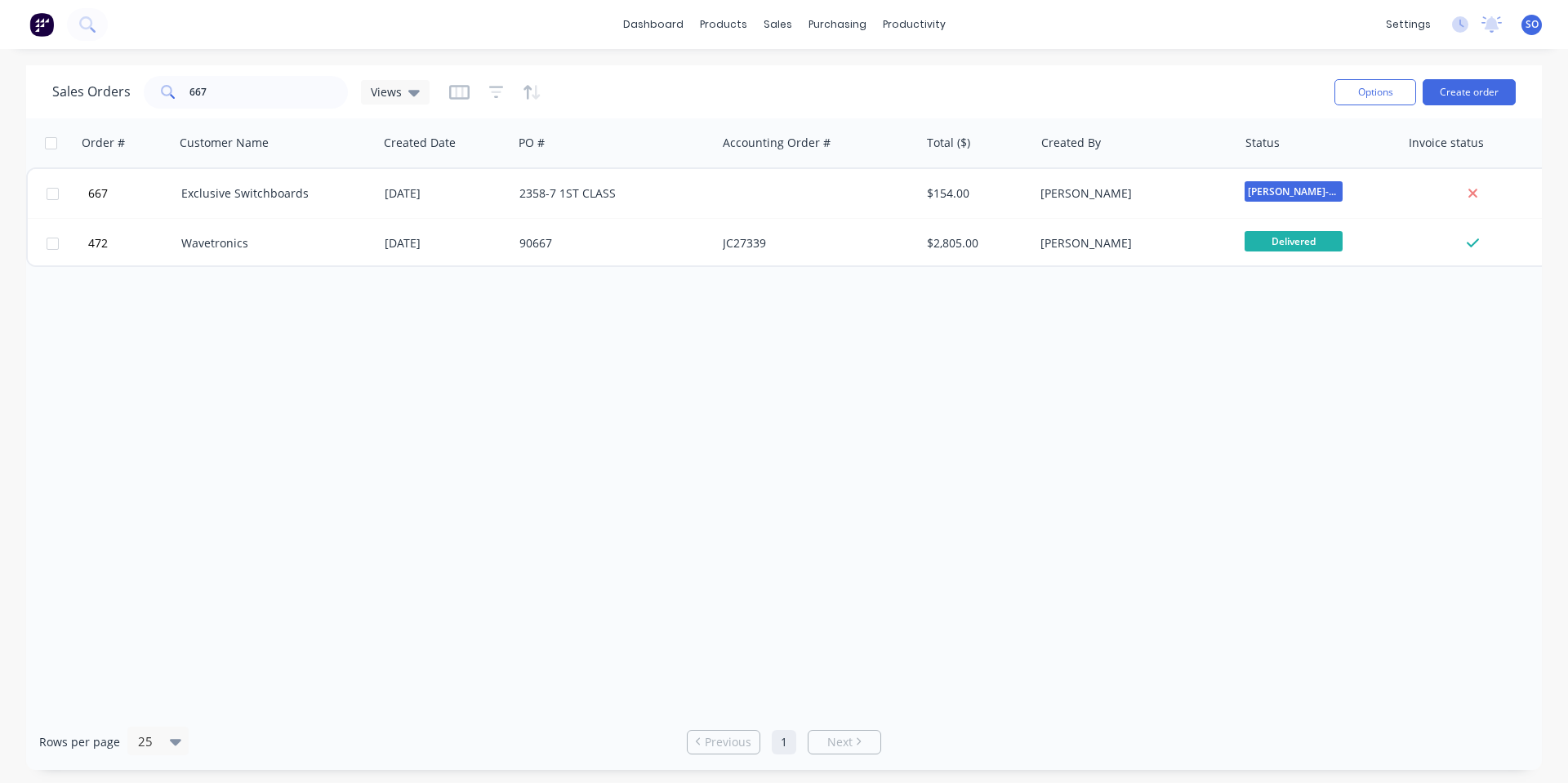
click at [1339, 292] on div "Order # Customer Name Created Date PO # Accounting Order # Total ($) Created By…" at bounding box center [784, 415] width 1515 height 596
click at [1350, 301] on div "Order # Customer Name Created Date PO # Accounting Order # Total ($) Created By…" at bounding box center [784, 415] width 1515 height 596
click at [1350, 300] on div "Order # Customer Name Created Date PO # Accounting Order # Total ($) Created By…" at bounding box center [784, 415] width 1515 height 596
click at [1349, 299] on div "Order # Customer Name Created Date PO # Accounting Order # Total ($) Created By…" at bounding box center [784, 415] width 1515 height 596
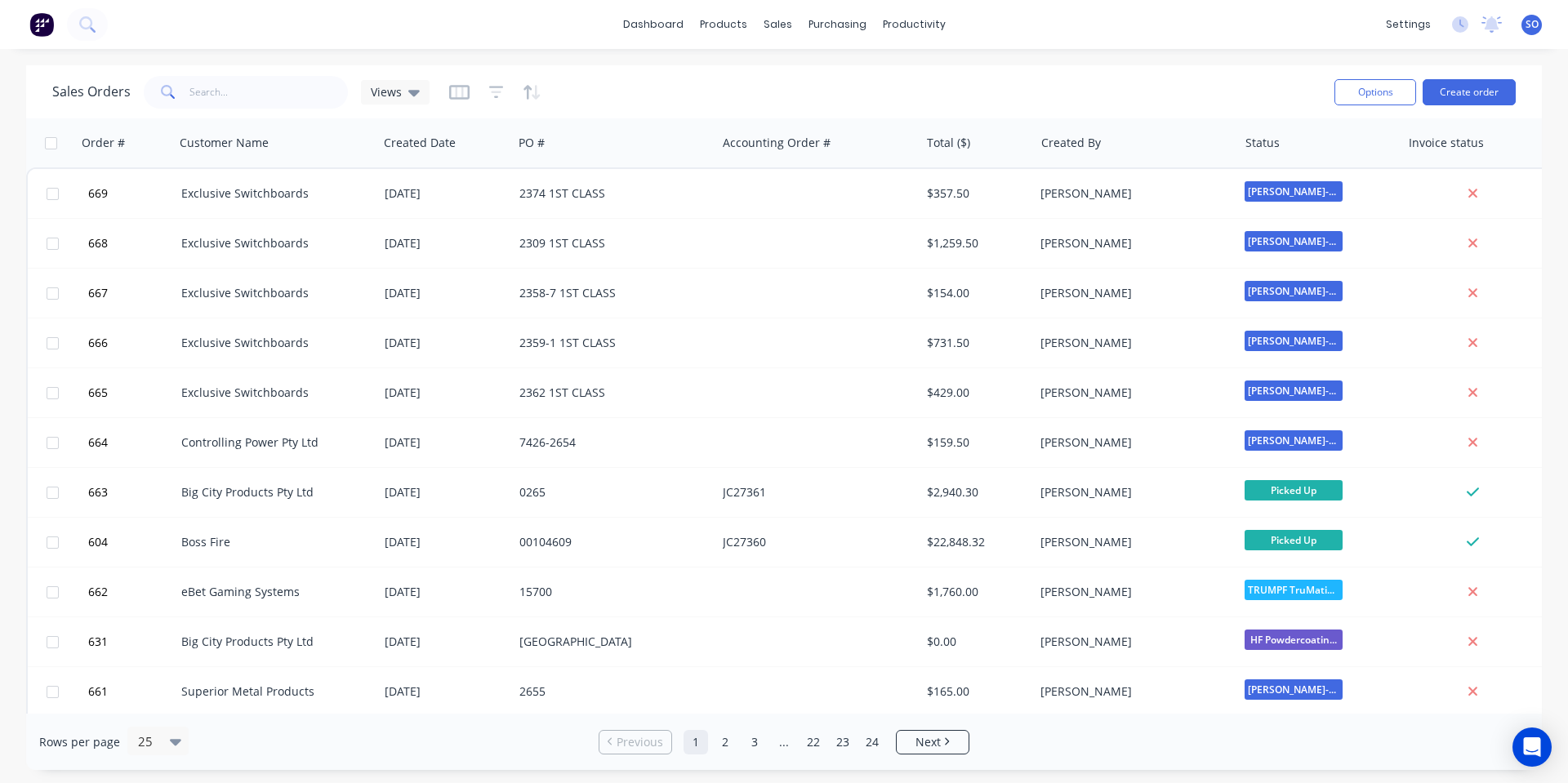
click at [1229, 79] on div "Sales Orders Views" at bounding box center [686, 92] width 1269 height 40
click at [1228, 74] on div "Sales Orders Views" at bounding box center [686, 92] width 1269 height 40
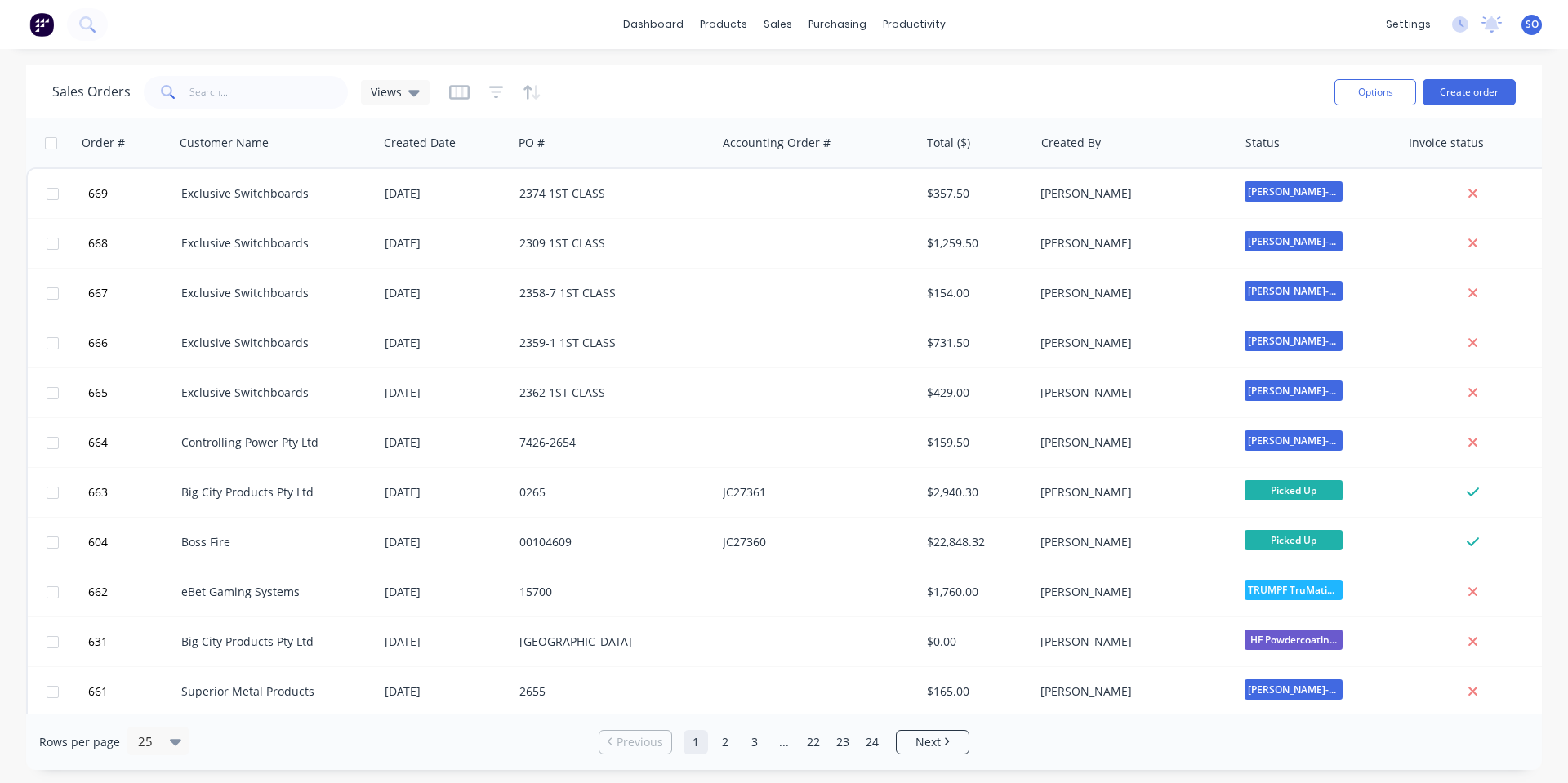
click at [1228, 74] on div "Sales Orders Views" at bounding box center [686, 92] width 1269 height 40
click at [1090, 42] on div "dashboard products sales purchasing productivity dashboard products Product Cat…" at bounding box center [784, 24] width 1568 height 49
click at [1088, 35] on div "dashboard products sales purchasing productivity dashboard products Product Cat…" at bounding box center [784, 24] width 1568 height 49
click at [1189, 107] on div "Sales Orders Views" at bounding box center [686, 92] width 1269 height 40
click at [1460, 86] on button "Create order" at bounding box center [1468, 92] width 93 height 26
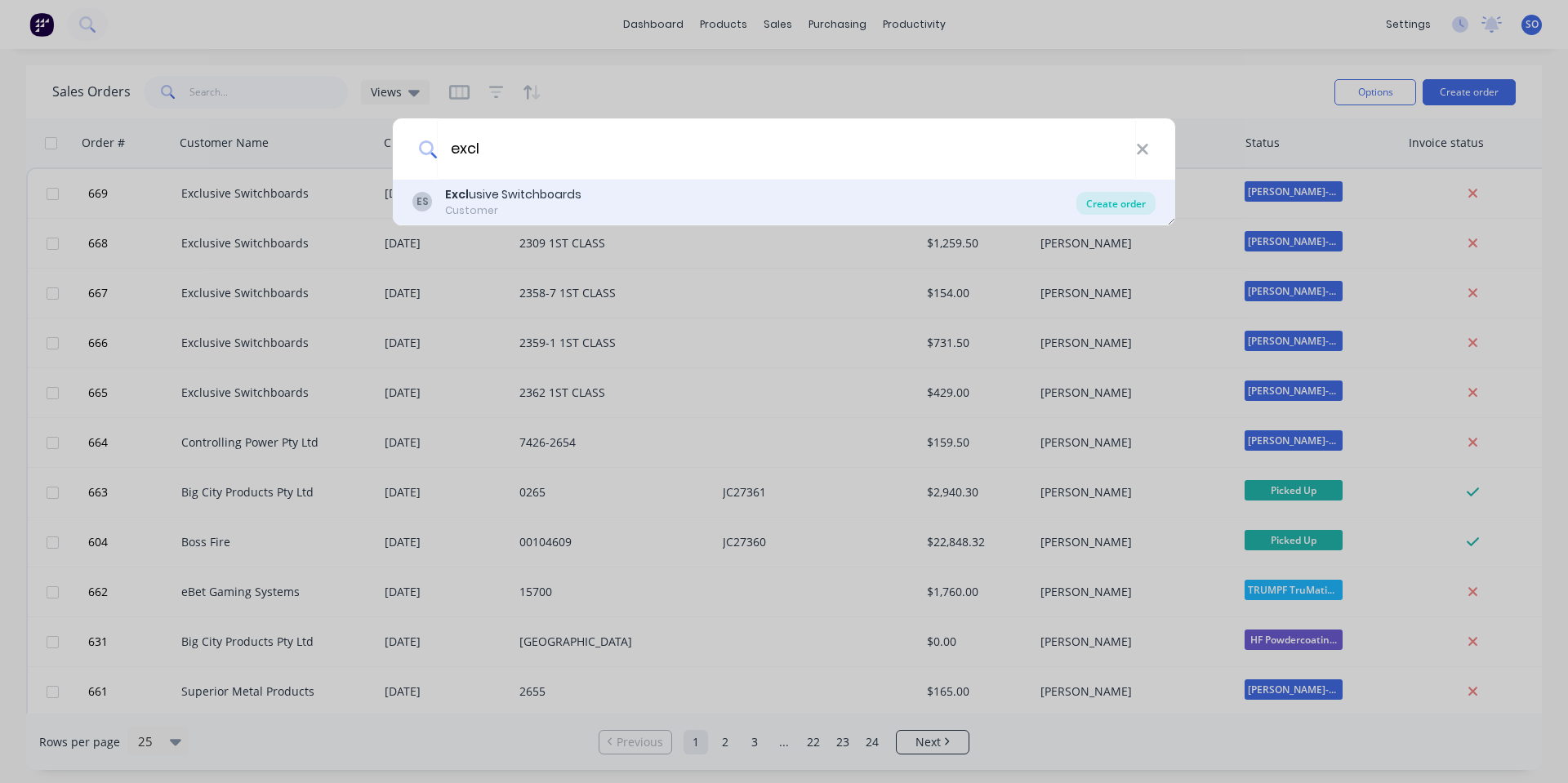
type input "excl"
click at [1117, 206] on div "Create order" at bounding box center [1115, 203] width 80 height 23
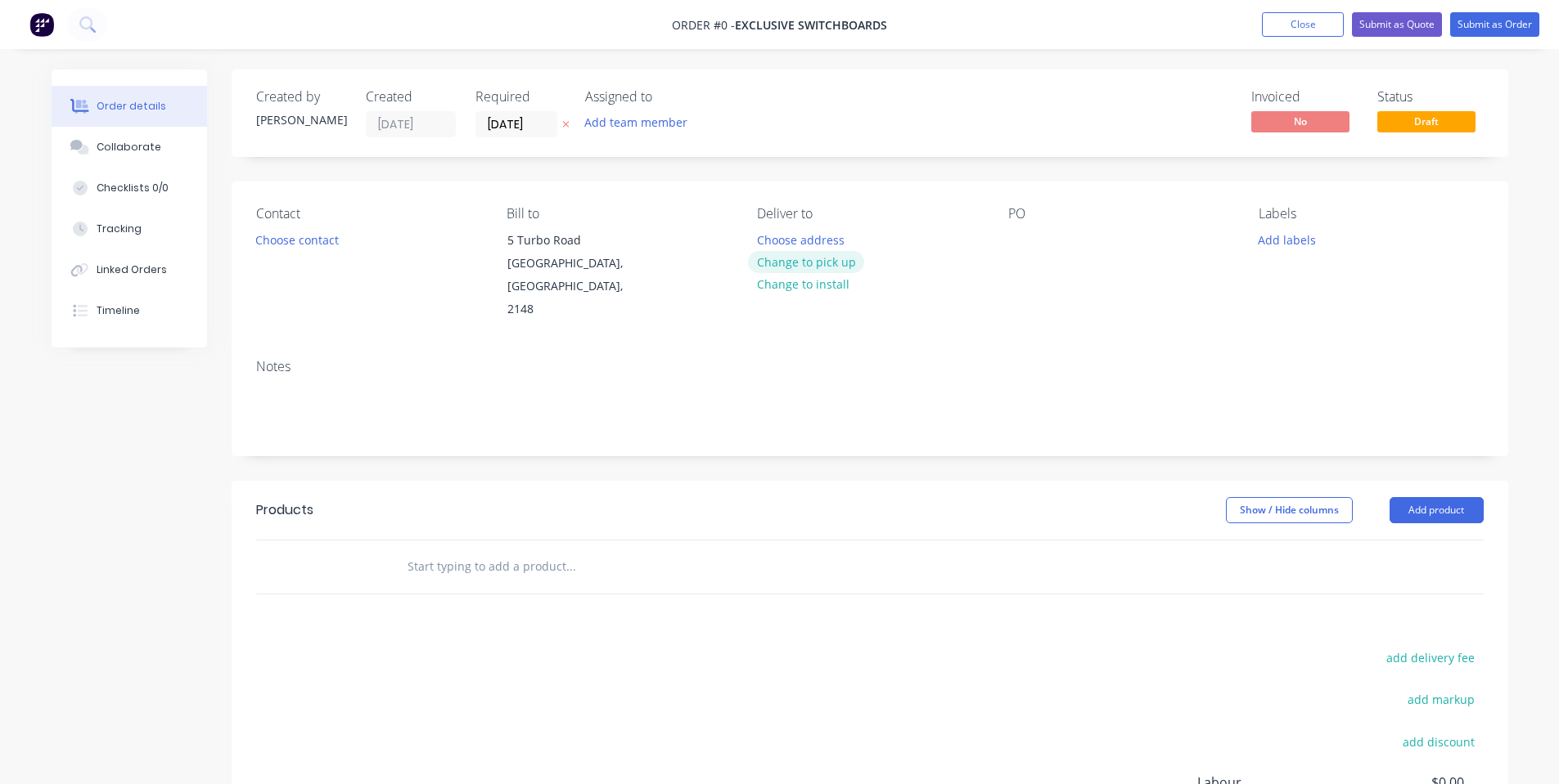
click at [768, 258] on button "Change to pick up" at bounding box center [805, 261] width 116 height 22
click at [286, 230] on button "Choose contact" at bounding box center [296, 239] width 101 height 22
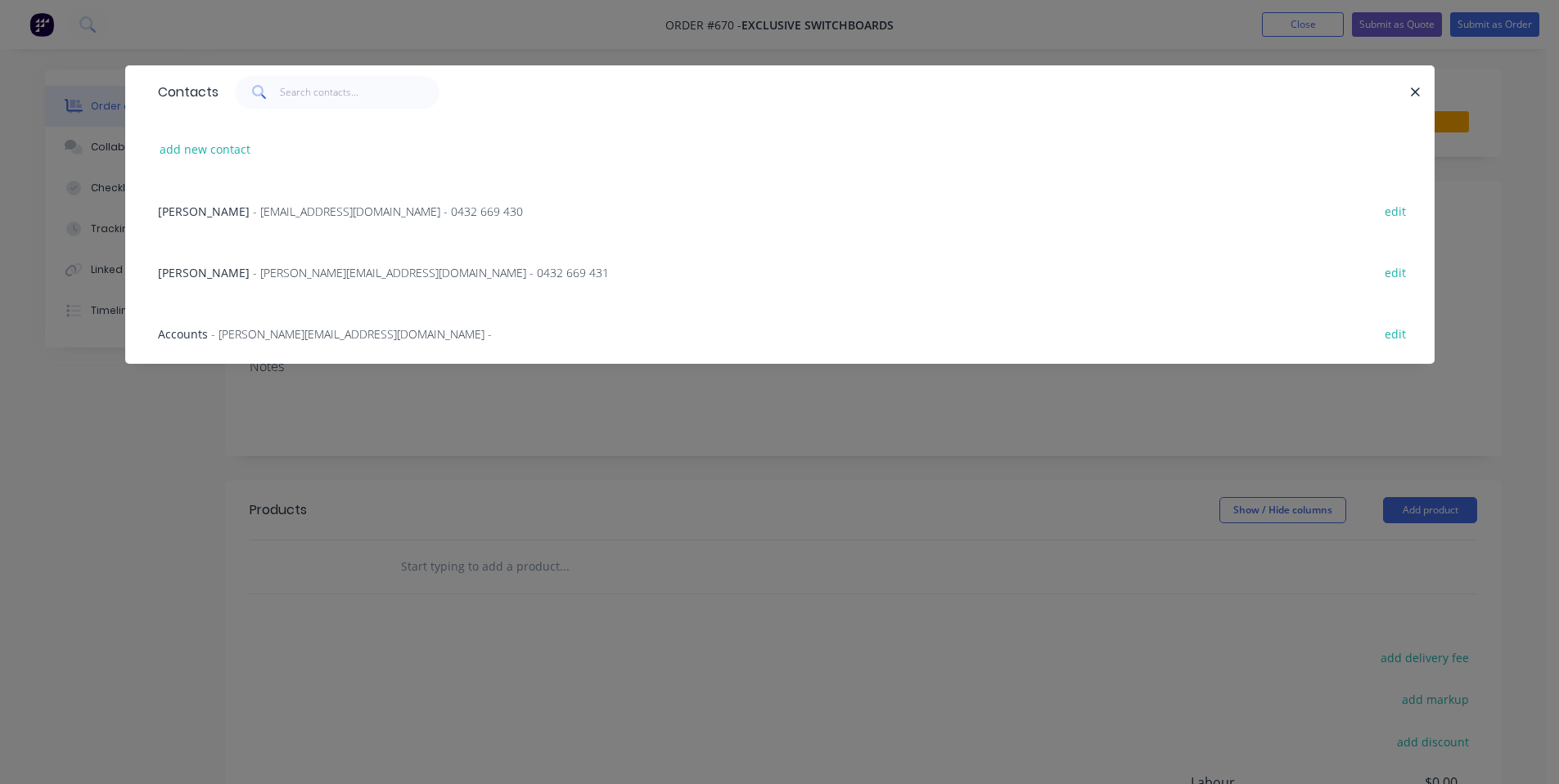
click at [285, 198] on div "[PERSON_NAME] - [EMAIL_ADDRESS][DOMAIN_NAME] - 0432 669 430 edit" at bounding box center [780, 210] width 1260 height 61
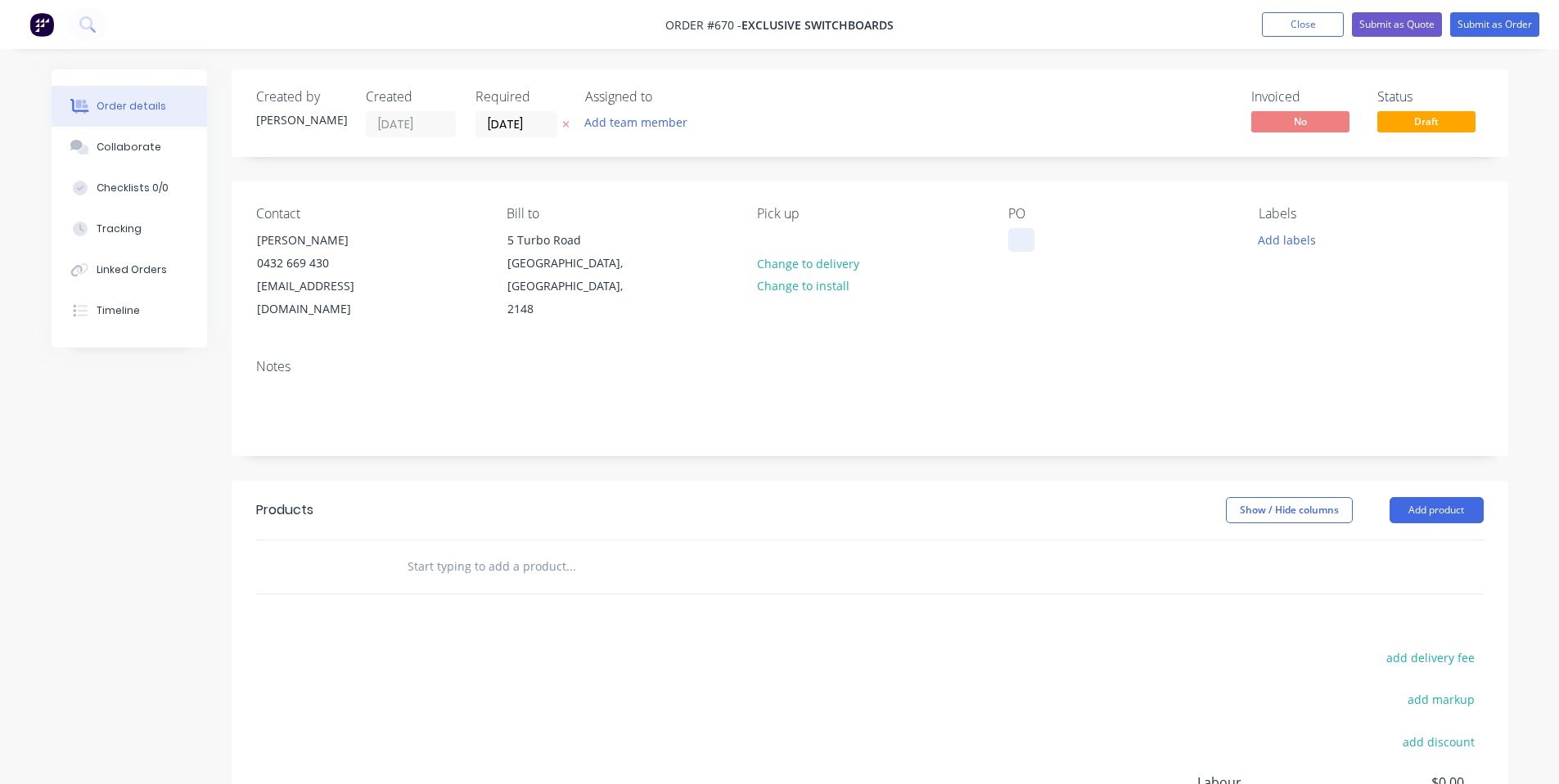
click at [1027, 245] on div at bounding box center [1021, 240] width 26 height 24
click at [1025, 251] on div at bounding box center [1021, 240] width 26 height 24
paste div
click at [1039, 308] on div "Contact [PERSON_NAME] [PHONE_NUMBER] [EMAIL_ADDRESS][DOMAIN_NAME] Bill to [STRE…" at bounding box center [870, 263] width 1276 height 164
click at [1102, 237] on div "2371 1ST CLASS" at bounding box center [1064, 240] width 112 height 24
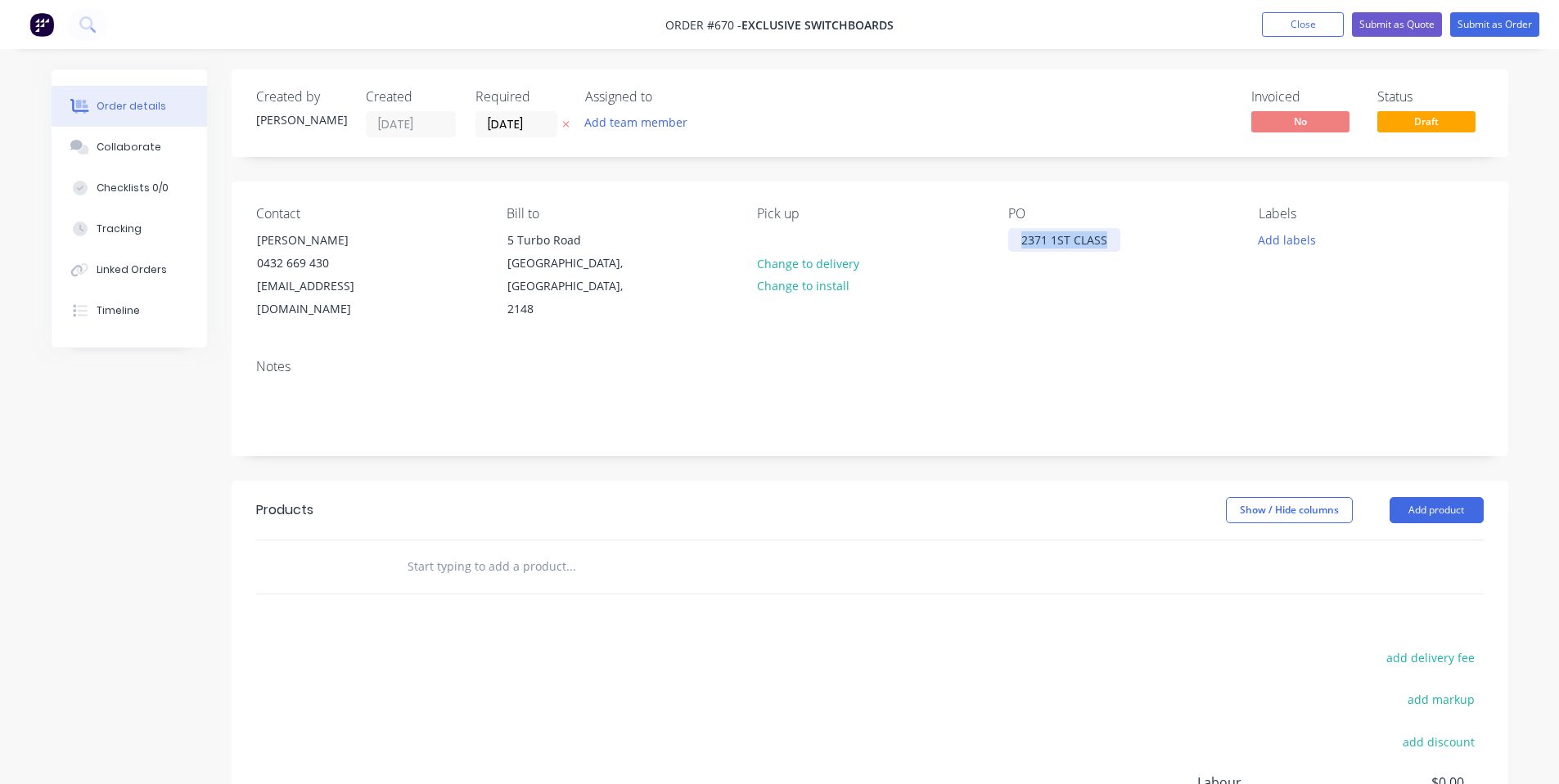
drag, startPoint x: 1110, startPoint y: 241, endPoint x: 845, endPoint y: 238, distance: 265.0
click at [823, 232] on div "Contact [PERSON_NAME] [PHONE_NUMBER] [EMAIL_ADDRESS][DOMAIN_NAME] Bill to [STRE…" at bounding box center [870, 263] width 1276 height 164
click at [1035, 285] on div "PO 2371 1ST CLASS" at bounding box center [1120, 264] width 224 height 115
click at [1311, 239] on button "Add labels" at bounding box center [1287, 239] width 75 height 22
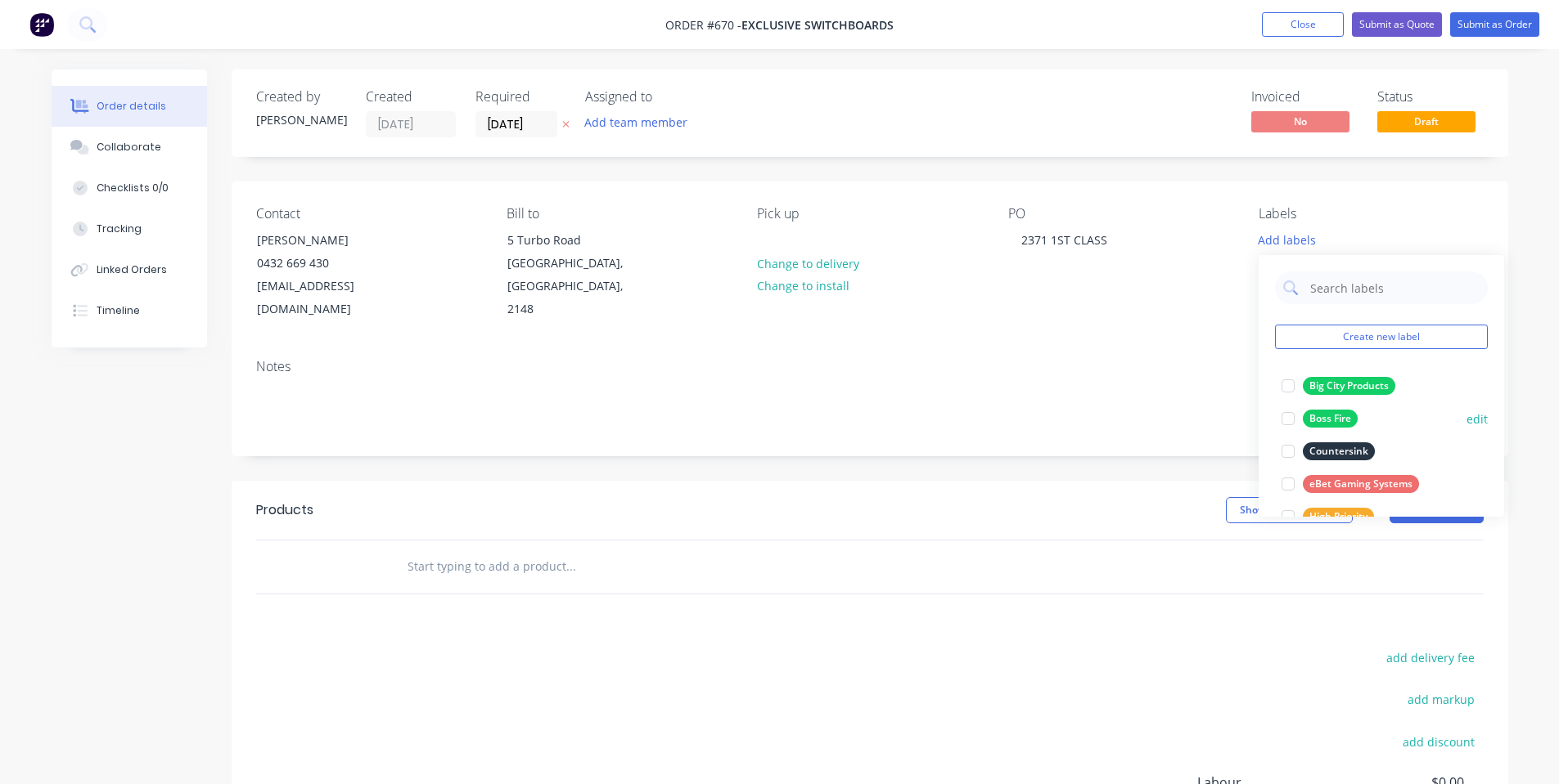
scroll to position [426, 0]
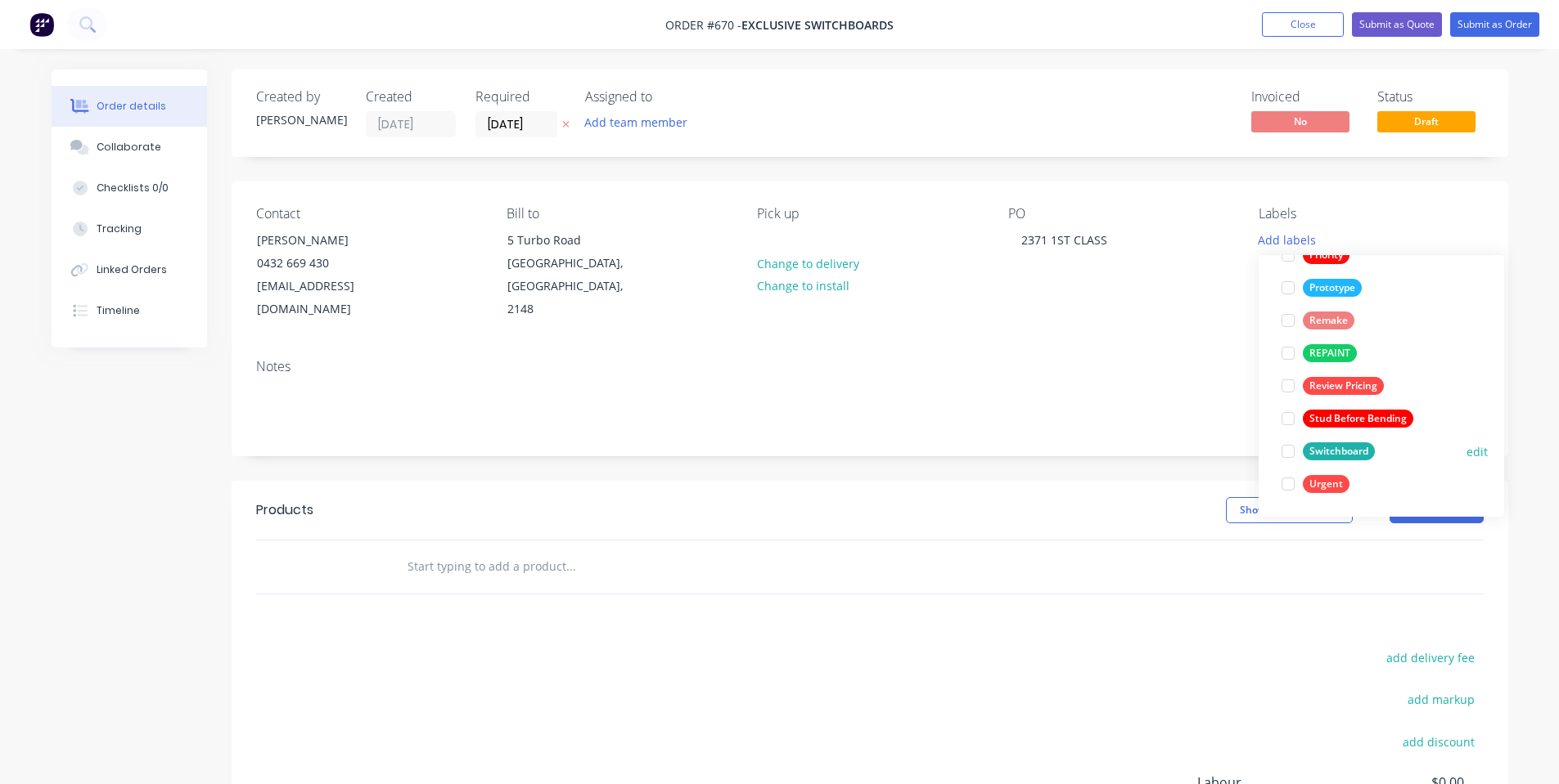
click at [1334, 448] on div "Switchboard" at bounding box center [1338, 452] width 72 height 18
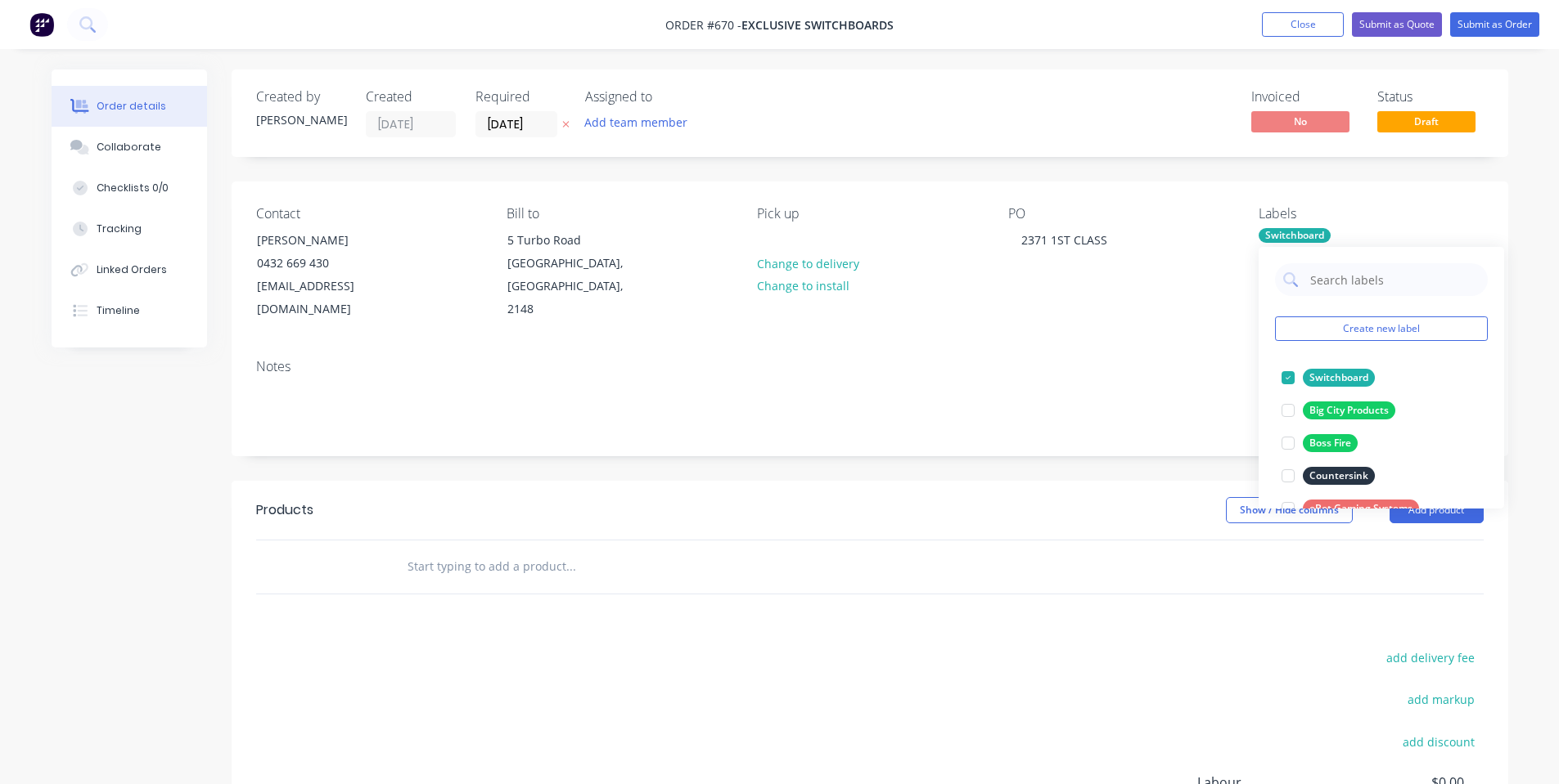
click at [1106, 359] on div "Notes" at bounding box center [869, 367] width 1227 height 15
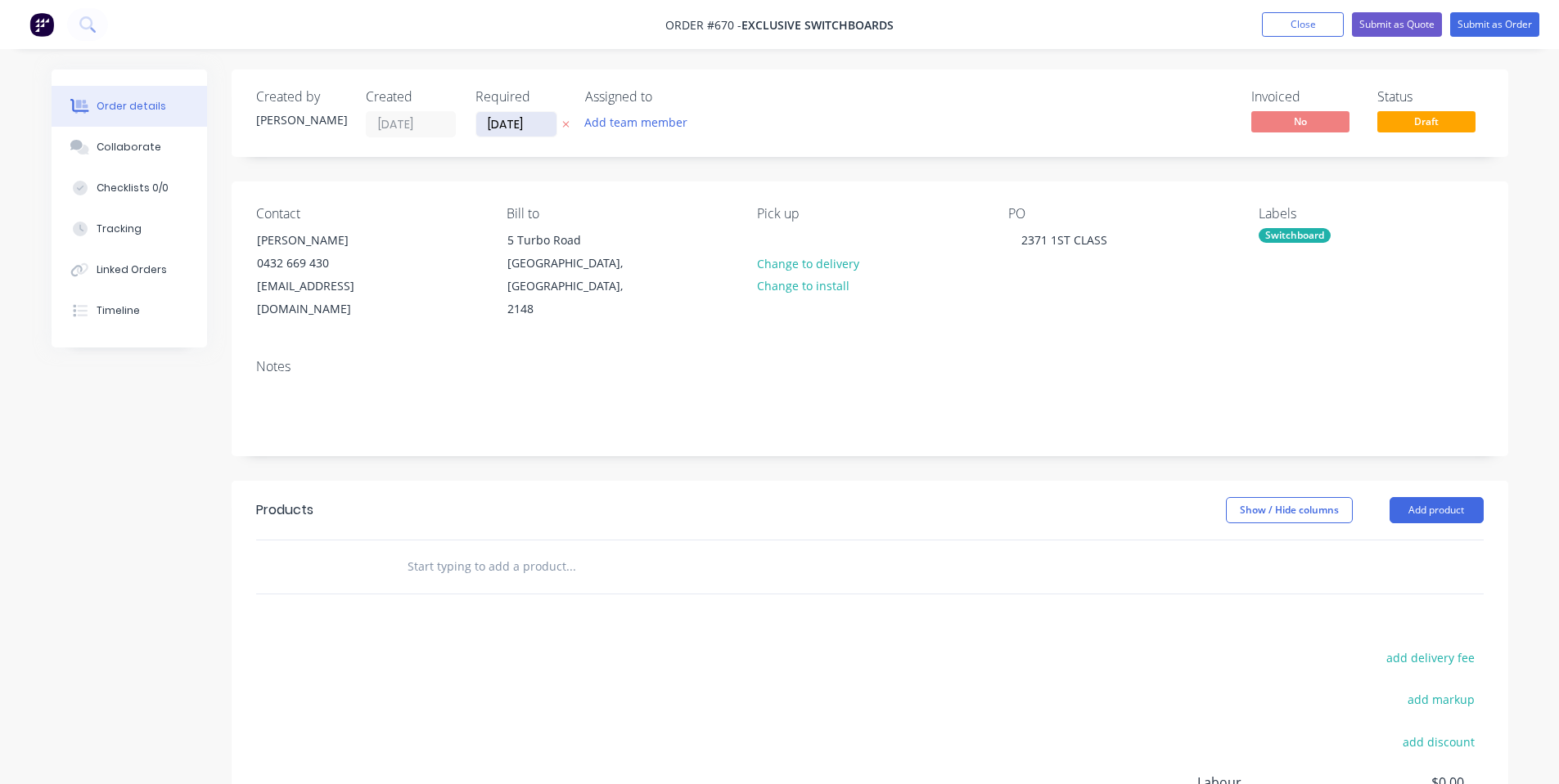
click at [530, 123] on input "[DATE]" at bounding box center [516, 125] width 80 height 25
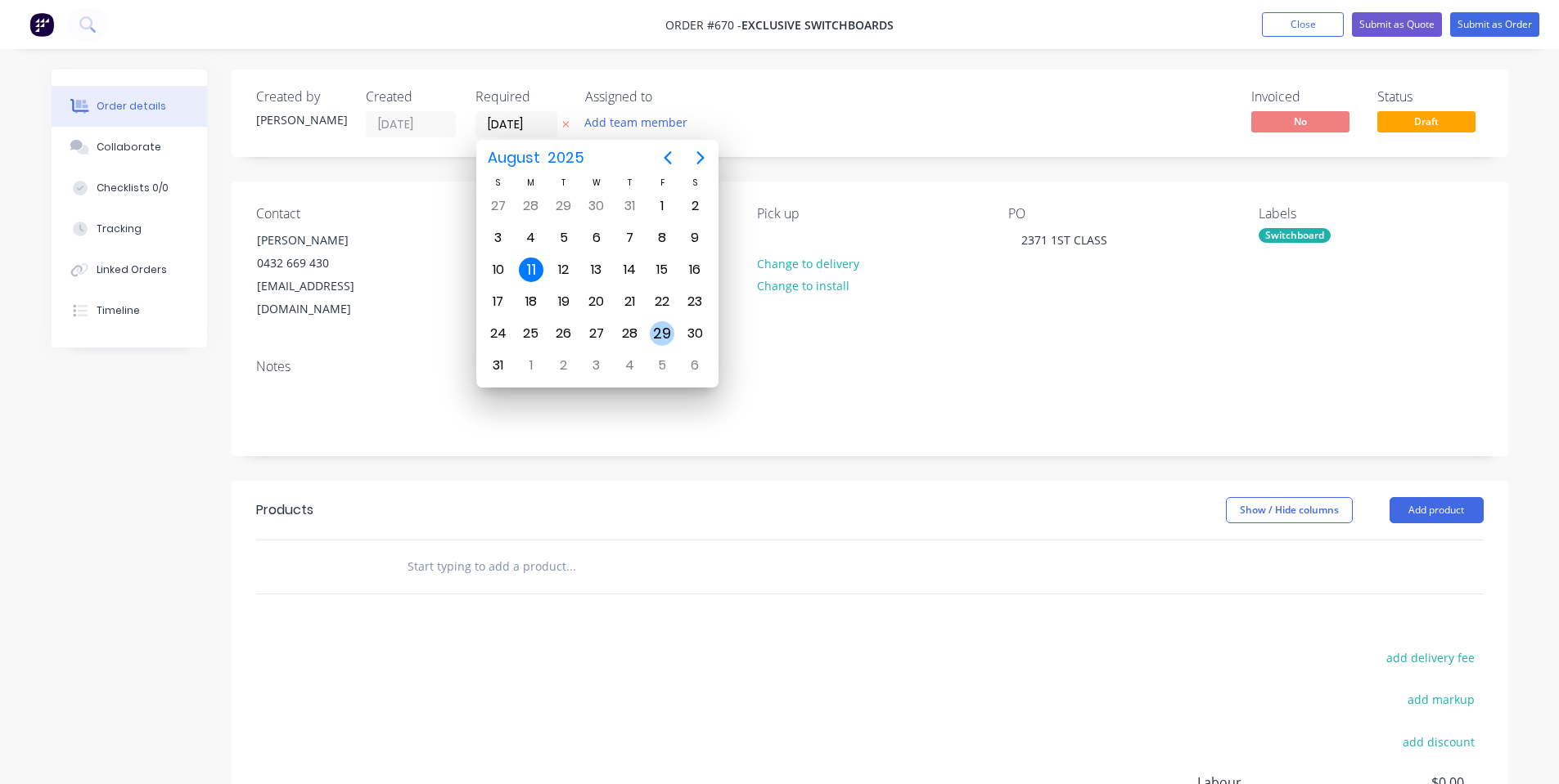
click at [662, 333] on div "29" at bounding box center [662, 334] width 25 height 25
type input "[DATE]"
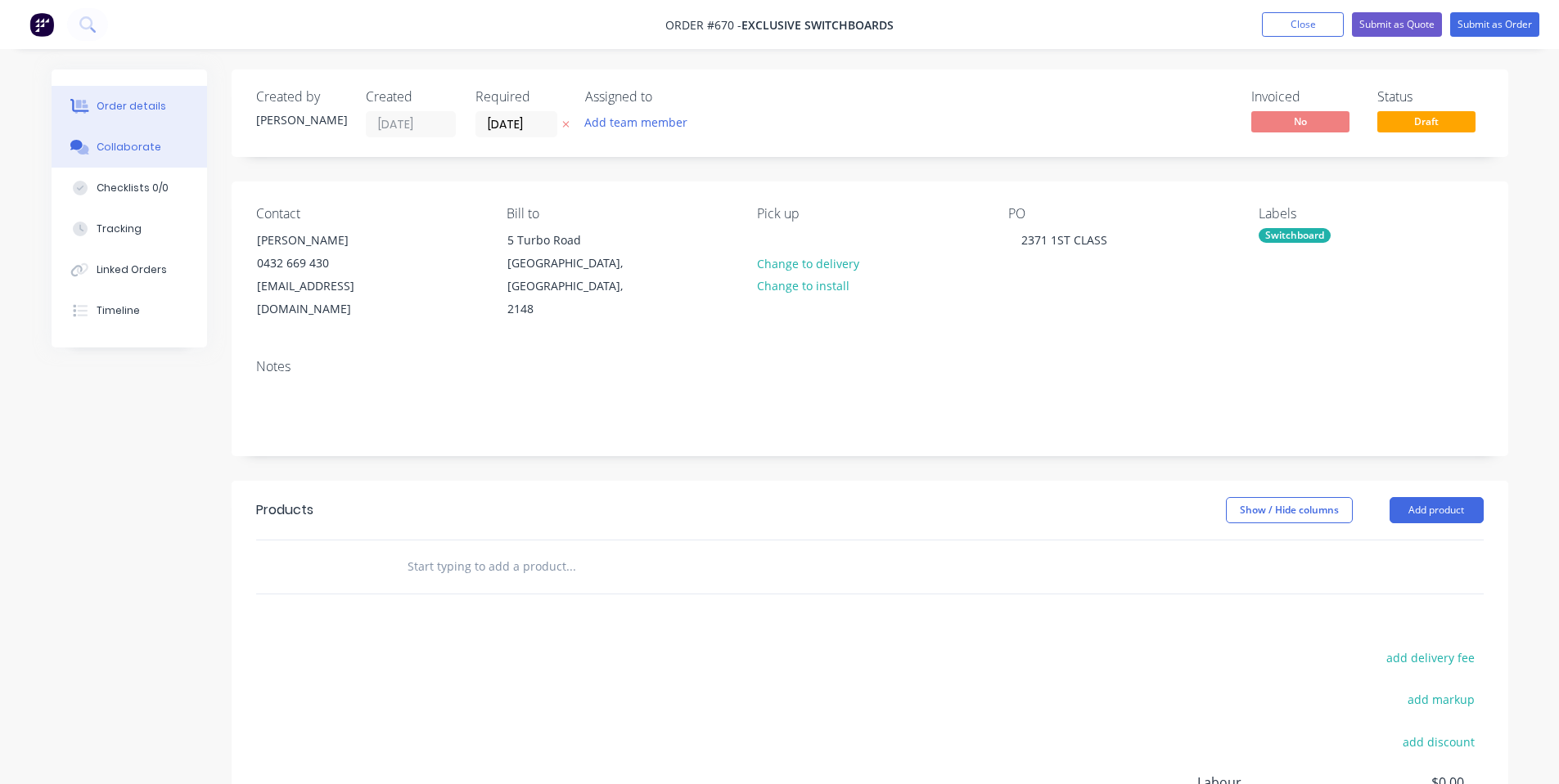
click at [161, 157] on button "Collaborate" at bounding box center [130, 147] width 156 height 41
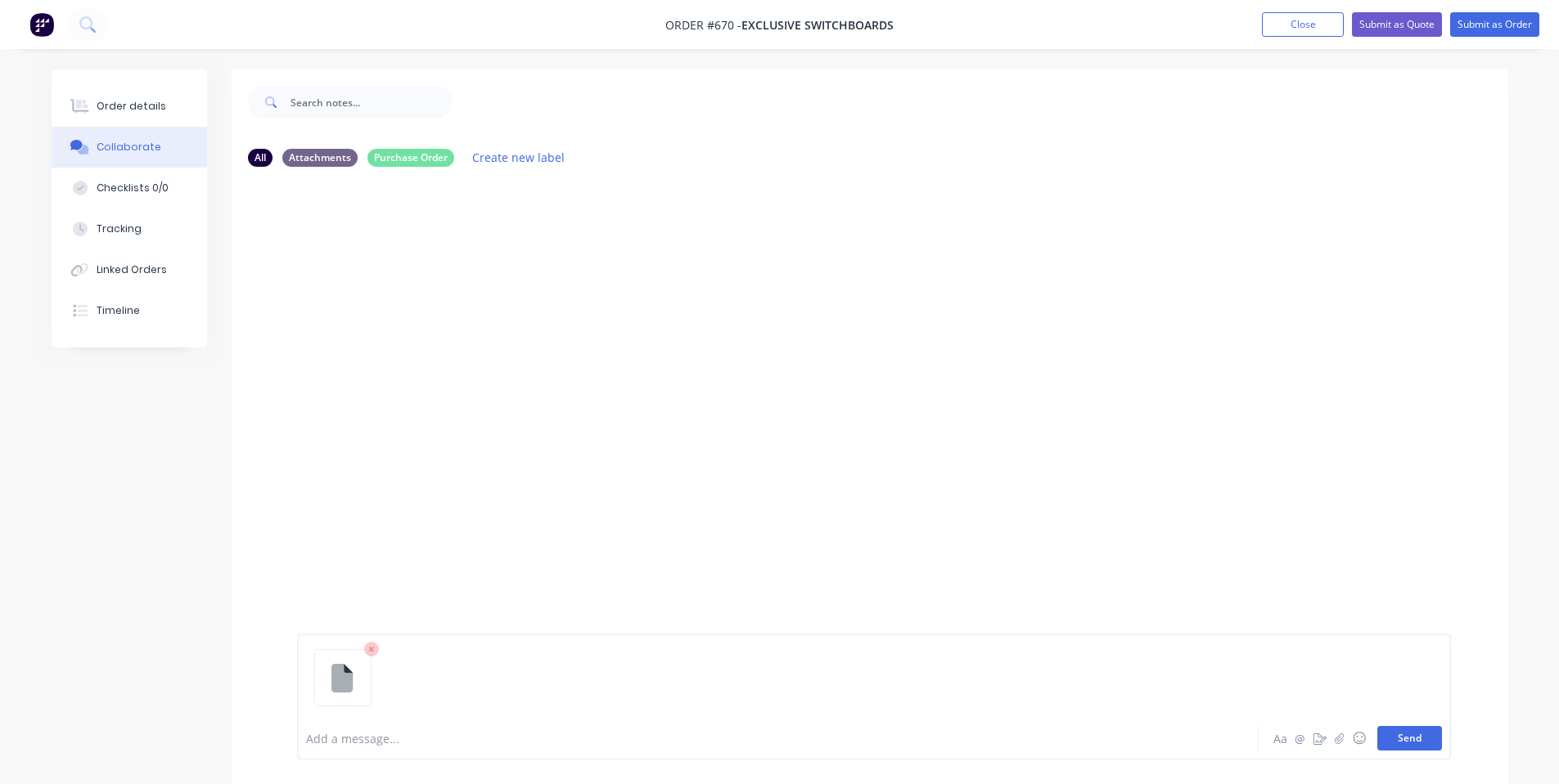
click at [1420, 740] on button "Send" at bounding box center [1409, 739] width 64 height 25
click at [549, 421] on div "SO You 07:34am [DATE] ORDER 2371 1ST CLASS.msg ORDER 2371 1ST CLASS.msg Labels …" at bounding box center [870, 448] width 1276 height 537
click at [512, 741] on div at bounding box center [731, 739] width 851 height 17
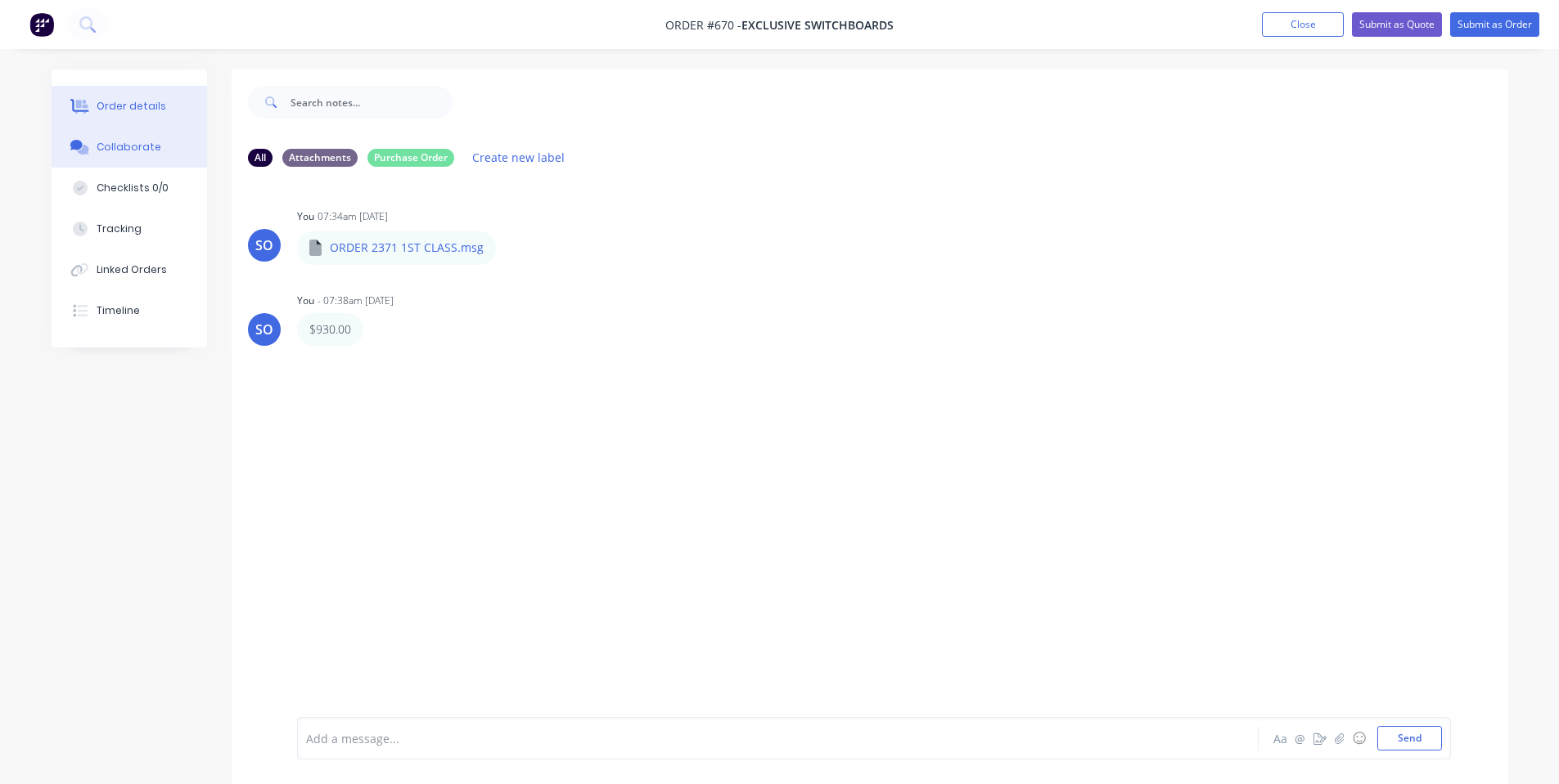
click at [142, 111] on div "Order details" at bounding box center [131, 106] width 69 height 14
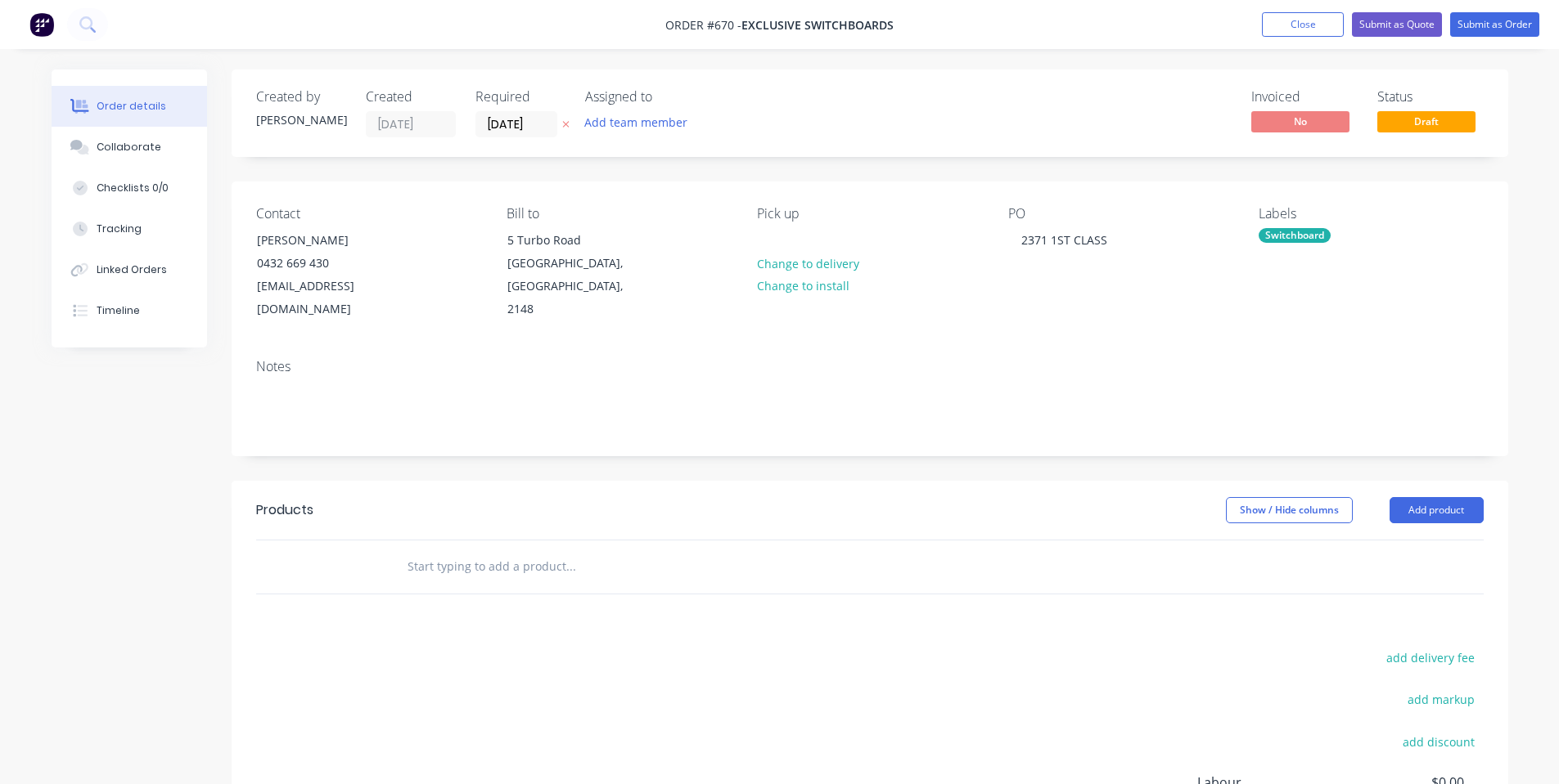
click at [542, 551] on input "text" at bounding box center [570, 567] width 328 height 33
click at [410, 552] on input "text" at bounding box center [570, 567] width 328 height 33
click at [465, 551] on input "text" at bounding box center [570, 567] width 328 height 33
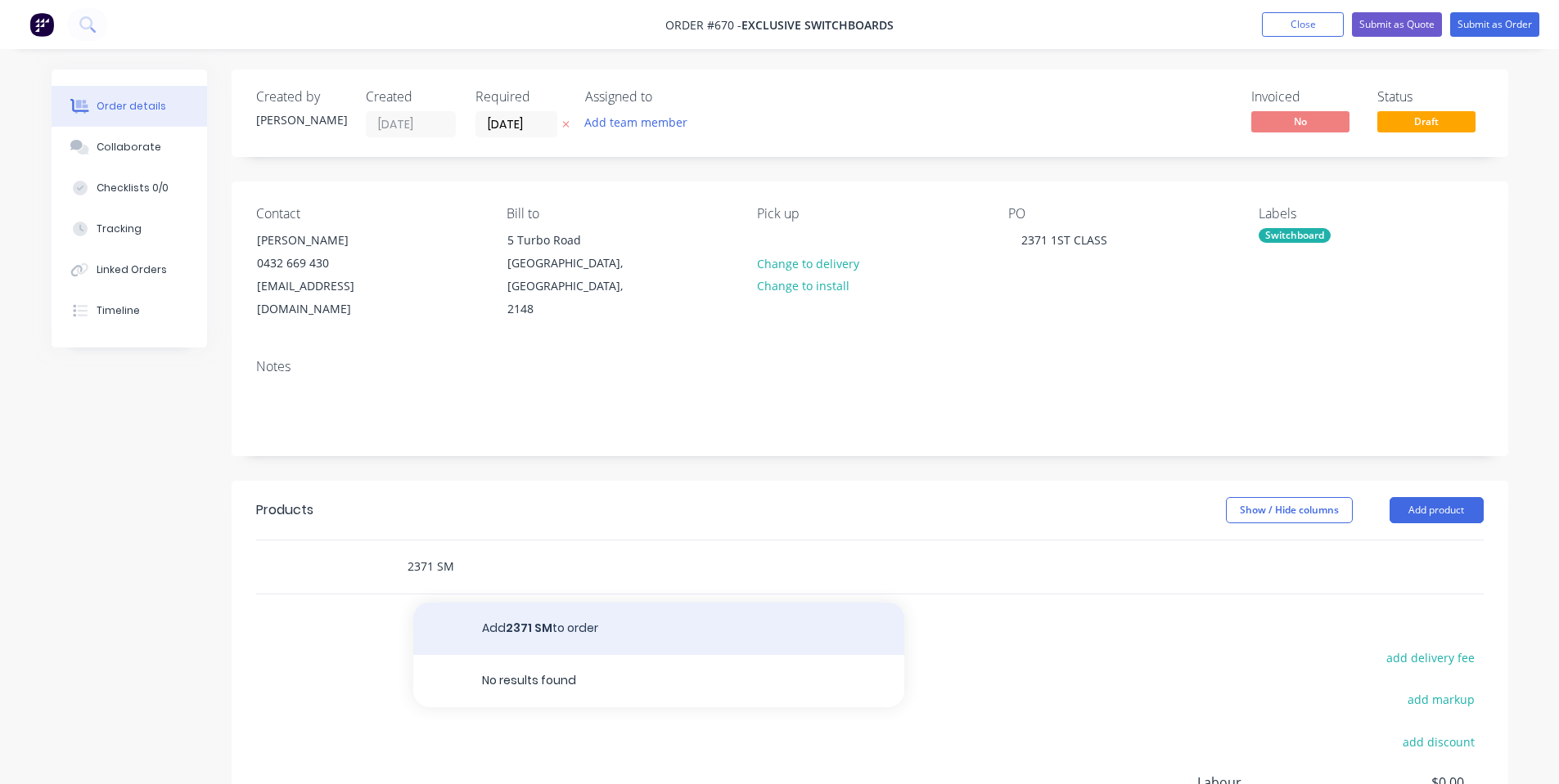
type input "2371 SM"
click at [513, 616] on button "Add 2371 SM to order" at bounding box center [658, 628] width 491 height 52
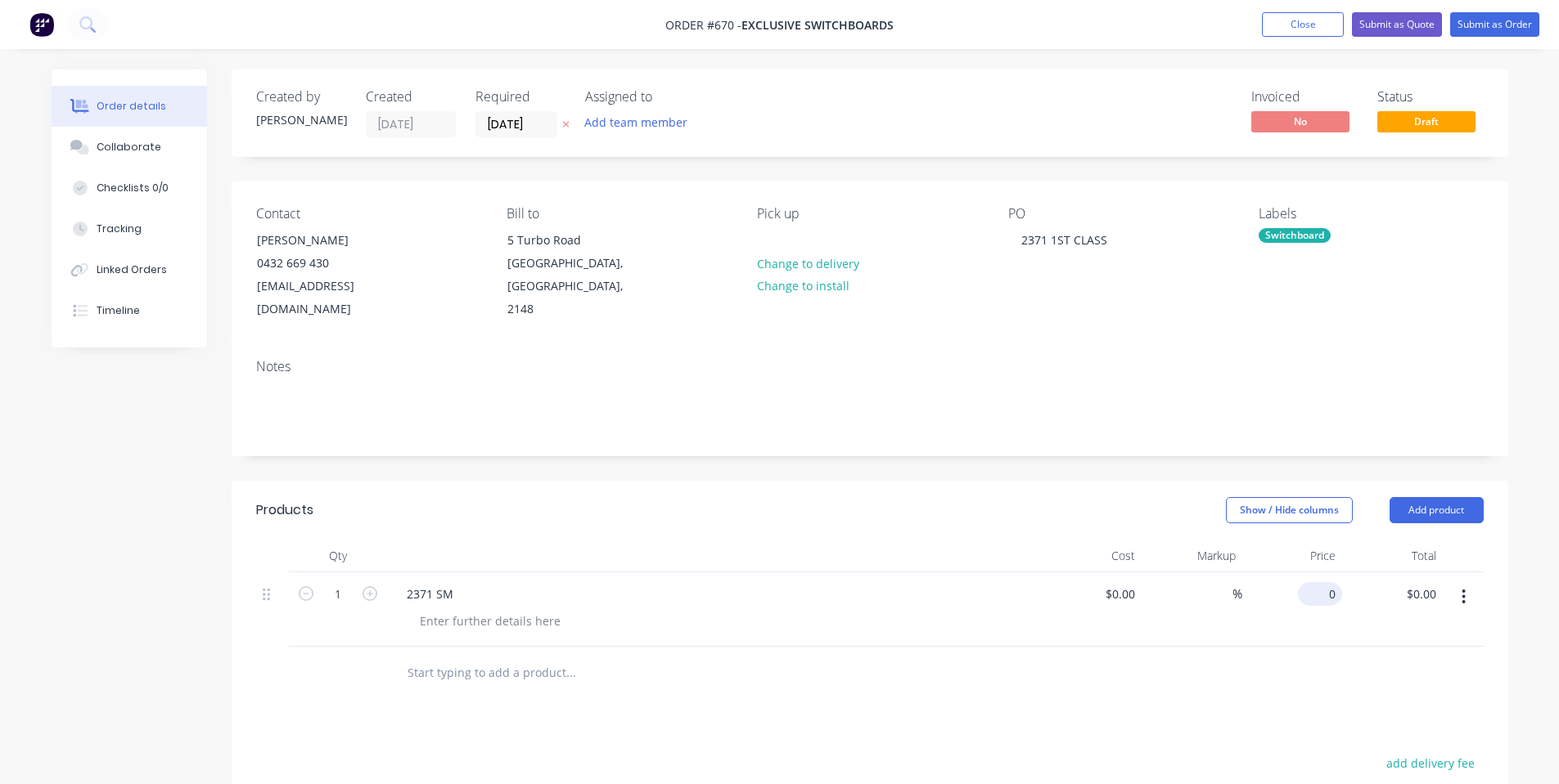
click at [1334, 582] on input "0" at bounding box center [1323, 594] width 37 height 24
type input "$0.00"
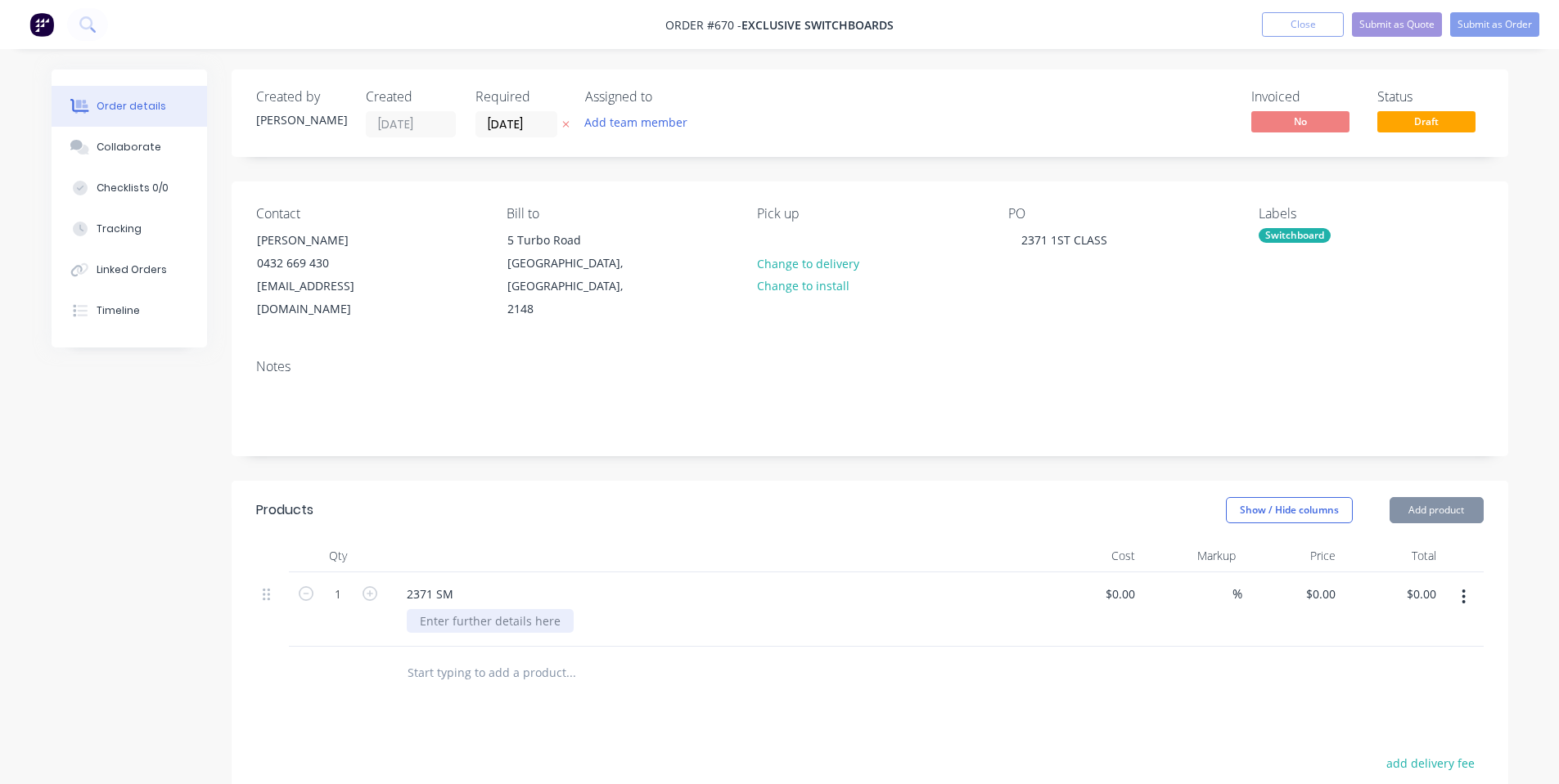
drag, startPoint x: 534, startPoint y: 614, endPoint x: 520, endPoint y: 596, distance: 22.8
click at [534, 613] on div "2371 SM" at bounding box center [714, 609] width 655 height 74
click at [517, 609] on div at bounding box center [490, 621] width 167 height 24
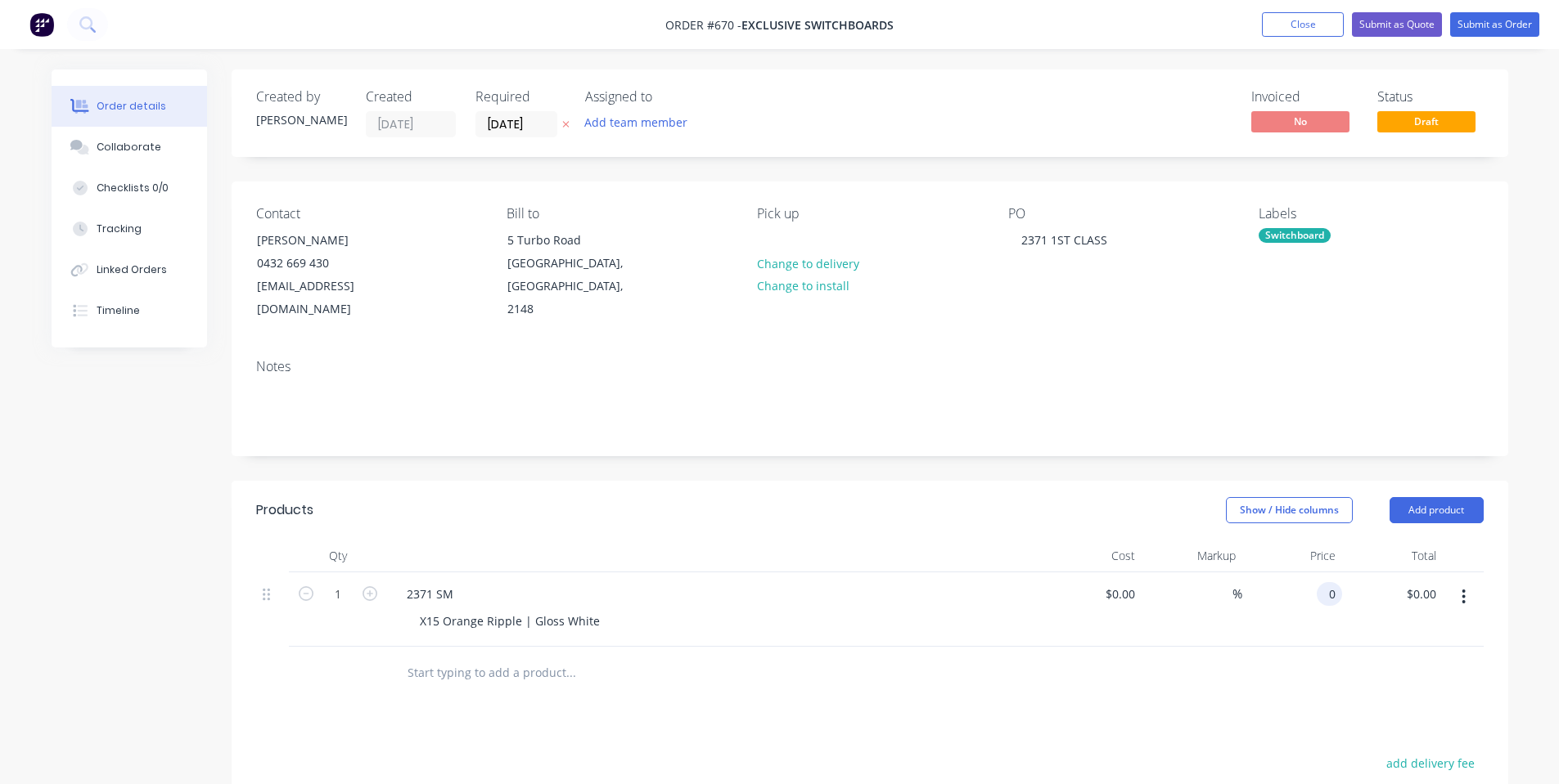
click at [1329, 582] on input "0" at bounding box center [1333, 594] width 19 height 24
type input "$930.00"
click at [954, 498] on div "Show / Hide columns Add product" at bounding box center [999, 510] width 966 height 26
click at [1416, 498] on button "Add product" at bounding box center [1437, 510] width 94 height 26
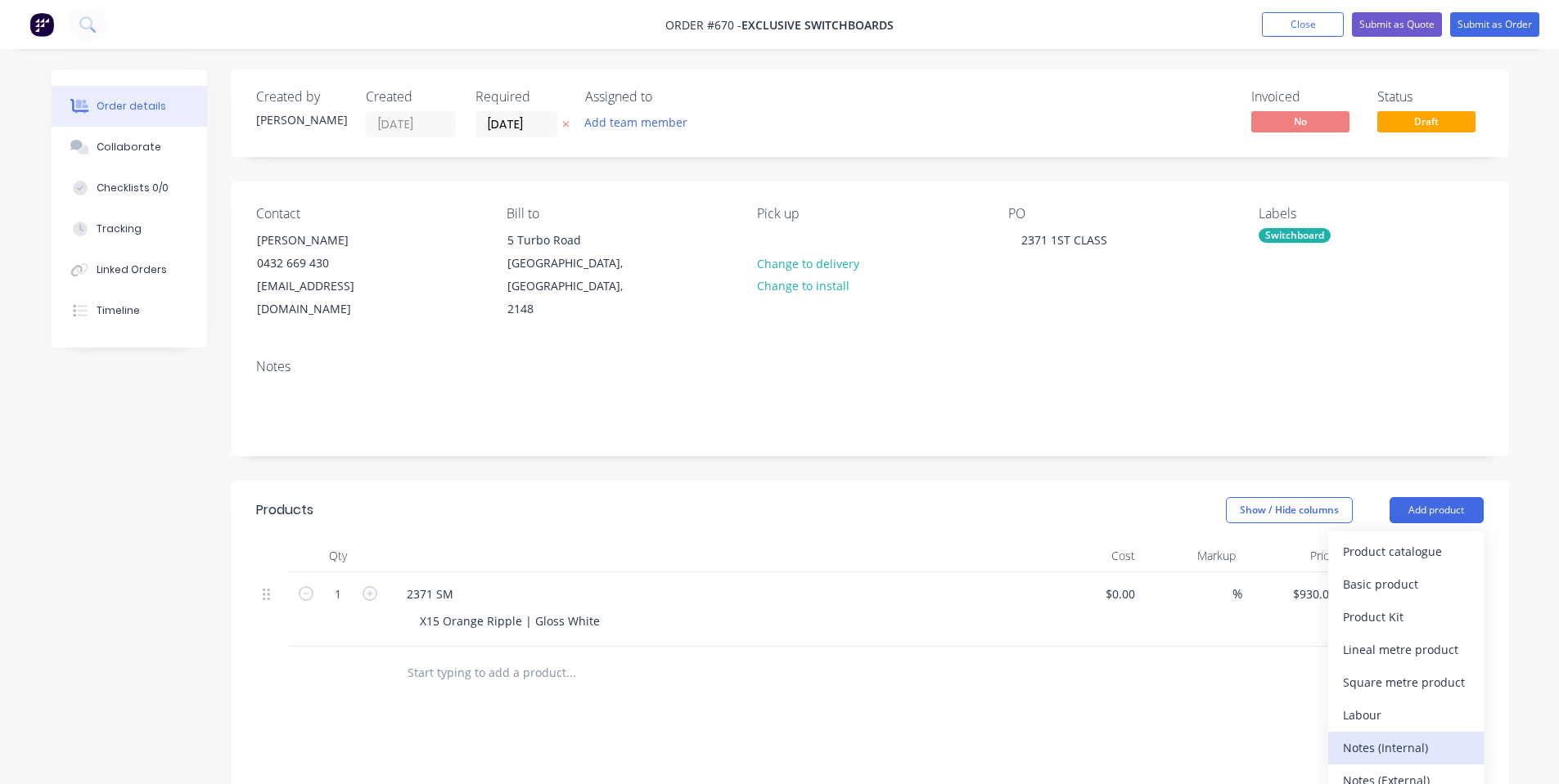
click at [1367, 736] on div "Notes (Internal)" at bounding box center [1405, 747] width 126 height 24
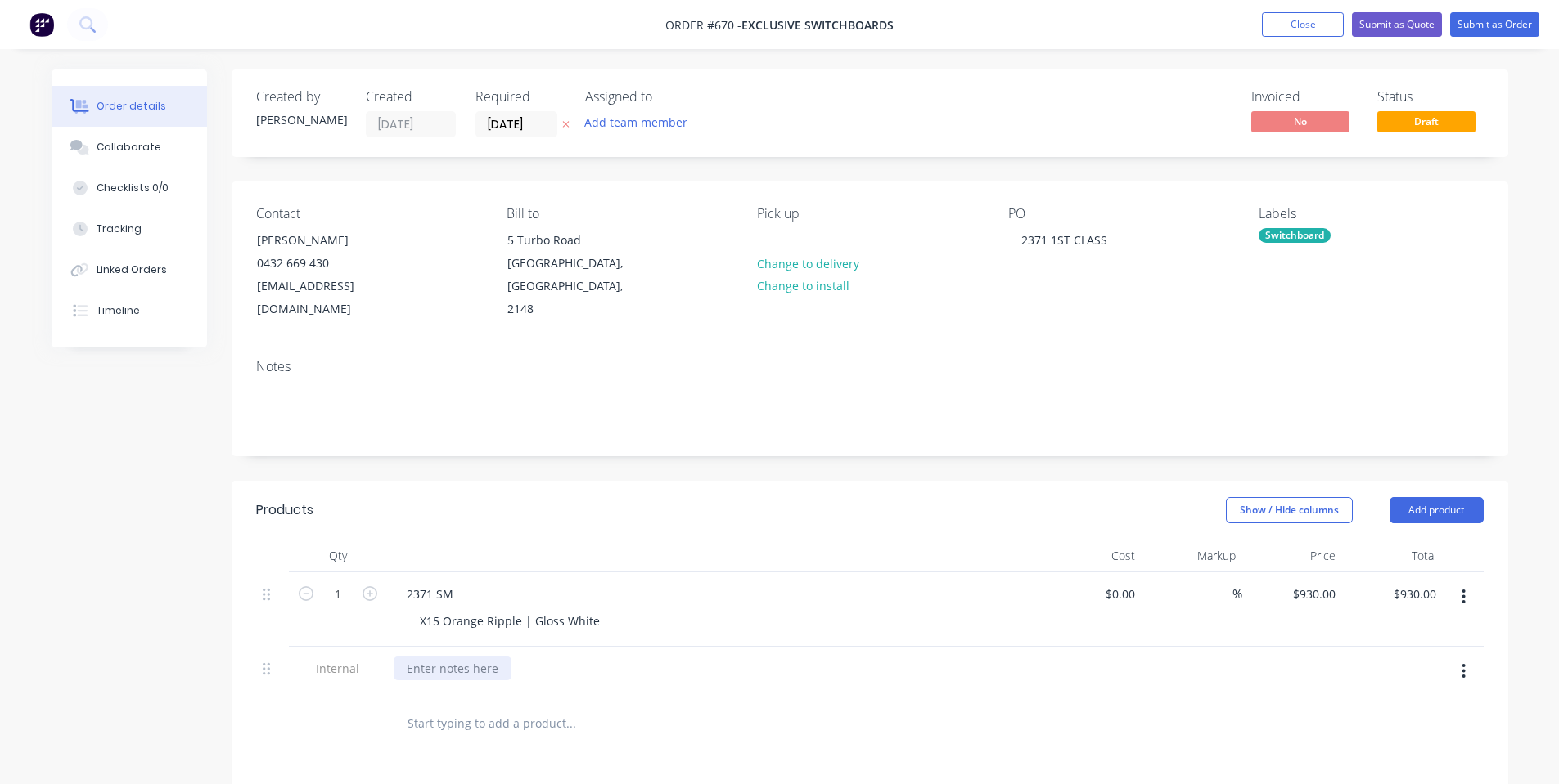
click at [422, 657] on div at bounding box center [453, 669] width 118 height 24
click at [882, 498] on div "Show / Hide columns Add product" at bounding box center [999, 510] width 966 height 26
click at [186, 159] on button "Collaborate" at bounding box center [130, 147] width 156 height 41
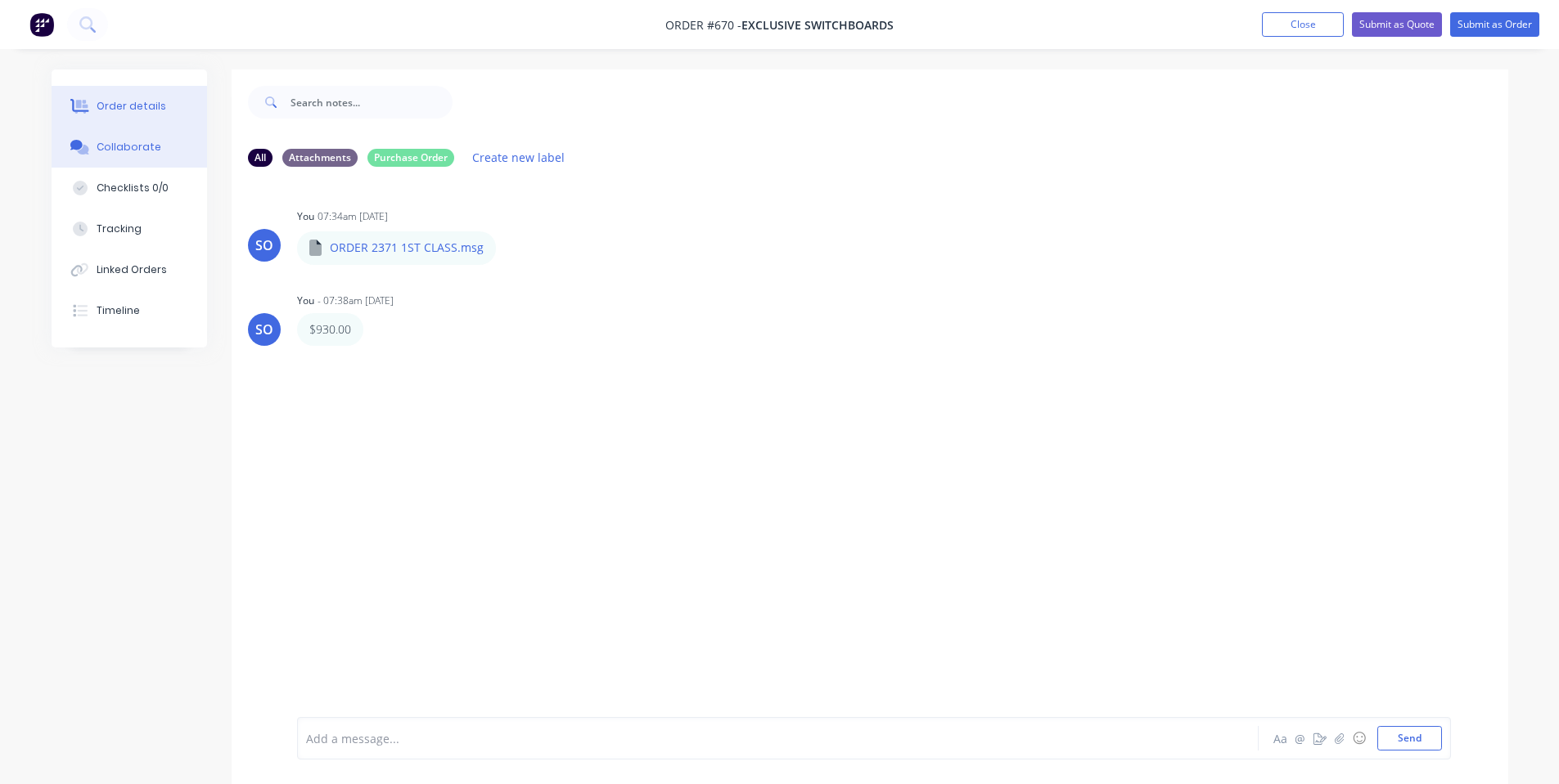
click at [113, 103] on button "Order details" at bounding box center [130, 106] width 156 height 41
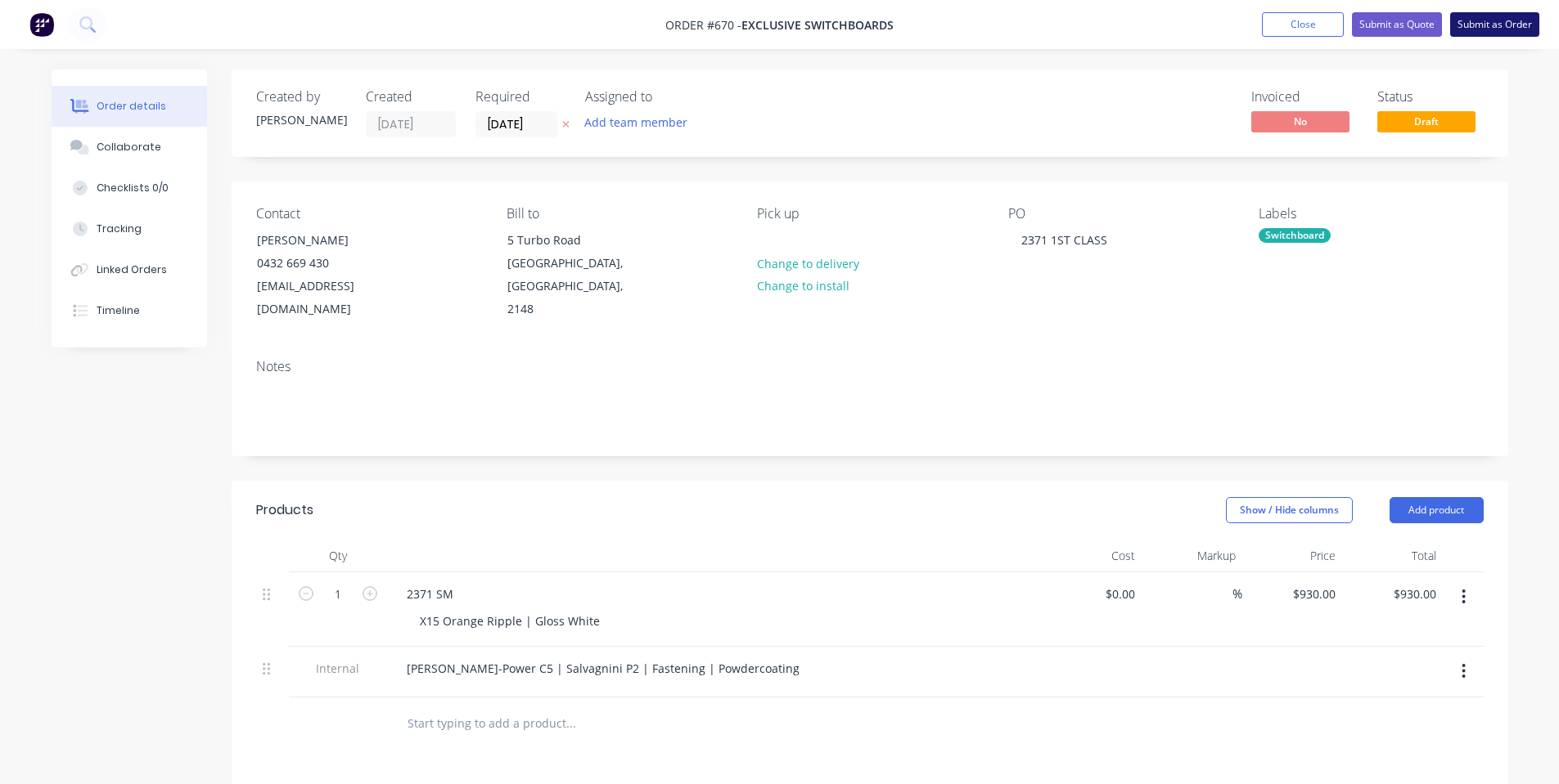
click at [1477, 30] on button "Submit as Order" at bounding box center [1495, 25] width 89 height 25
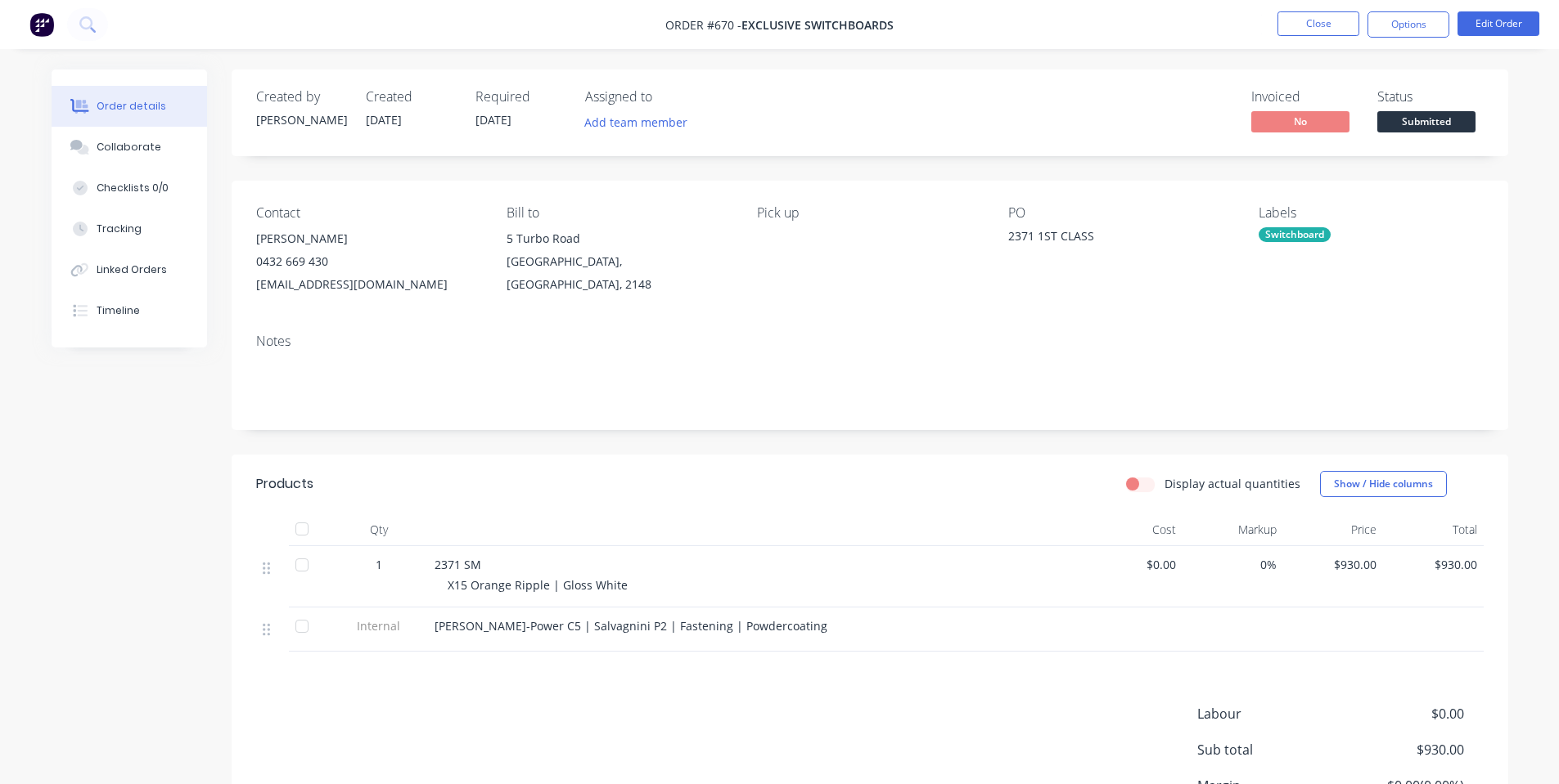
click at [1440, 117] on span "Submitted" at bounding box center [1426, 121] width 98 height 20
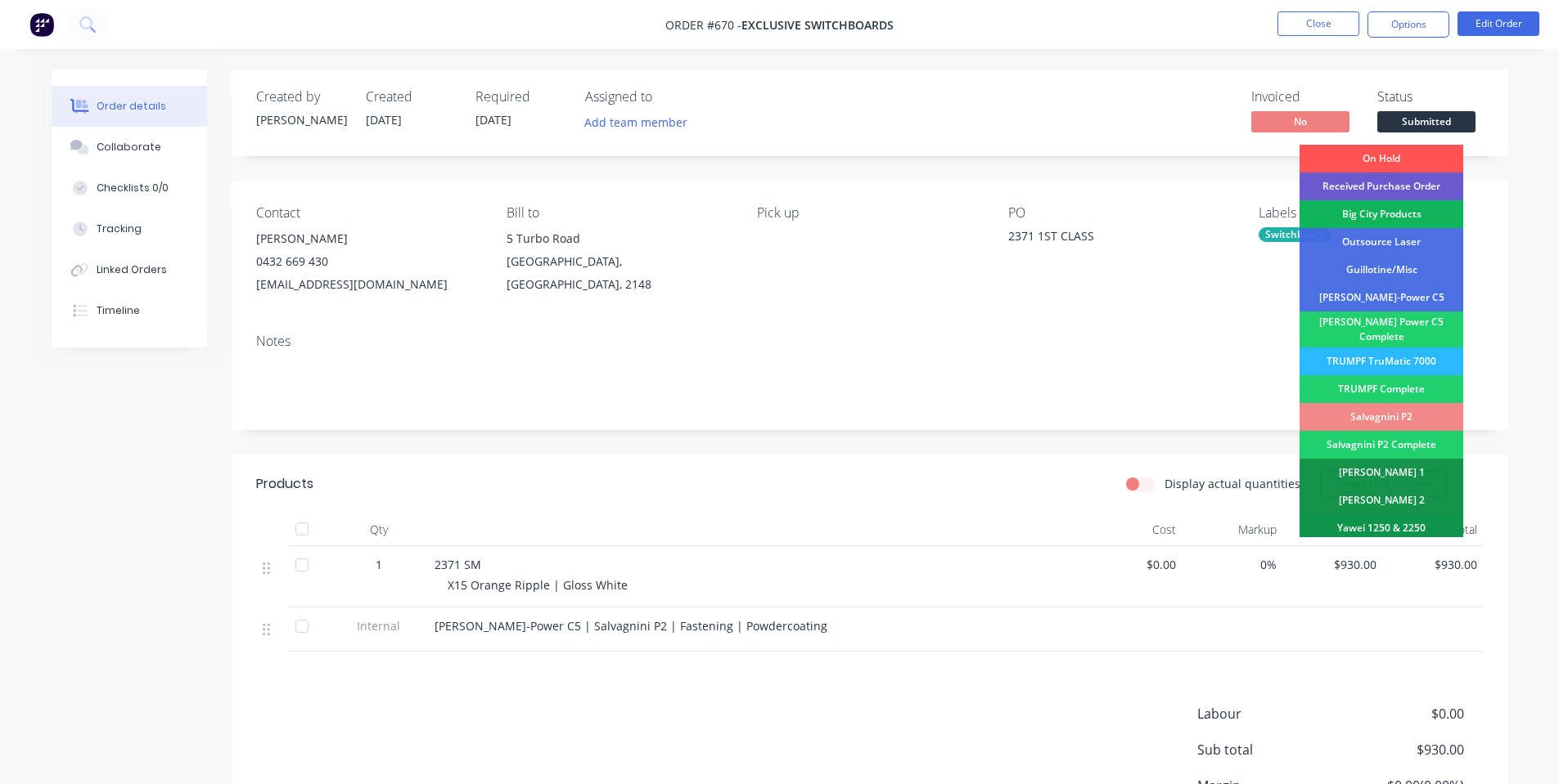
click at [1417, 180] on div "Received Purchase Order" at bounding box center [1381, 186] width 163 height 28
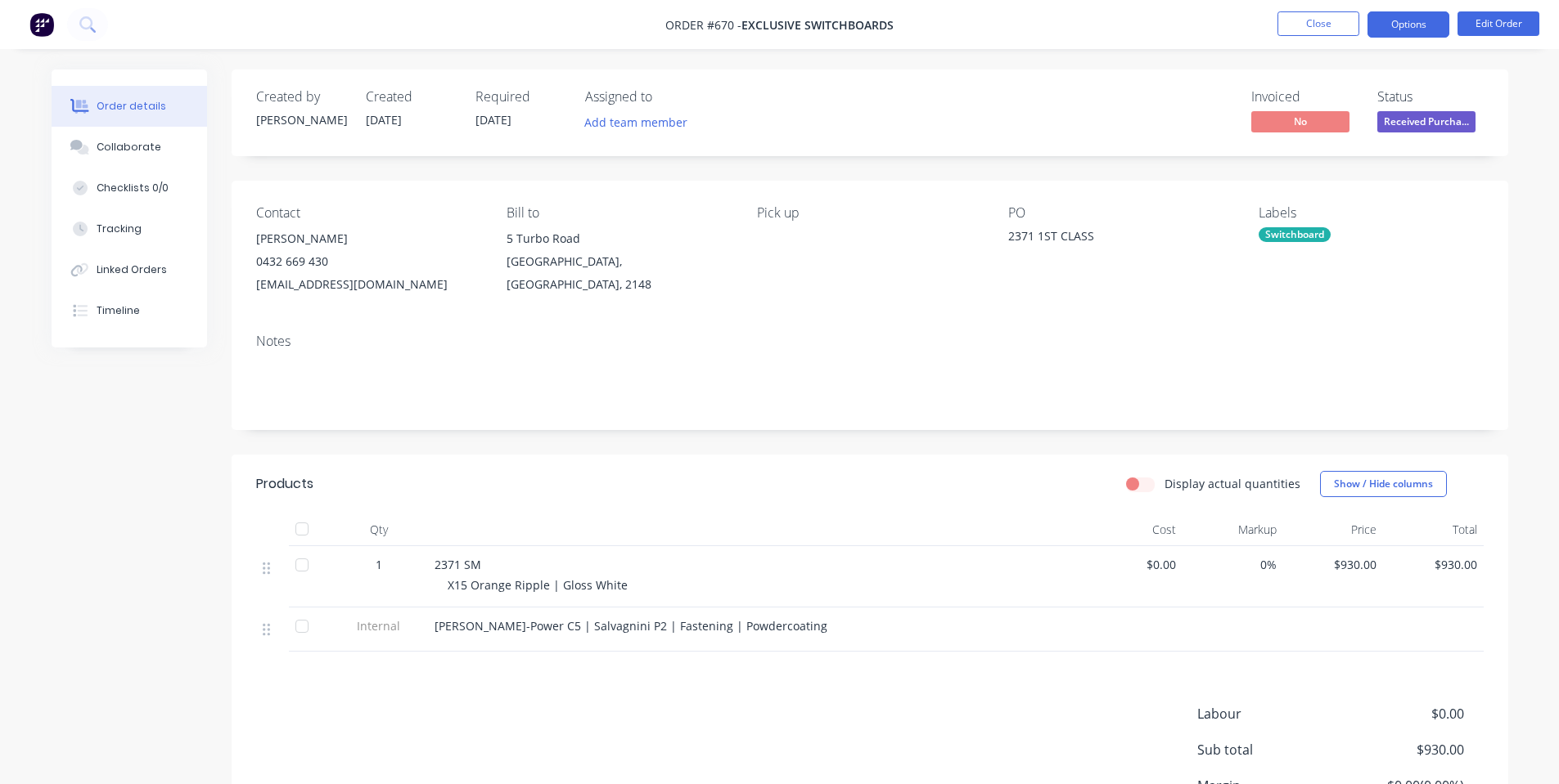
click at [1422, 36] on button "Options" at bounding box center [1408, 24] width 82 height 26
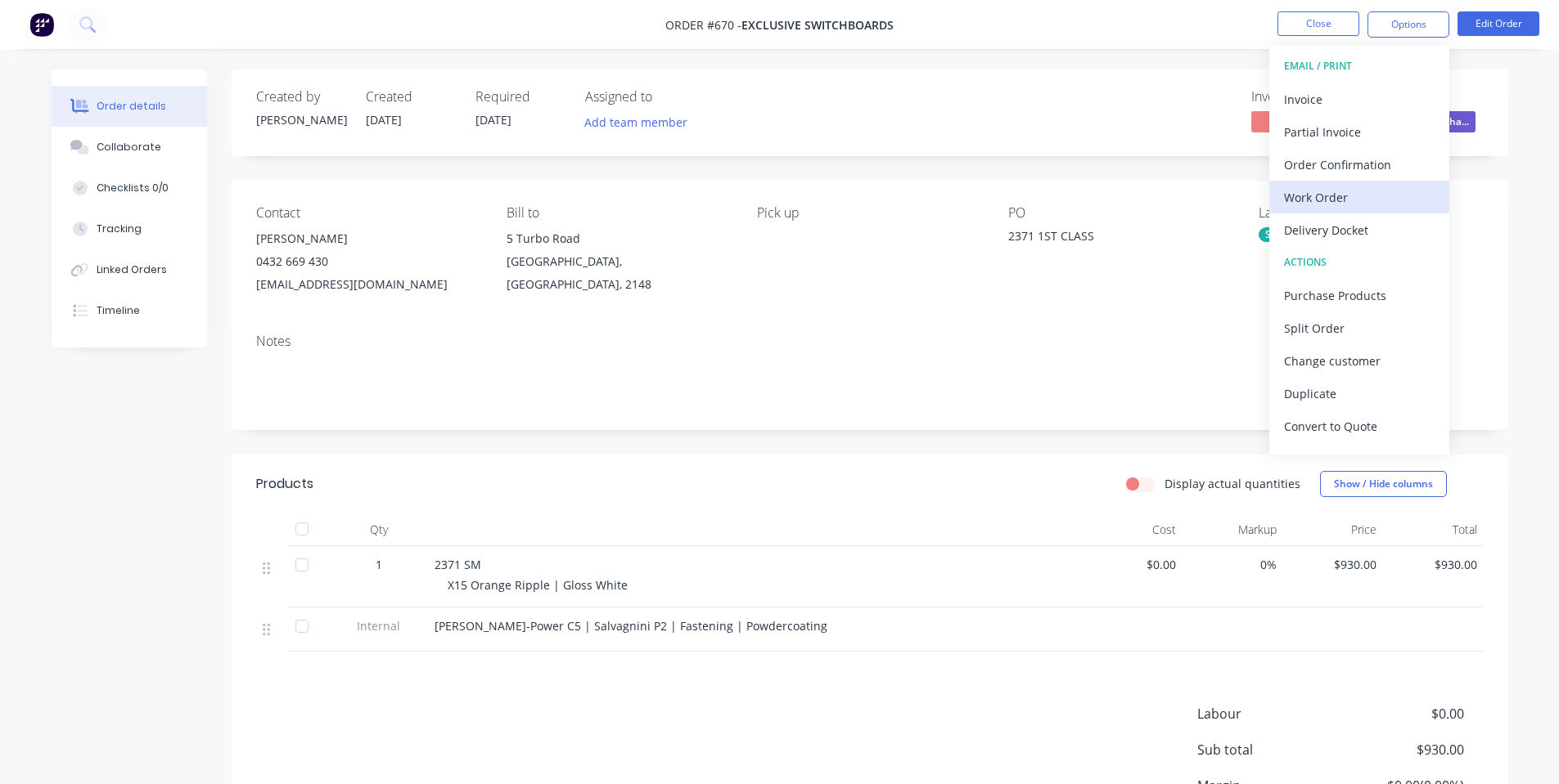
drag, startPoint x: 1364, startPoint y: 181, endPoint x: 1365, endPoint y: 195, distance: 14.0
click at [1365, 195] on button "Work Order" at bounding box center [1358, 197] width 180 height 33
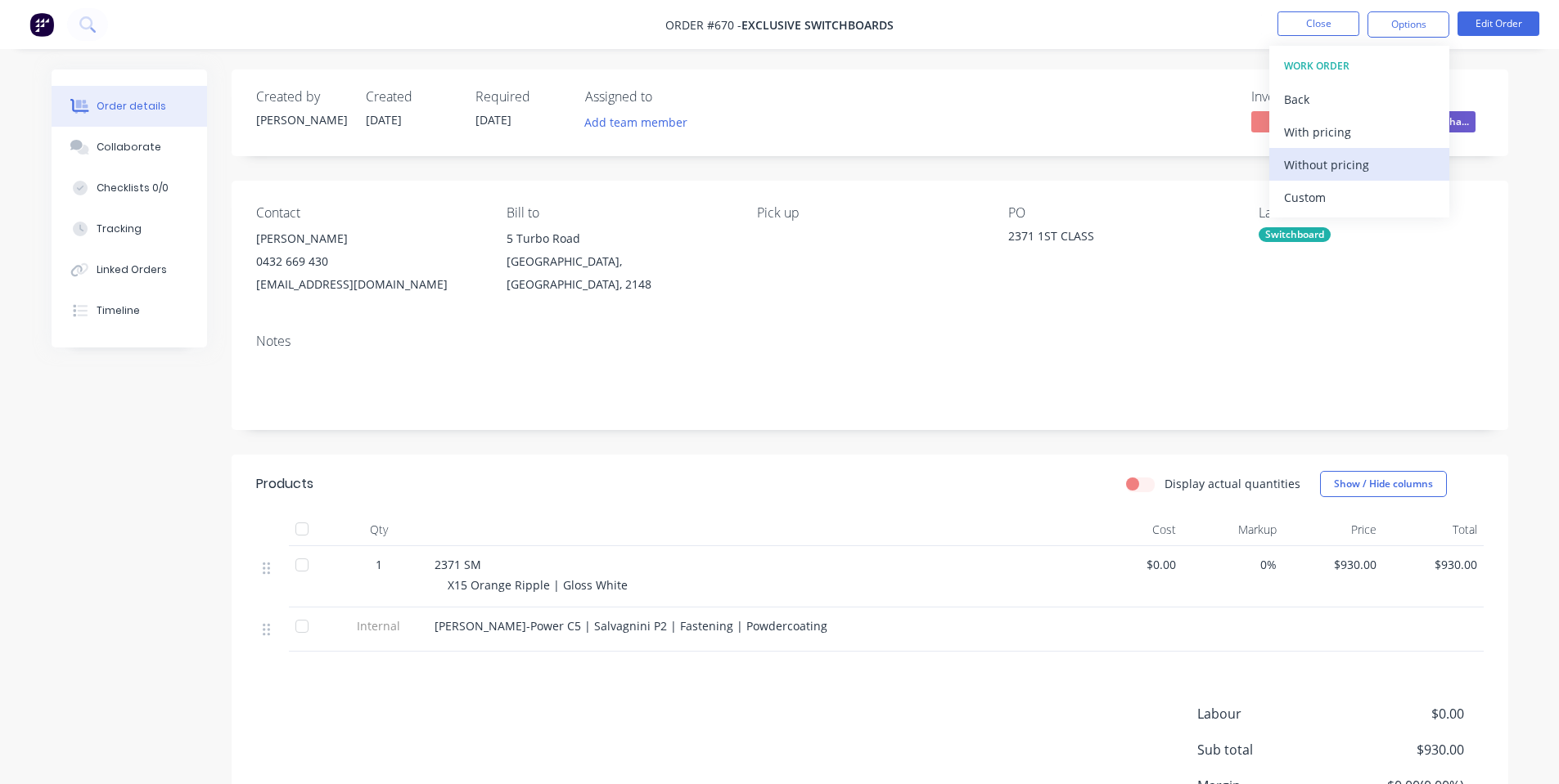
click at [1330, 160] on div "Without pricing" at bounding box center [1359, 164] width 151 height 24
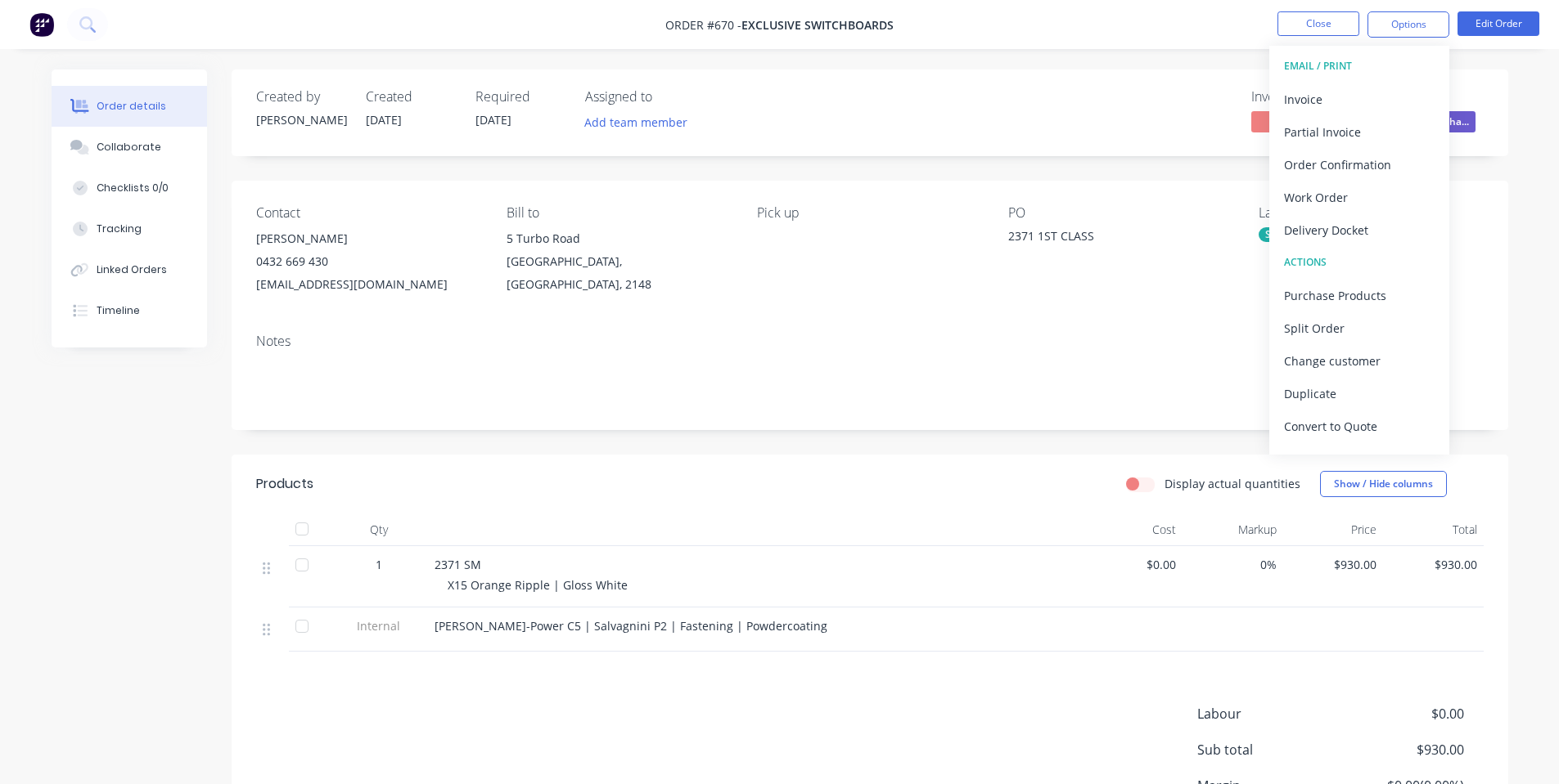
click at [1108, 167] on div "Created by [PERSON_NAME] Created [DATE] Required [DATE] Assigned to Add team me…" at bounding box center [870, 494] width 1276 height 849
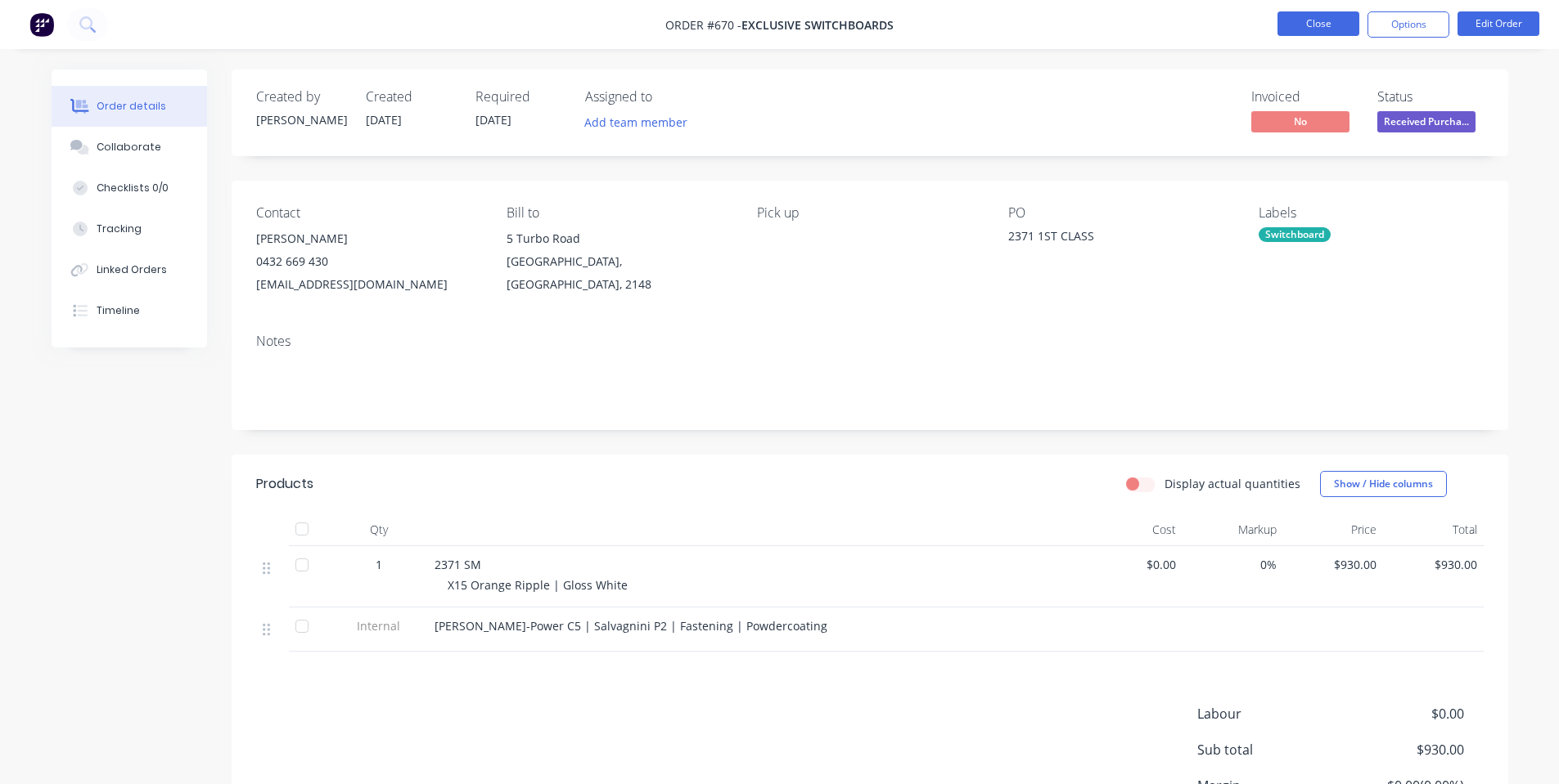
click at [1327, 23] on button "Close" at bounding box center [1318, 24] width 82 height 25
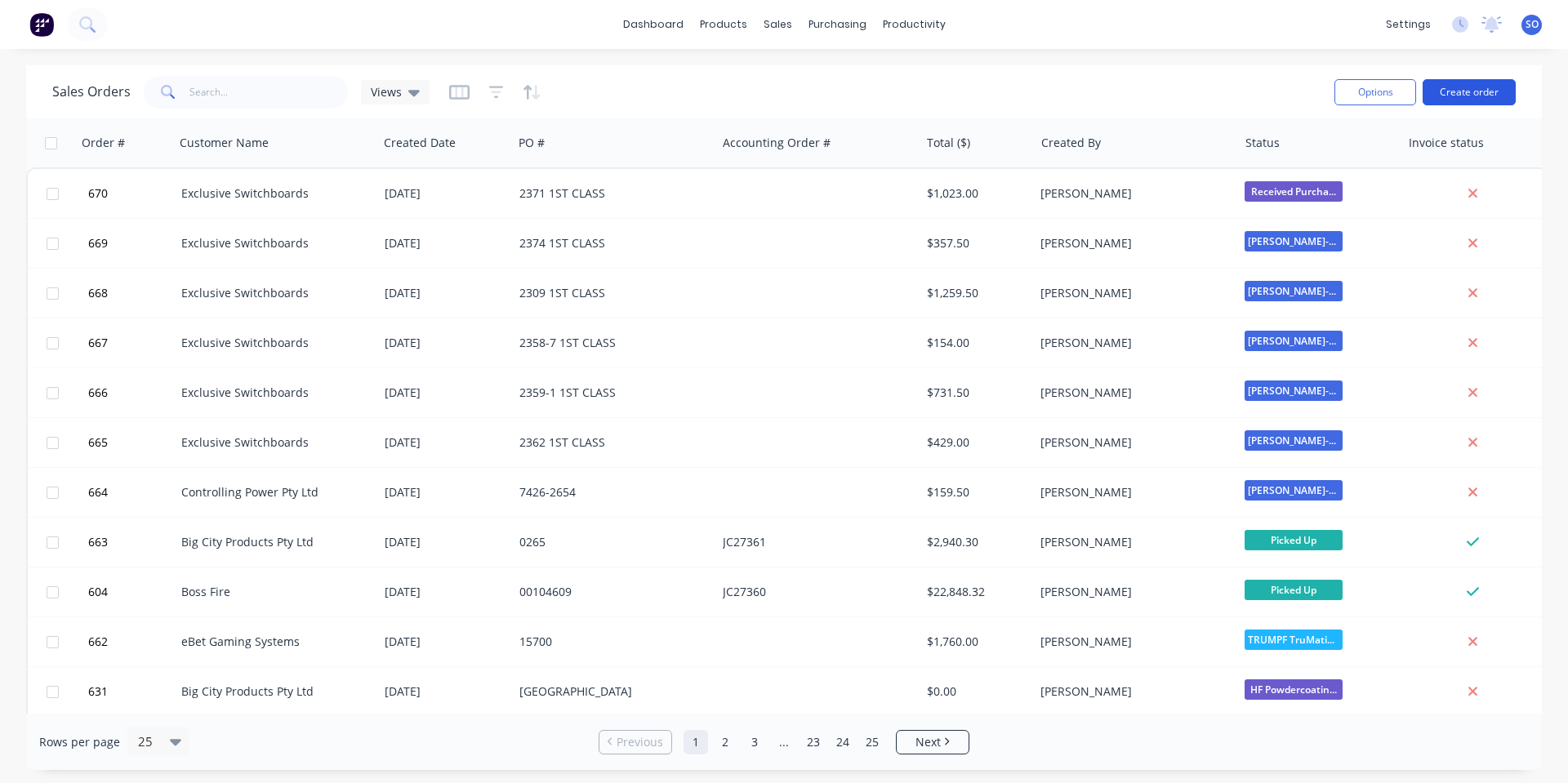
click at [1444, 88] on button "Create order" at bounding box center [1468, 92] width 93 height 26
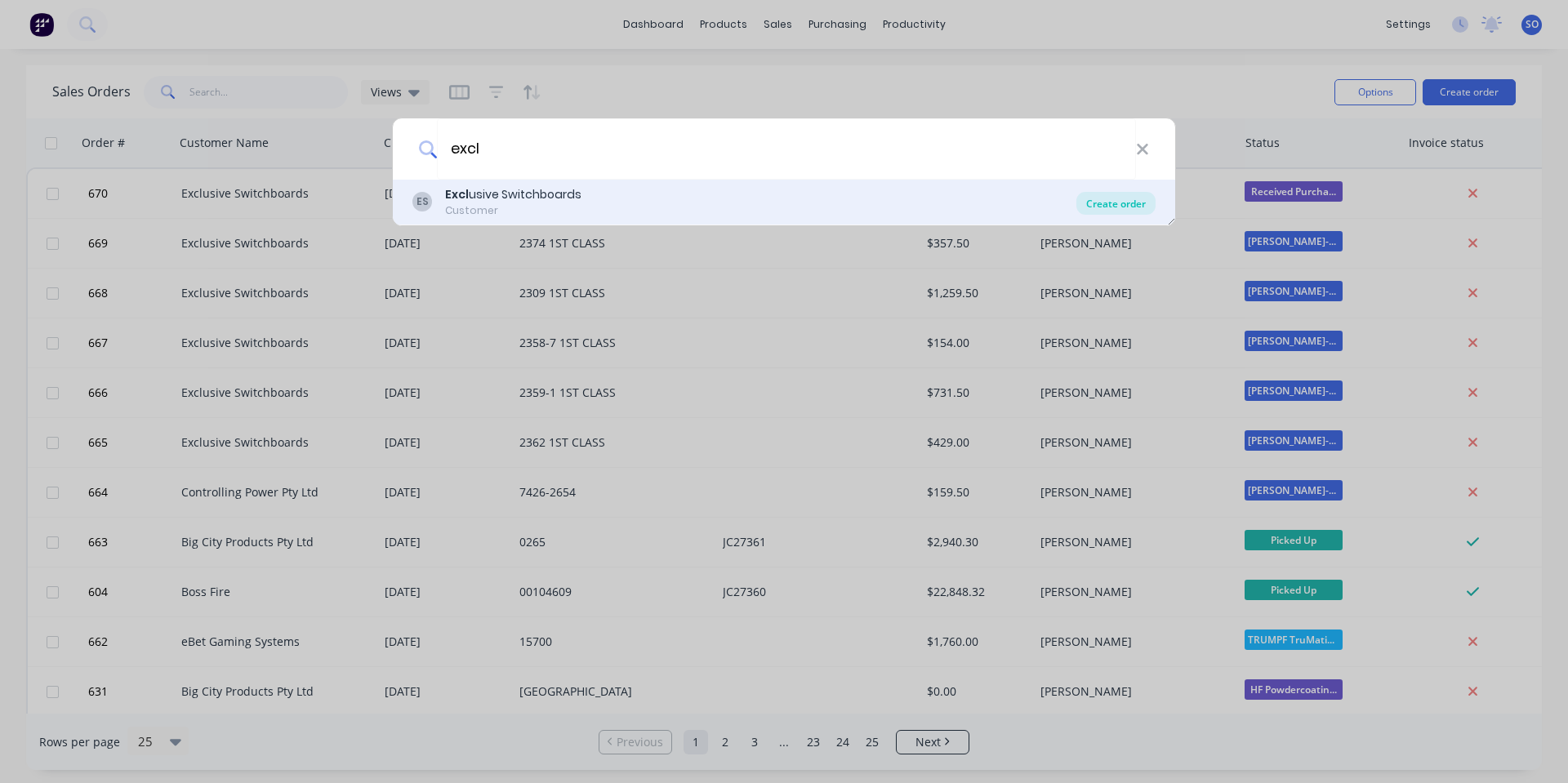
type input "excl"
click at [1142, 203] on div "Create order" at bounding box center [1115, 203] width 80 height 23
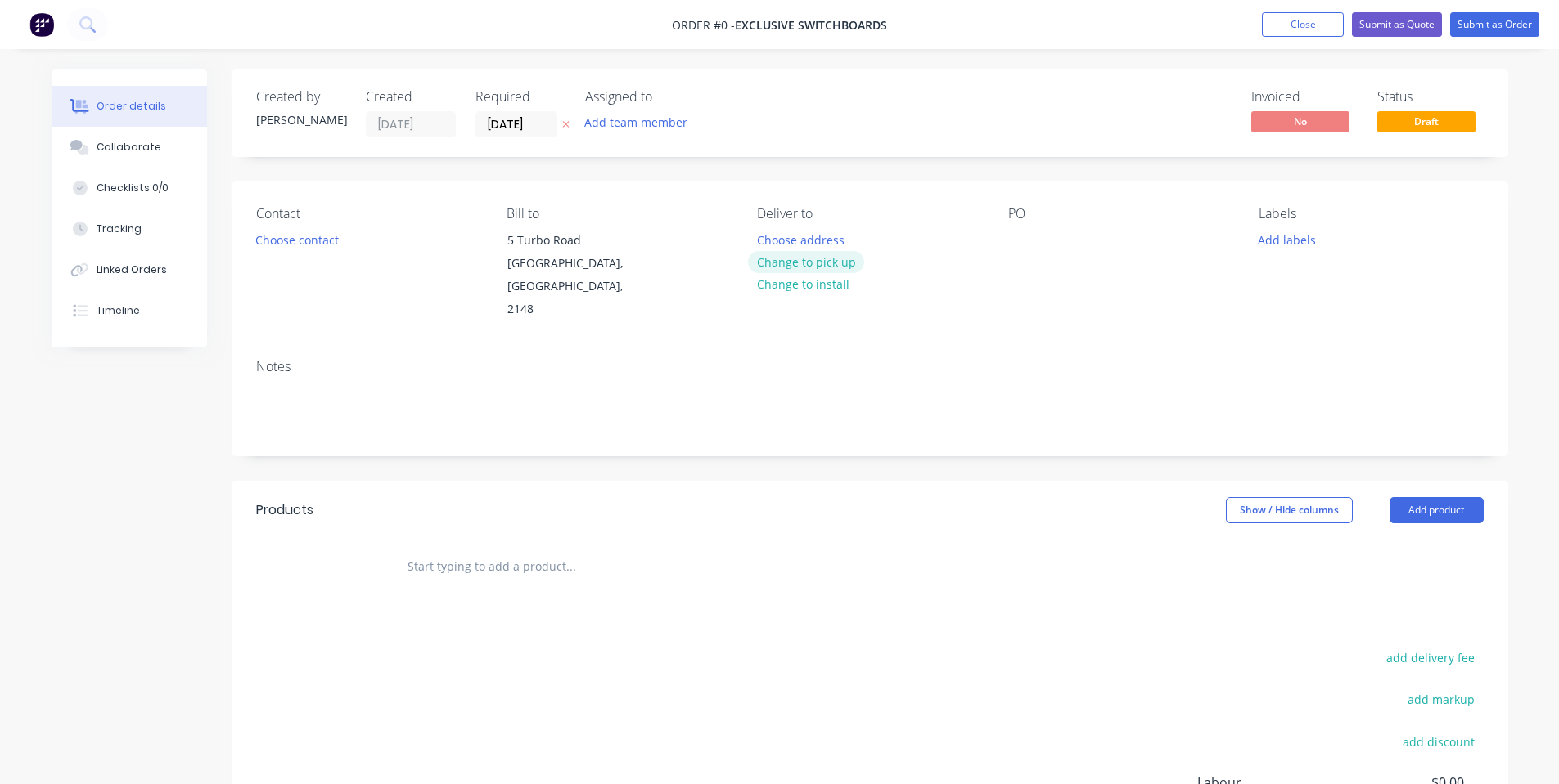
click at [770, 264] on button "Change to pick up" at bounding box center [805, 261] width 116 height 22
click at [309, 251] on div "Contact Choose contact" at bounding box center [367, 264] width 224 height 115
click at [309, 243] on button "Choose contact" at bounding box center [296, 239] width 101 height 22
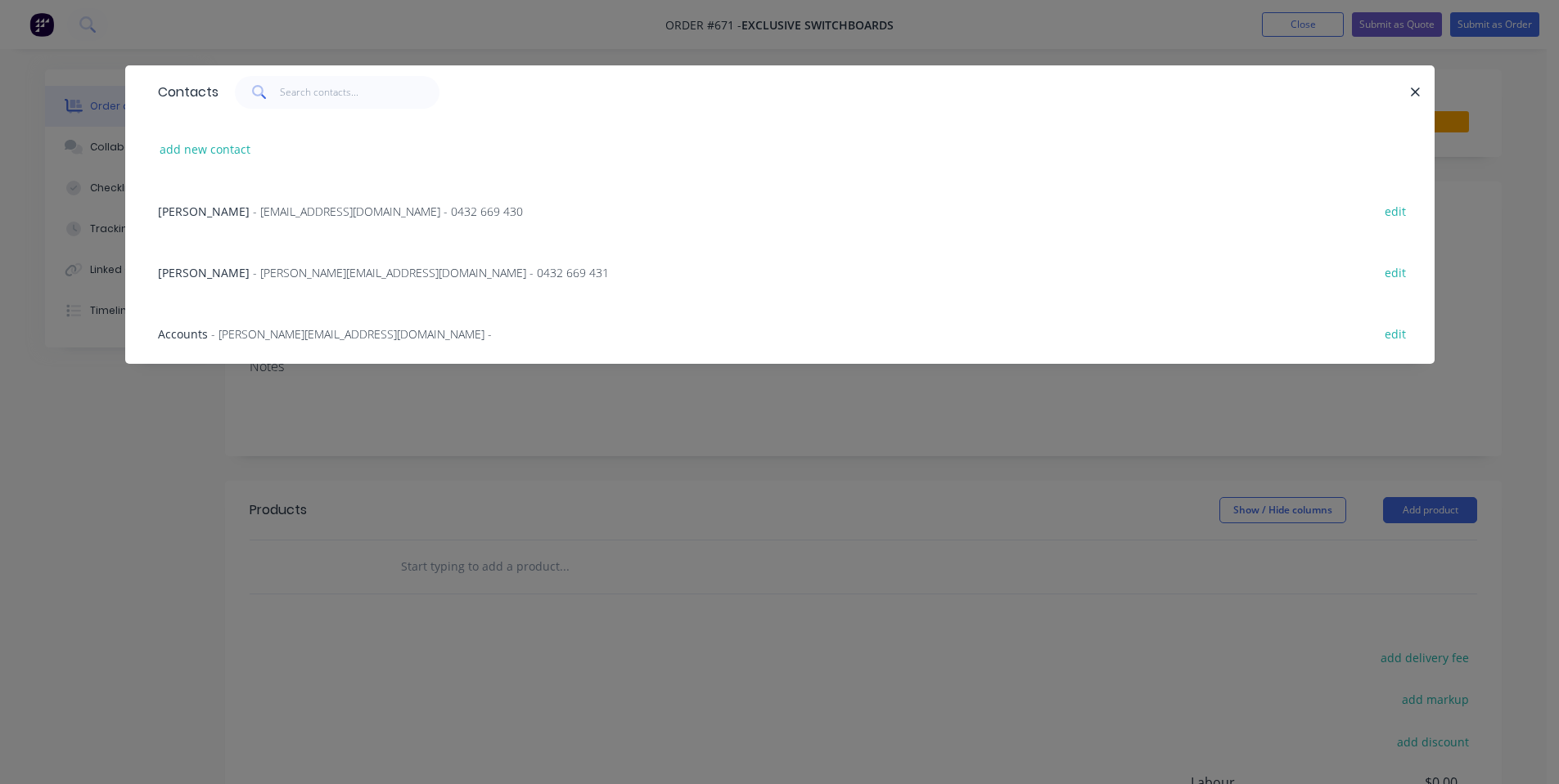
click at [308, 201] on div "[PERSON_NAME] - [EMAIL_ADDRESS][DOMAIN_NAME] - 0432 669 430 edit" at bounding box center [780, 210] width 1260 height 61
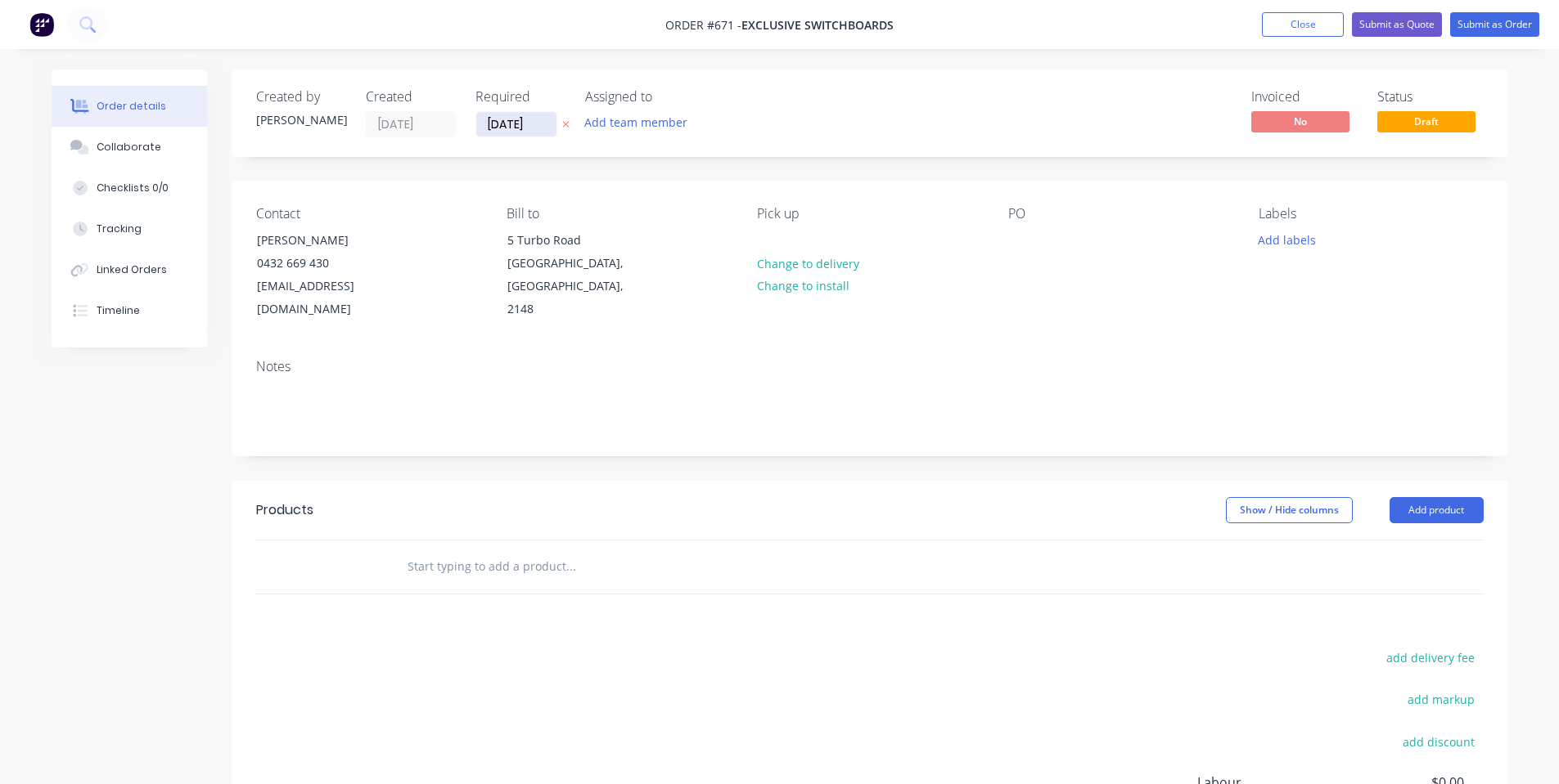
click at [511, 117] on input "[DATE]" at bounding box center [516, 125] width 80 height 25
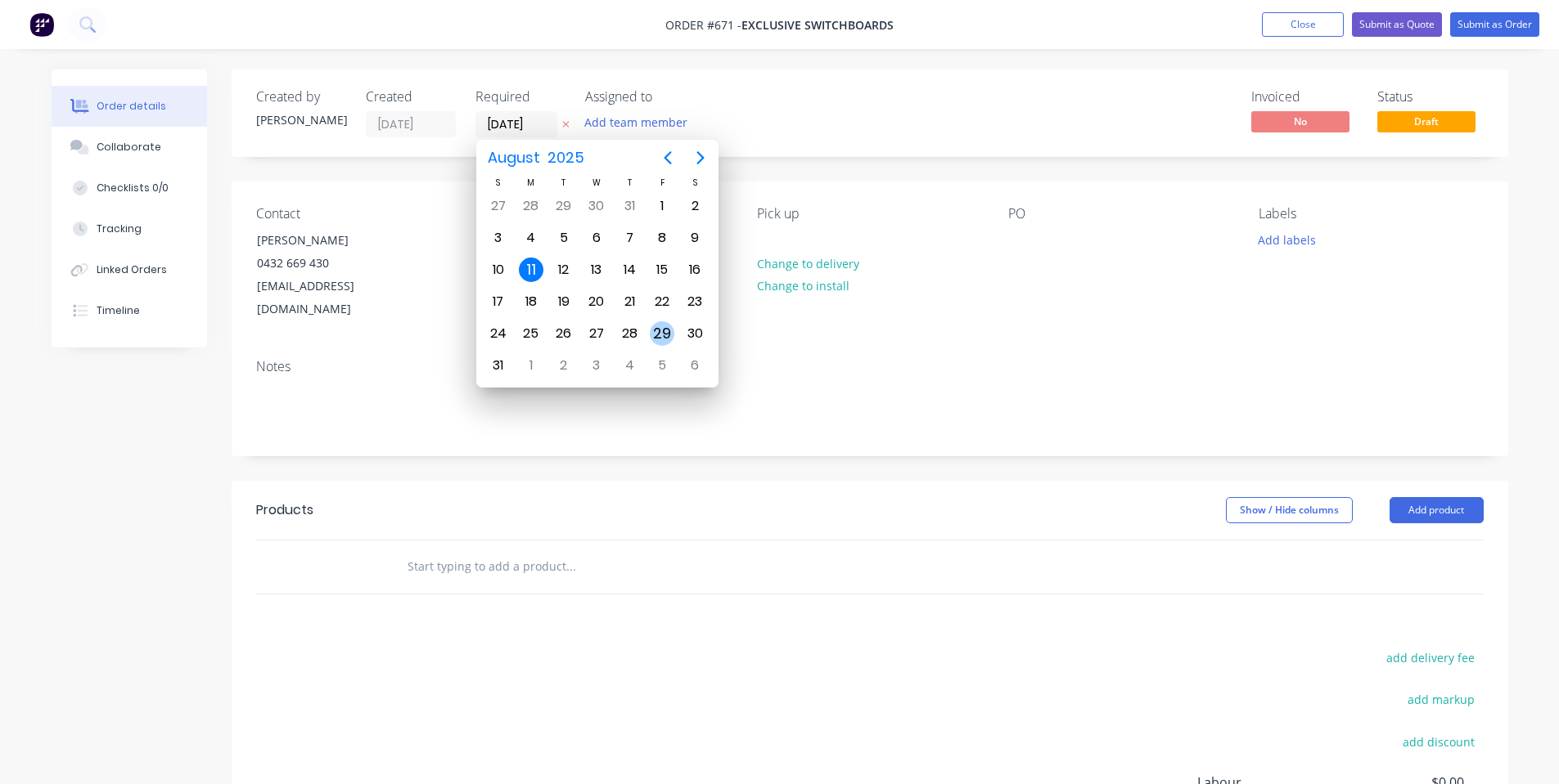
click at [660, 331] on div "29" at bounding box center [662, 334] width 25 height 25
type input "[DATE]"
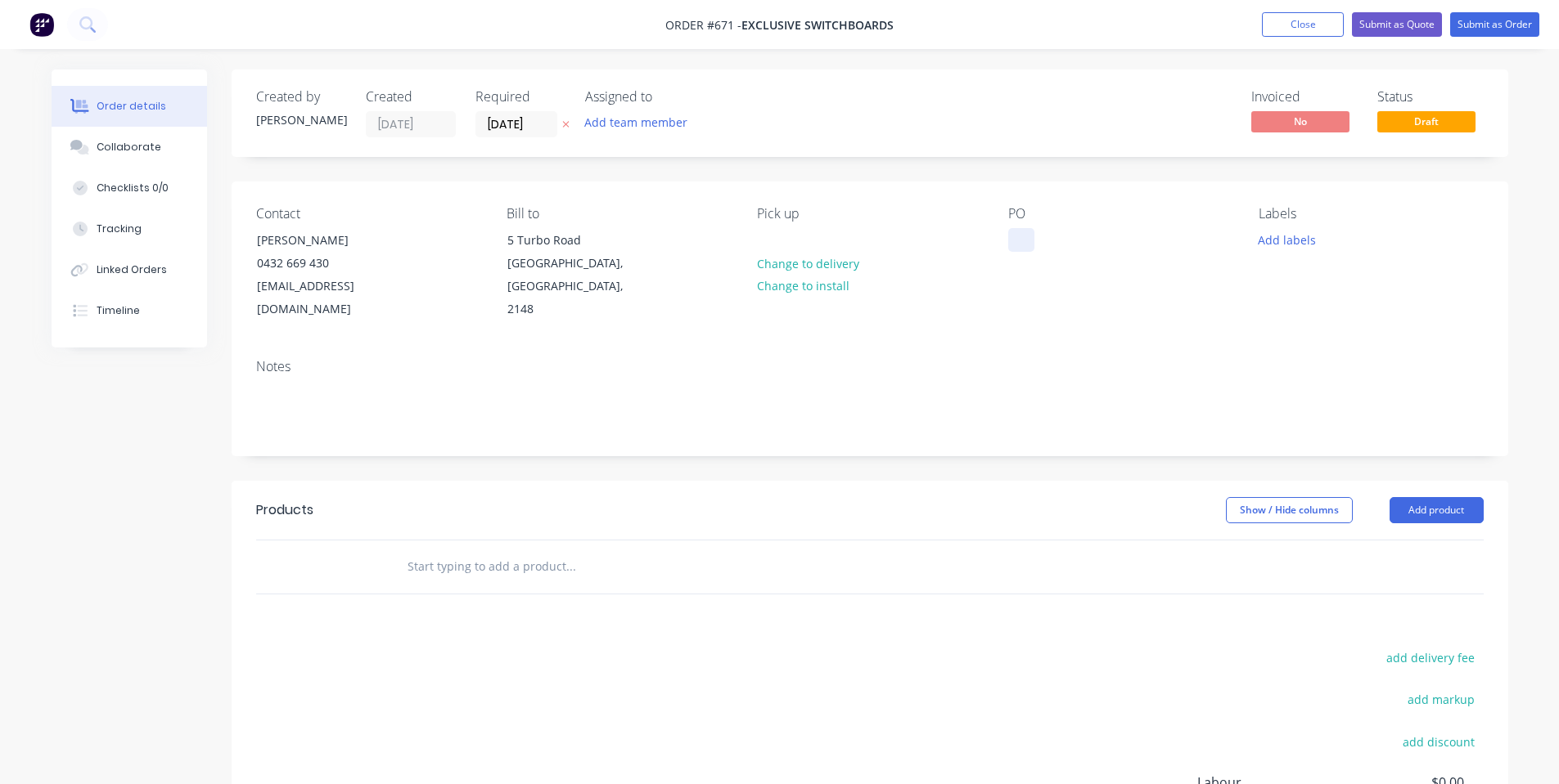
click at [1022, 239] on div at bounding box center [1021, 240] width 26 height 24
click at [1319, 242] on div "Add labels" at bounding box center [1370, 239] width 224 height 22
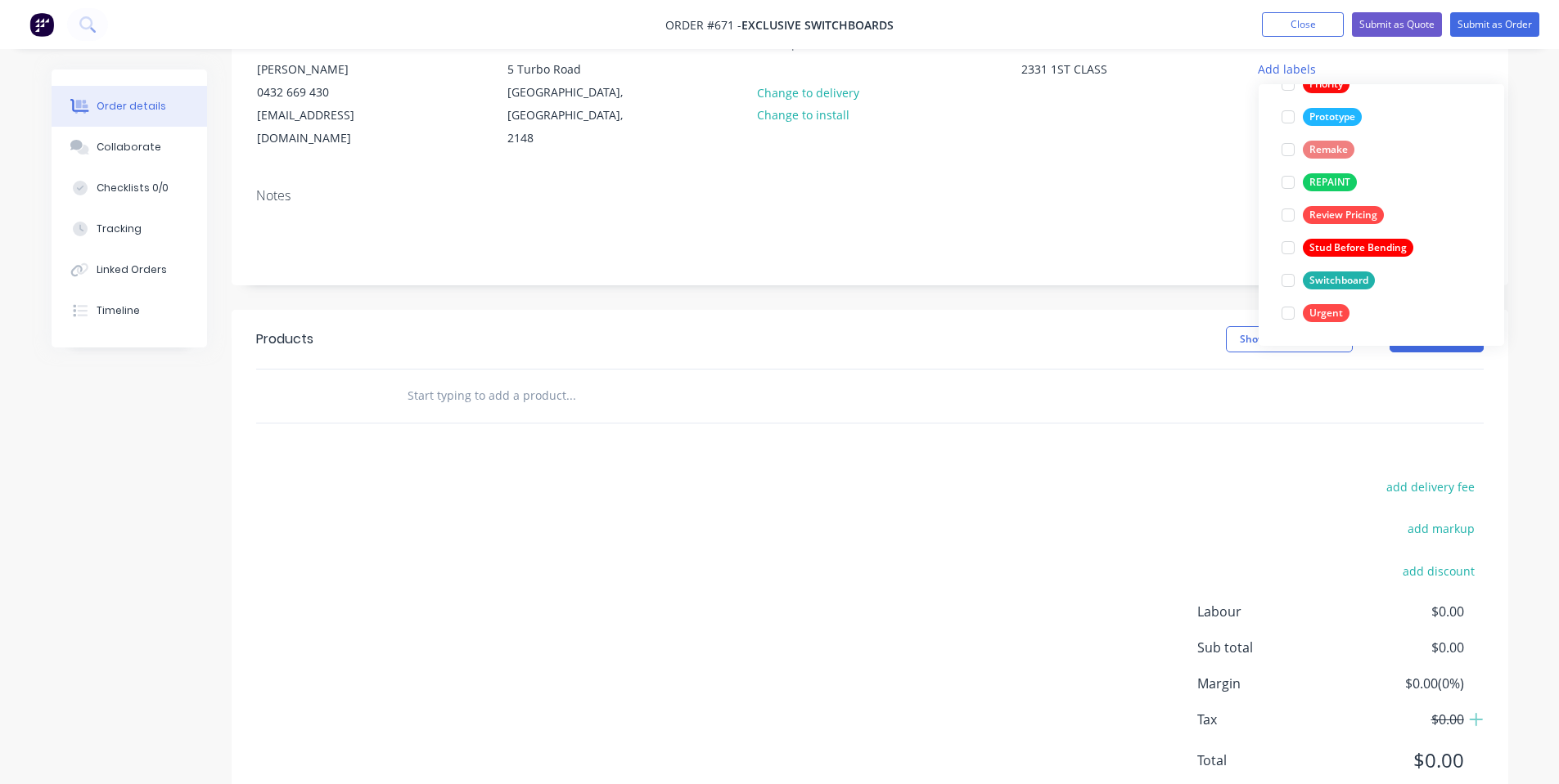
scroll to position [205, 0]
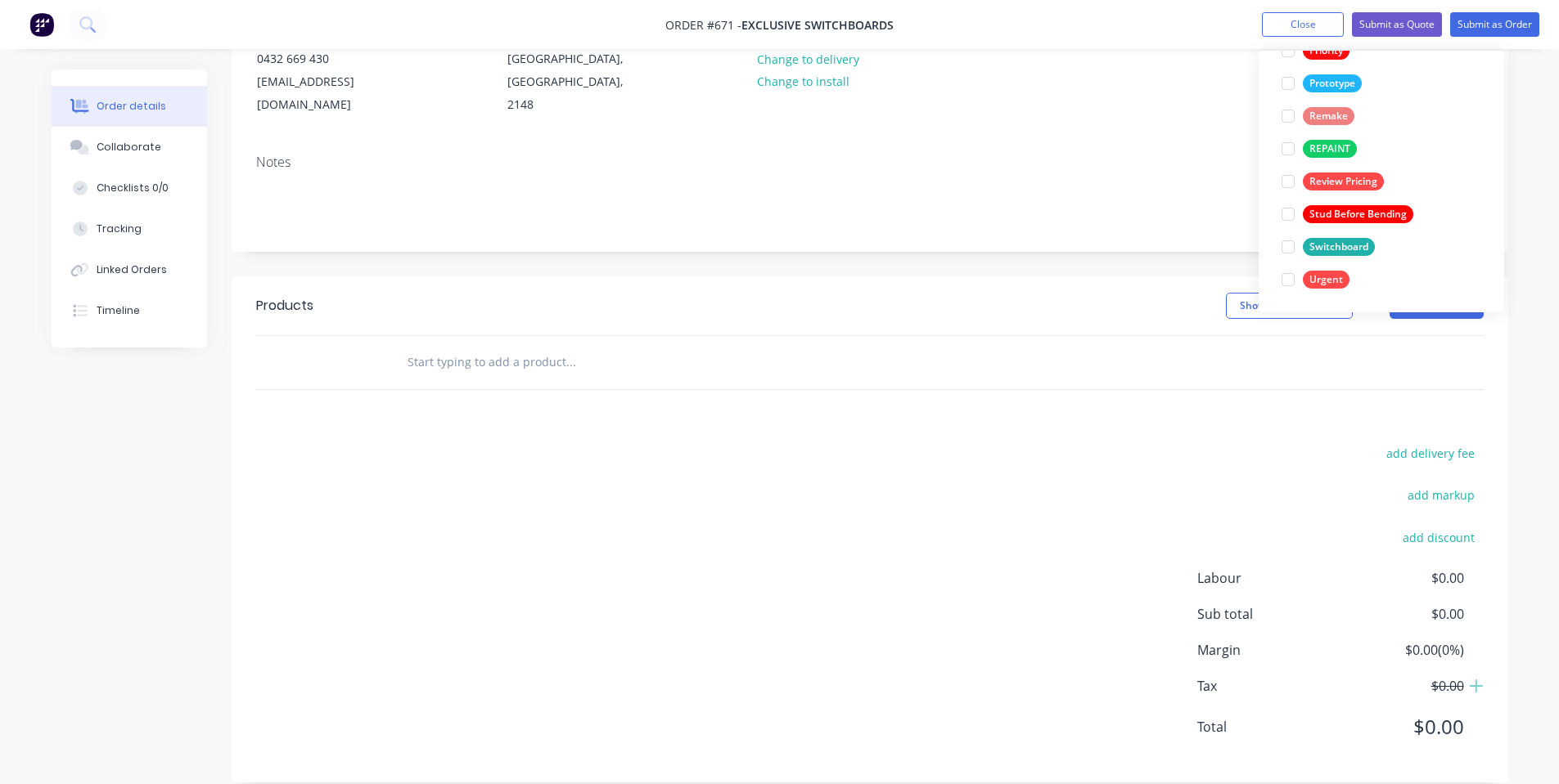
click at [1324, 244] on div "Switchboard" at bounding box center [1338, 247] width 72 height 18
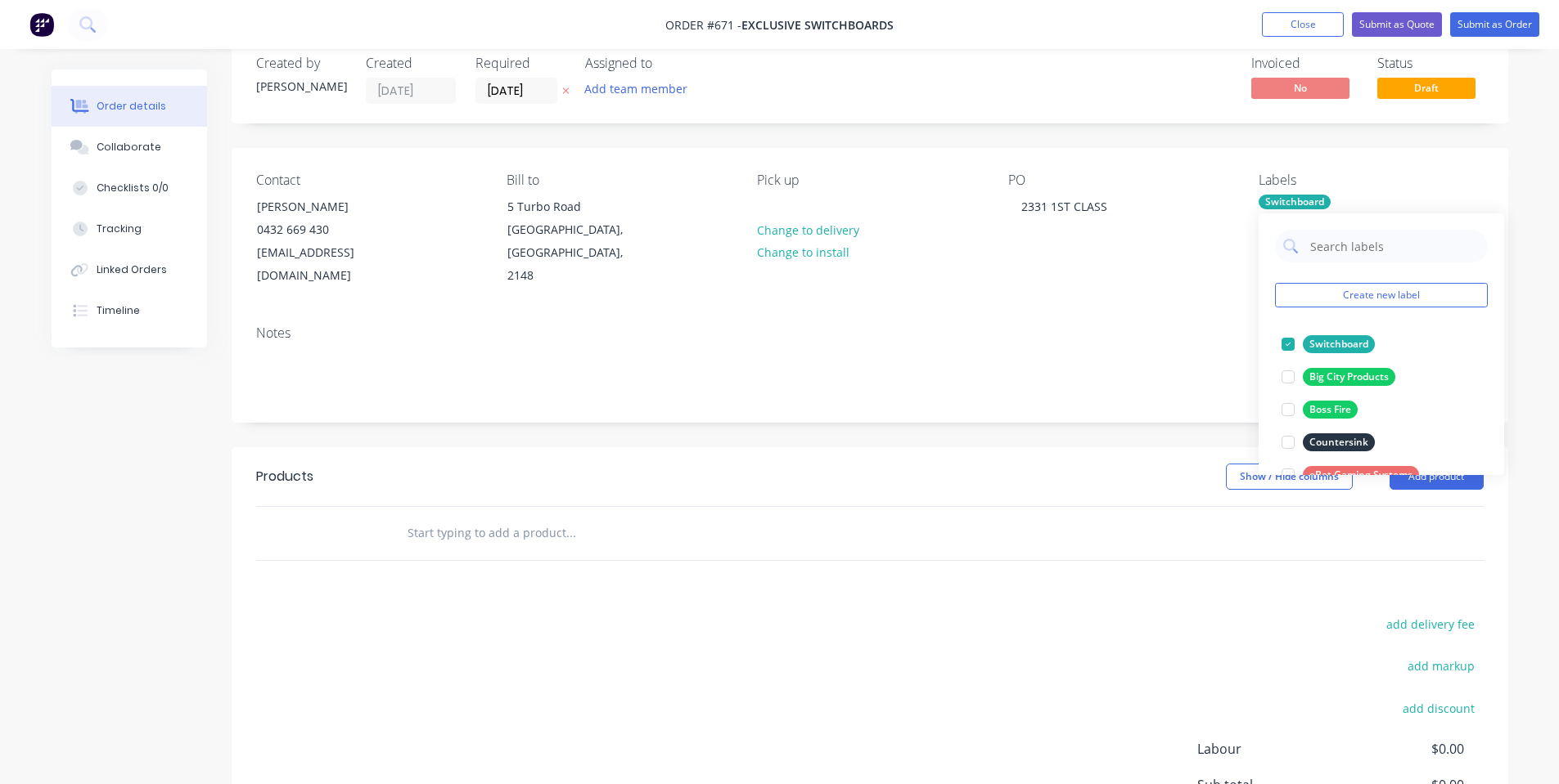
scroll to position [0, 0]
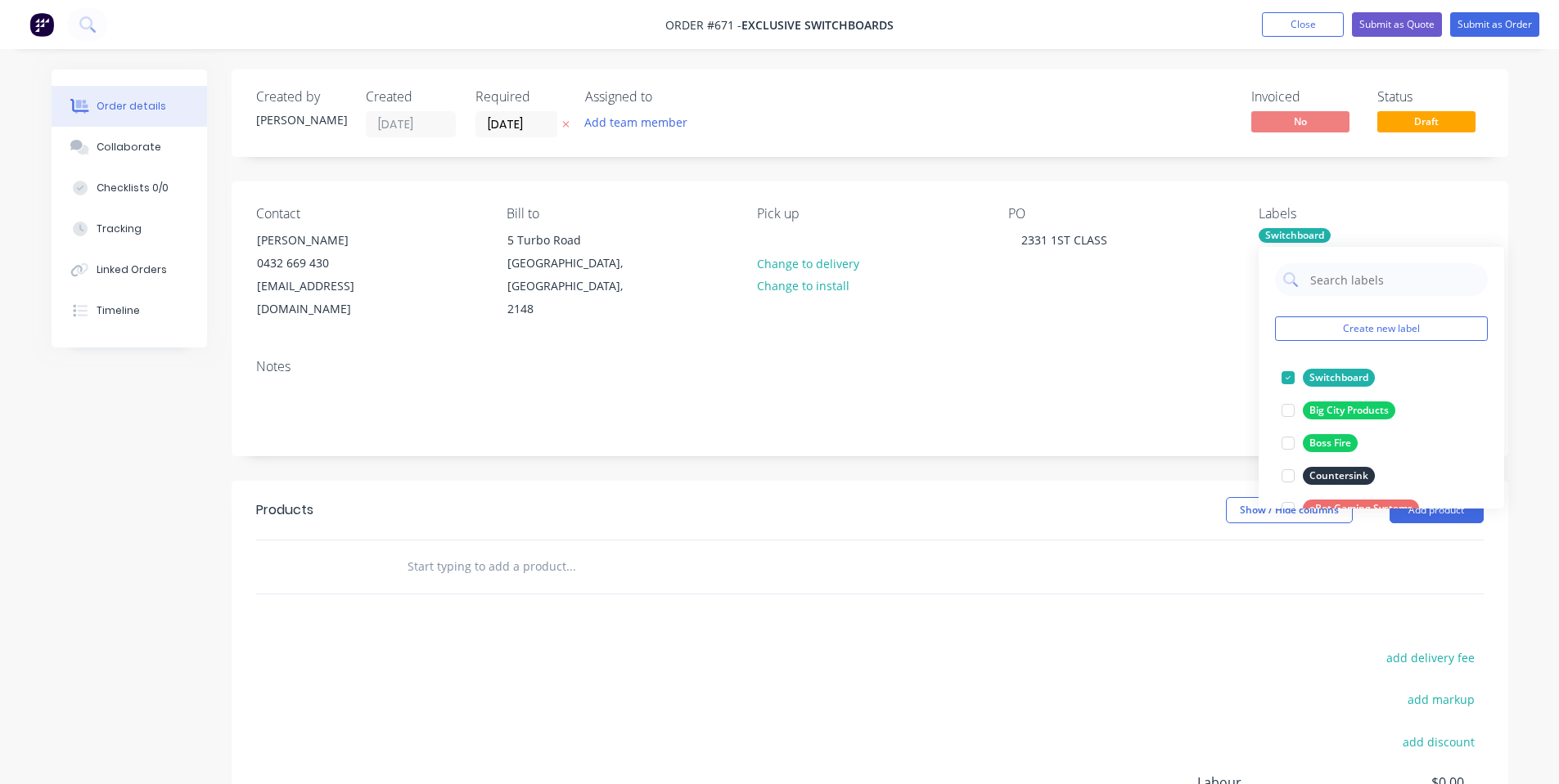
click at [1162, 283] on div "PO 2331 1ST CLASS" at bounding box center [1120, 264] width 224 height 115
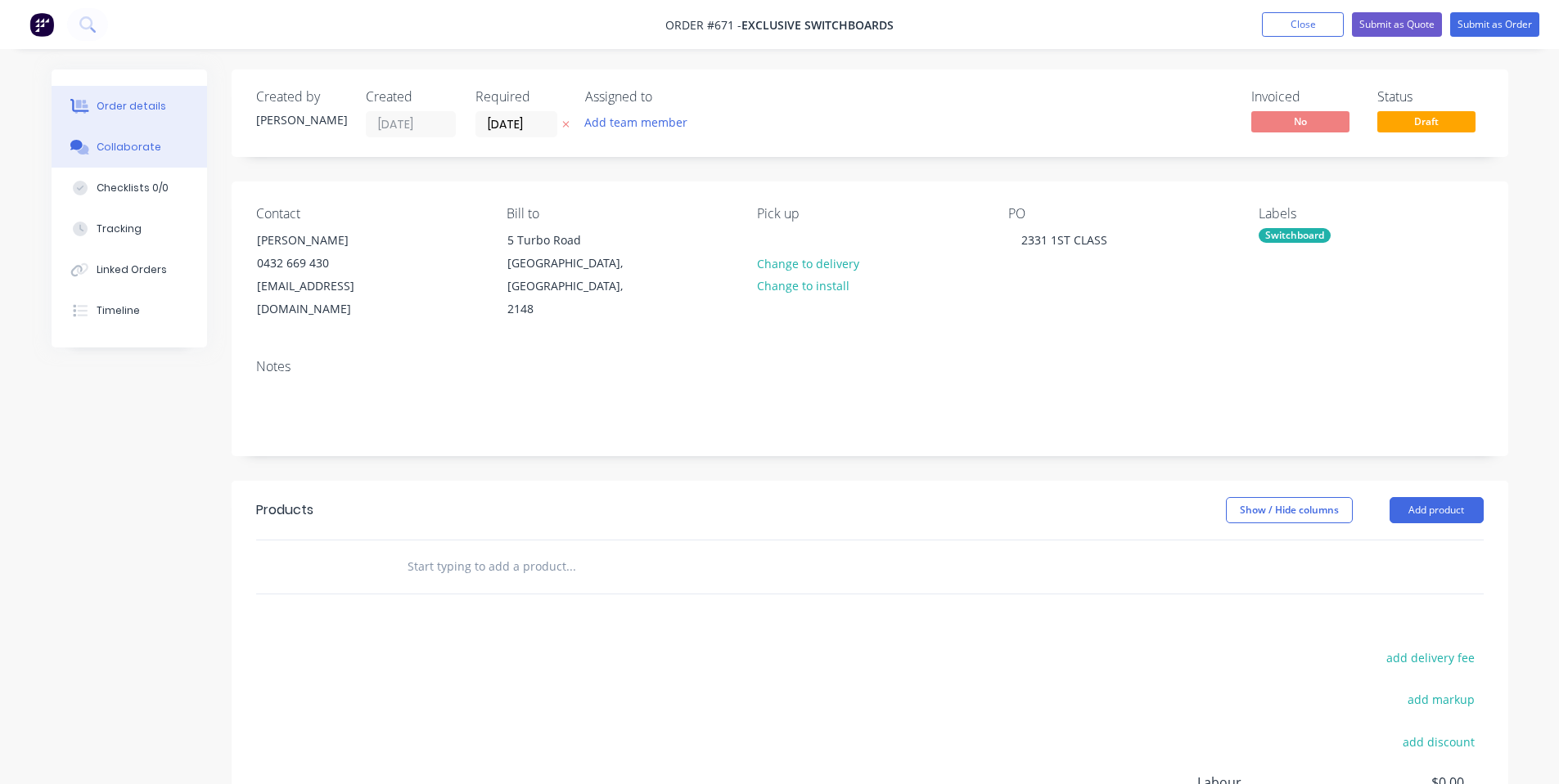
click at [112, 153] on div "Collaborate" at bounding box center [128, 147] width 64 height 14
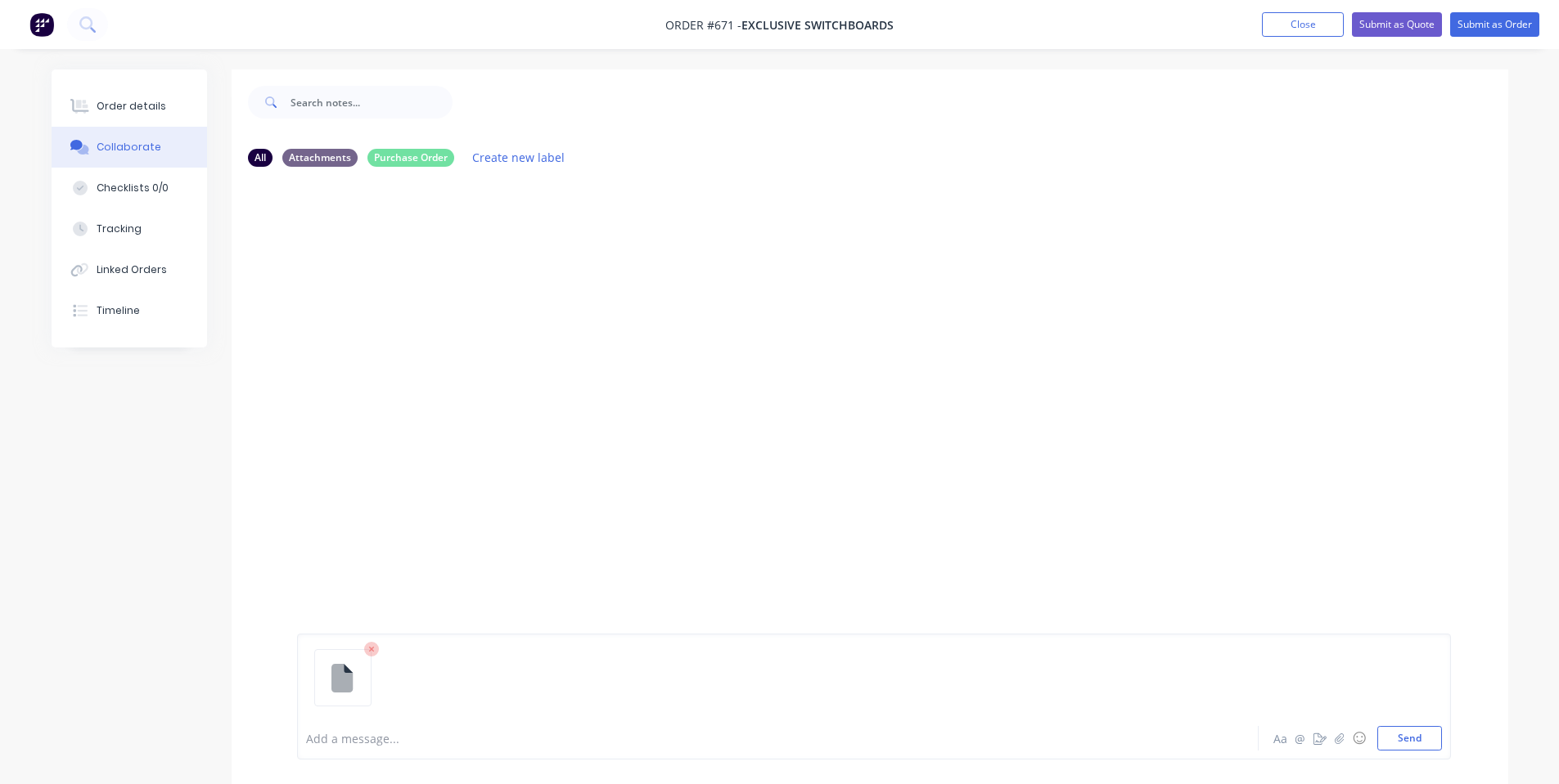
click at [1374, 733] on div "Aa @ ☺ Send" at bounding box center [1356, 739] width 171 height 25
click at [1386, 734] on button "Send" at bounding box center [1409, 739] width 64 height 25
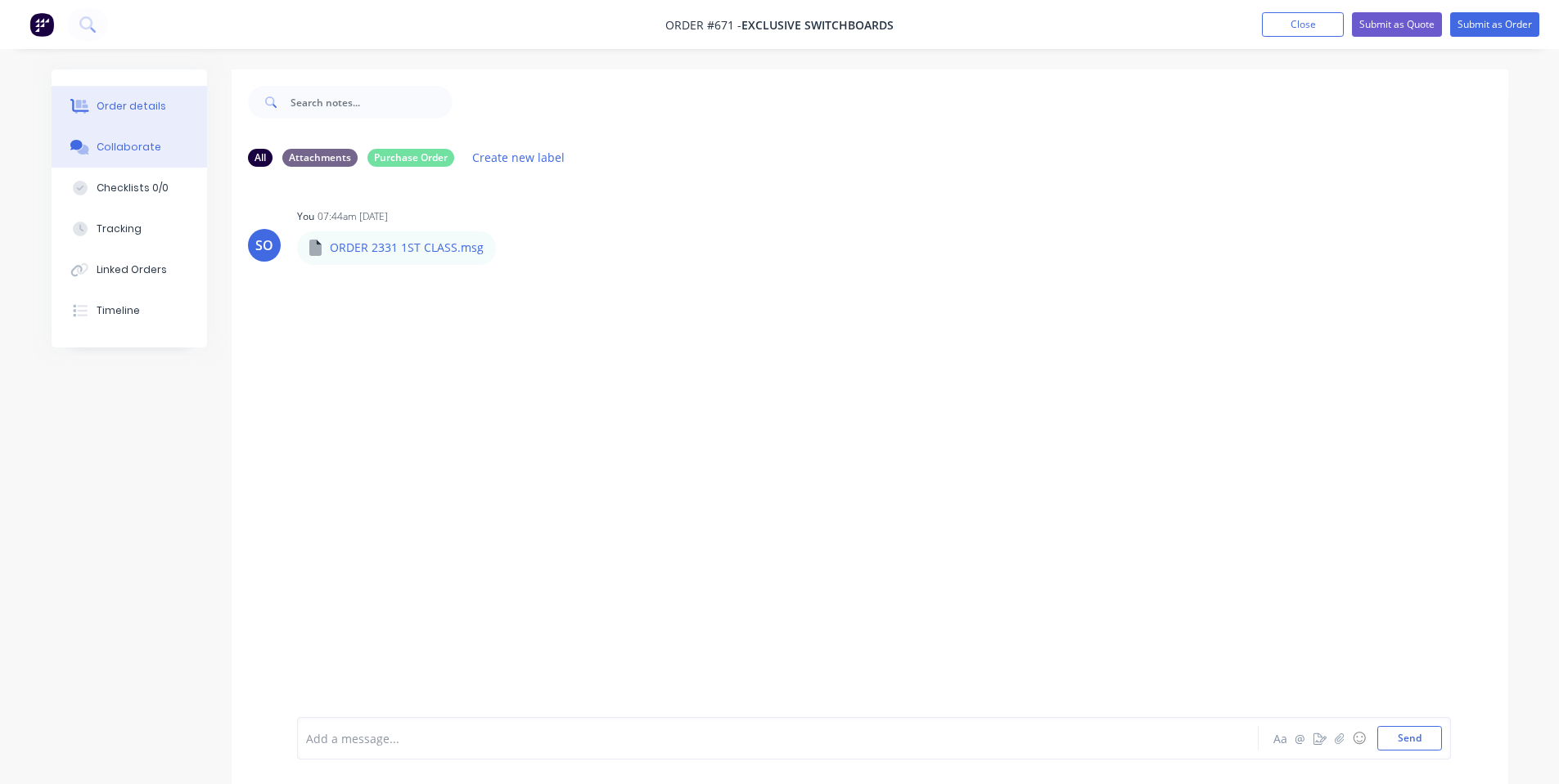
click at [162, 108] on button "Order details" at bounding box center [130, 106] width 156 height 41
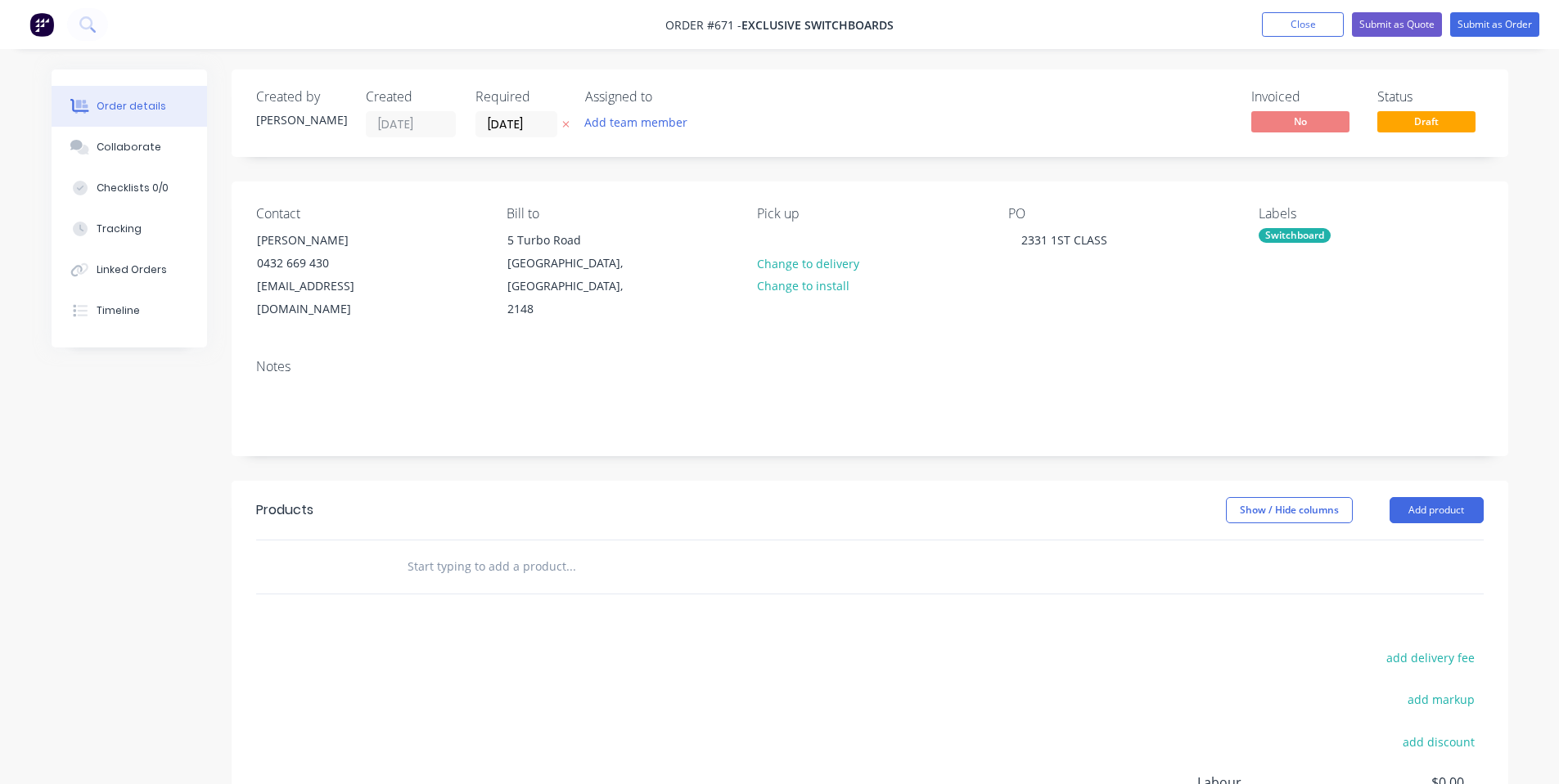
click at [512, 551] on input "text" at bounding box center [570, 567] width 328 height 33
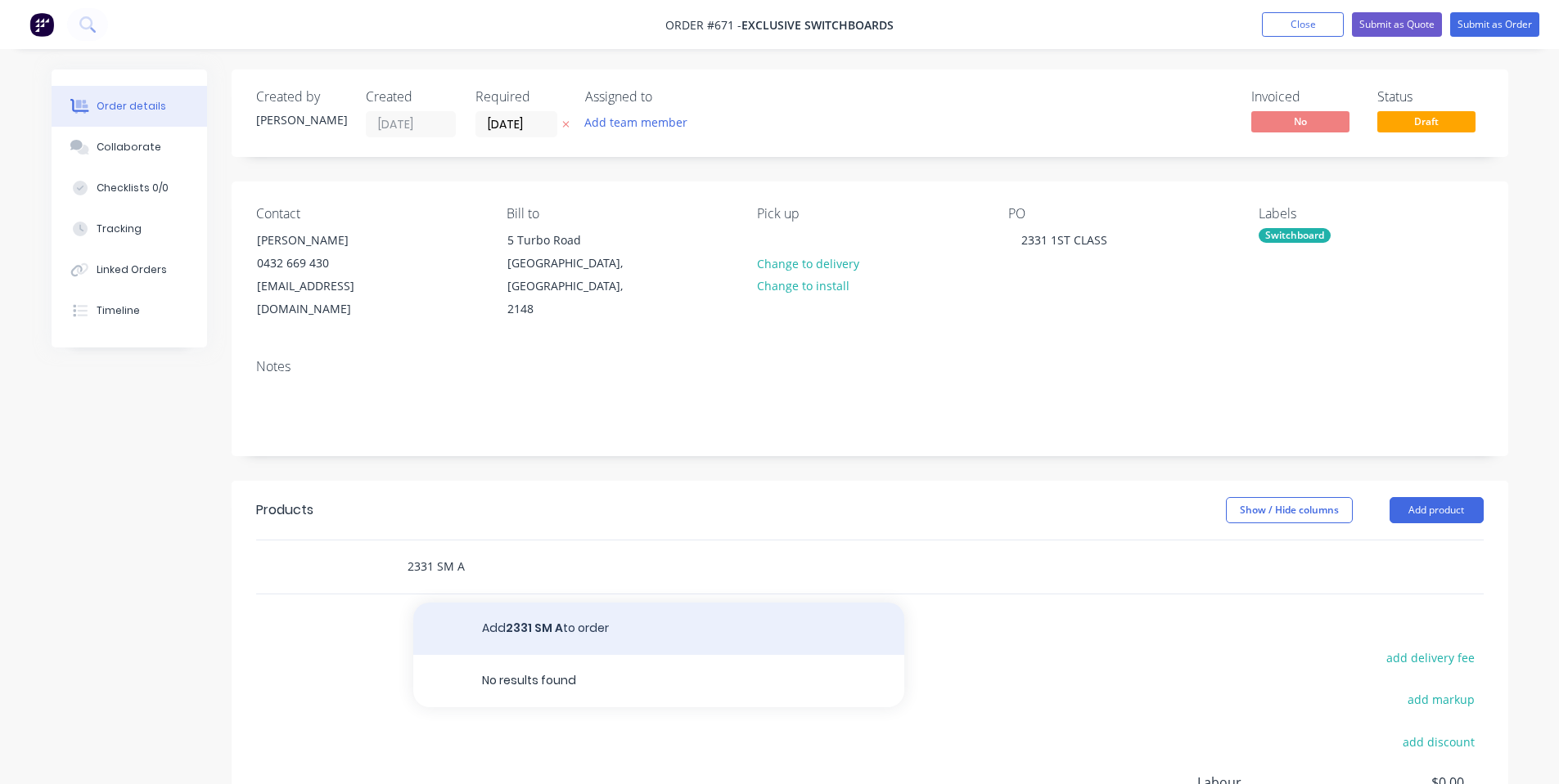
type input "2331 SM A"
click at [541, 614] on button "Add 2331 SM A to order" at bounding box center [658, 628] width 491 height 52
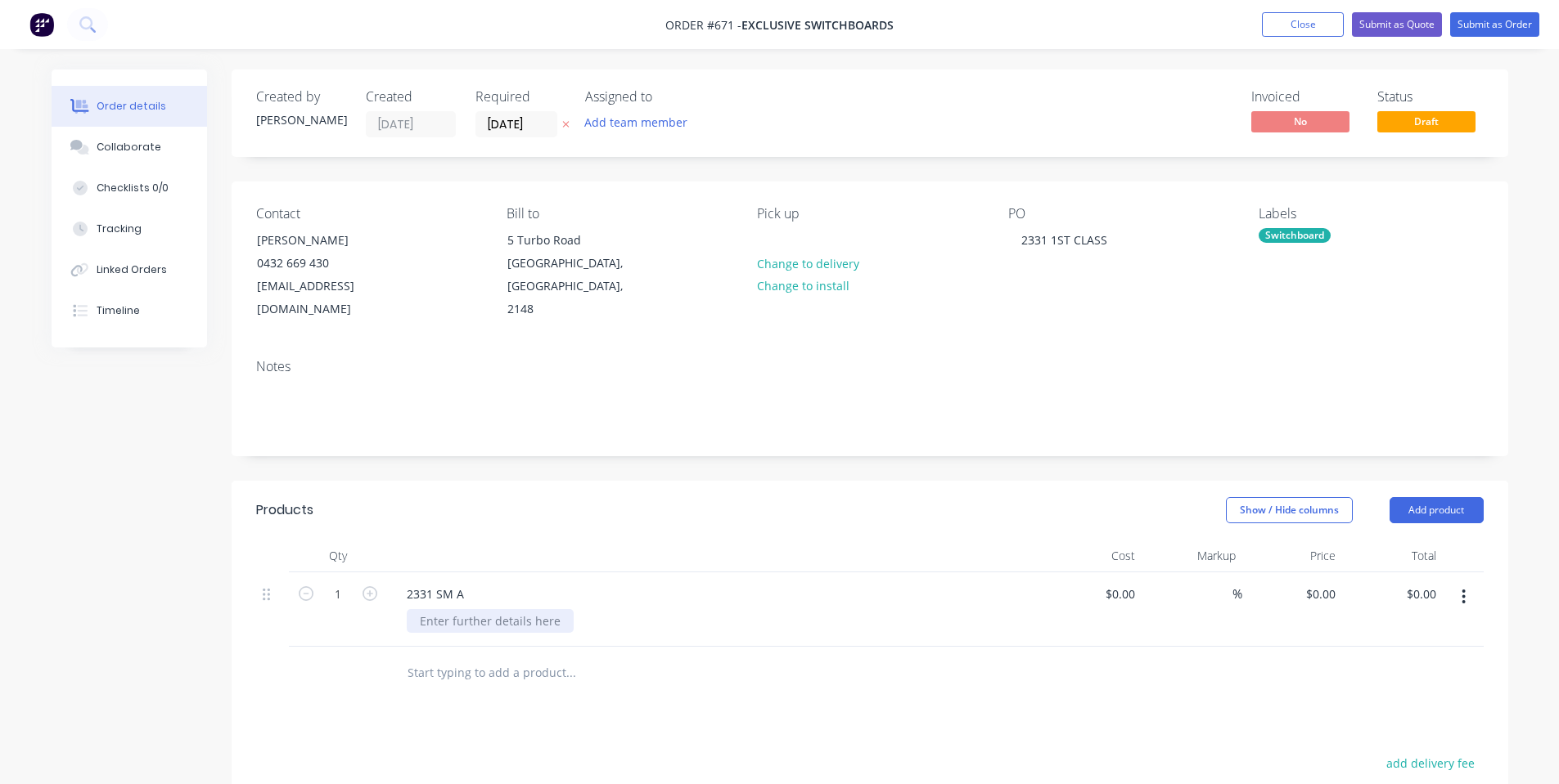
click at [482, 609] on div at bounding box center [490, 621] width 167 height 24
click at [558, 502] on header "Products Show / Hide columns Add product" at bounding box center [870, 510] width 1276 height 59
click at [1418, 498] on button "Add product" at bounding box center [1437, 510] width 94 height 26
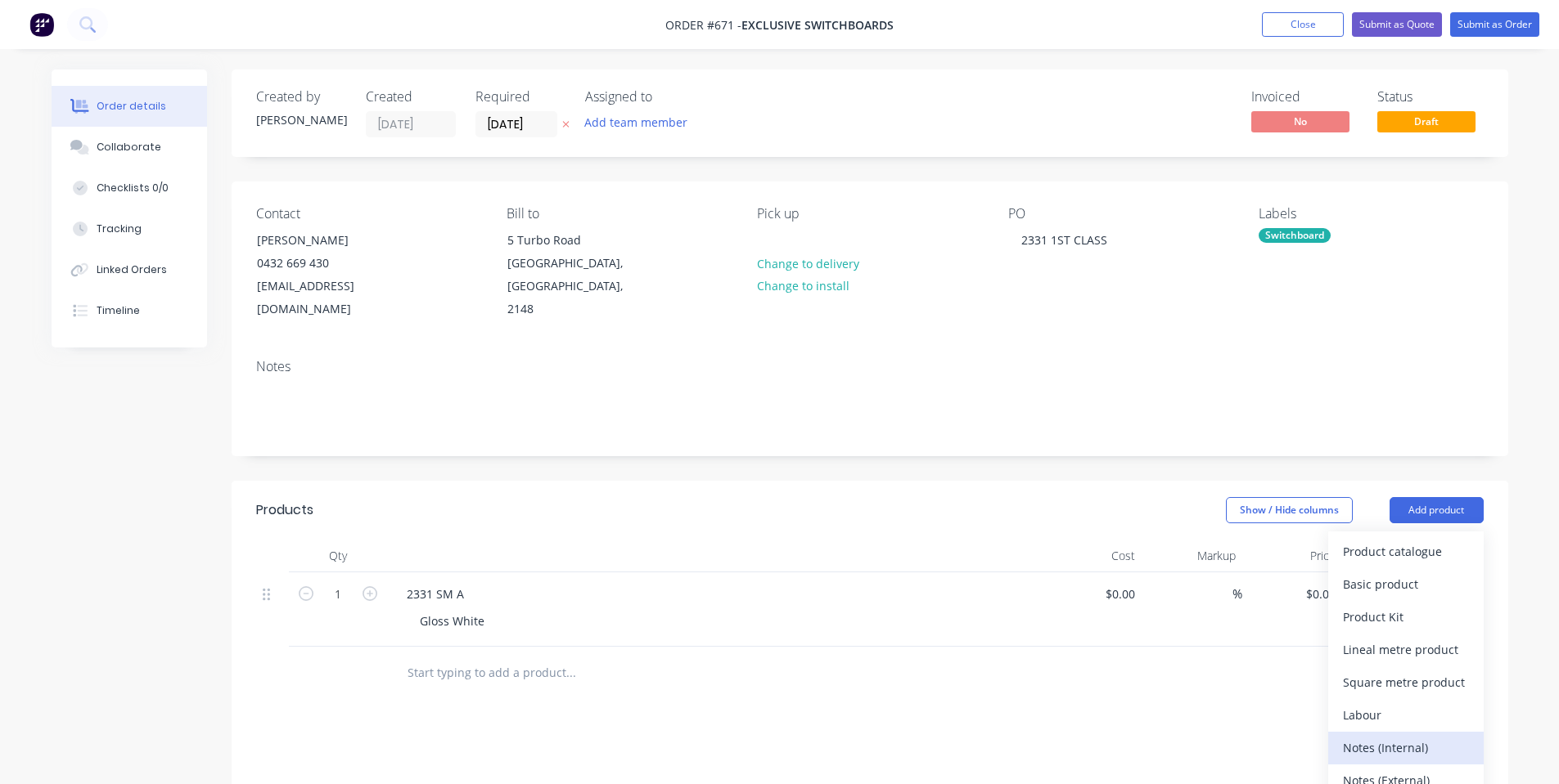
click at [1418, 736] on div "Notes (Internal)" at bounding box center [1405, 747] width 126 height 24
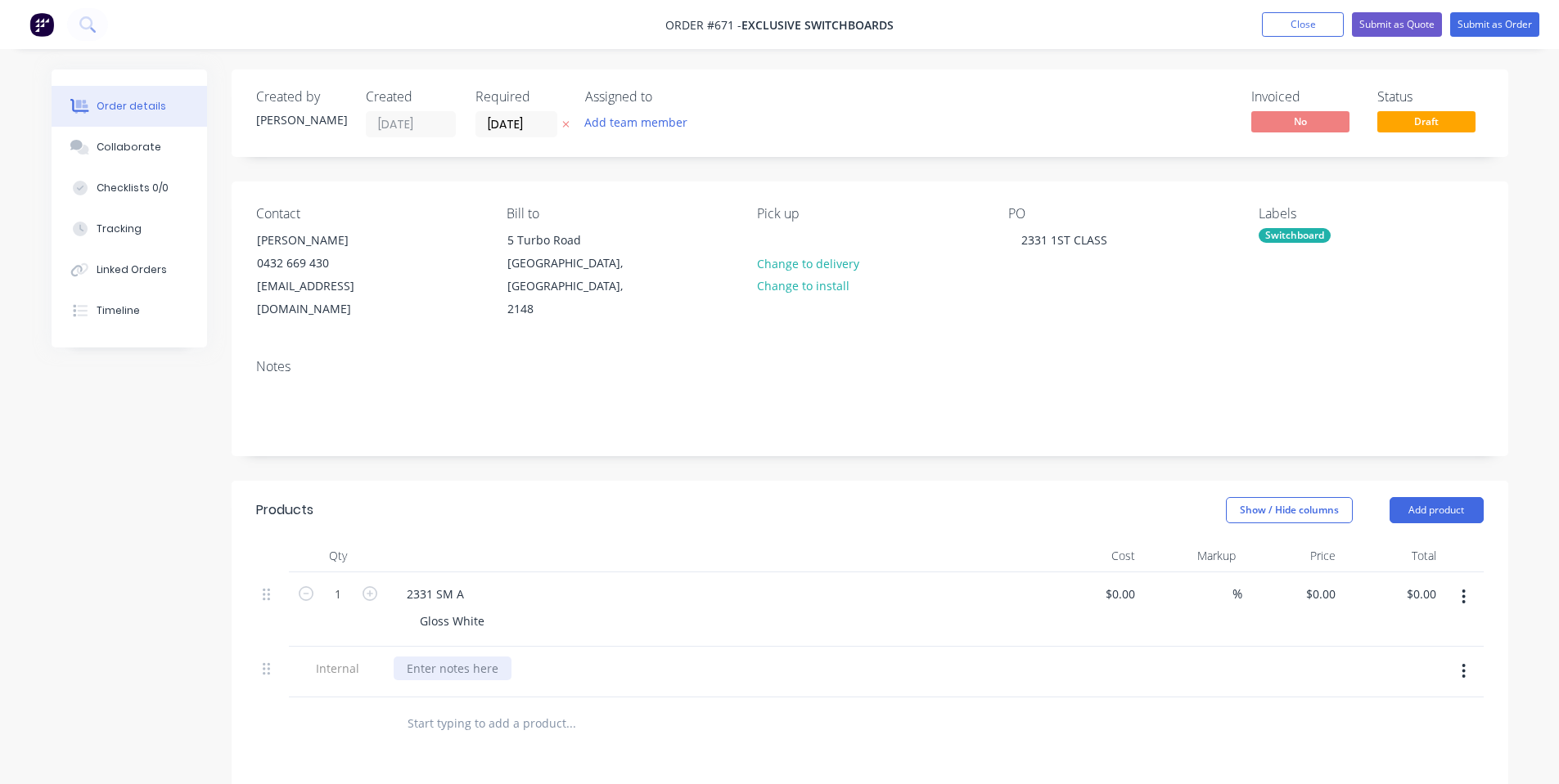
drag, startPoint x: 433, startPoint y: 649, endPoint x: 421, endPoint y: 639, distance: 15.6
click at [433, 657] on div at bounding box center [453, 669] width 118 height 24
click at [571, 657] on div "[PERSON_NAME]-Power C5 | Salvagnini P2" at bounding box center [523, 669] width 259 height 24
click at [656, 481] on header "Products Show / Hide columns Add product" at bounding box center [870, 510] width 1276 height 59
click at [1339, 582] on input "0" at bounding box center [1323, 594] width 37 height 24
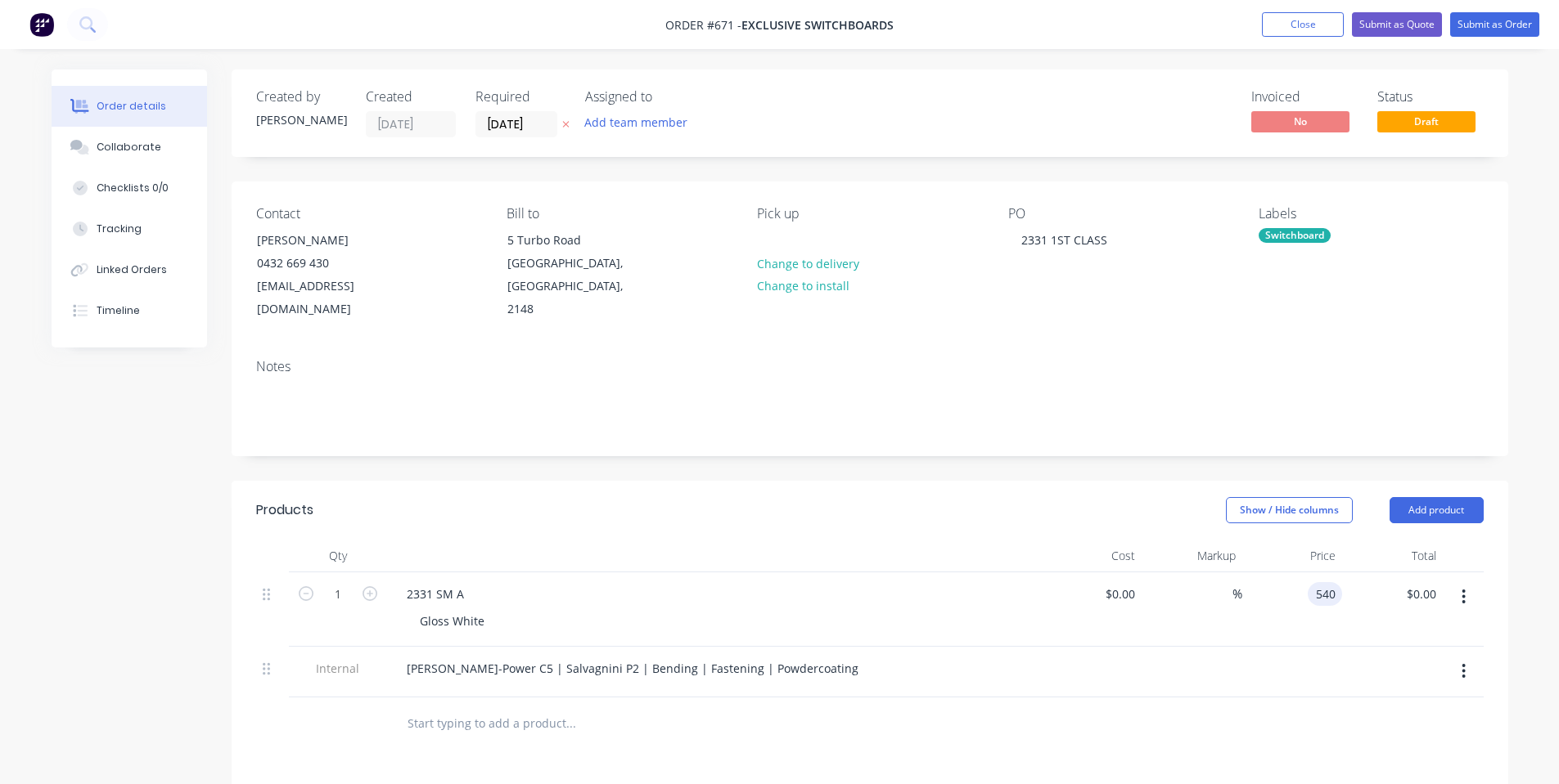
type input "$540.00"
click at [1162, 540] on div "Markup" at bounding box center [1192, 556] width 101 height 33
click at [172, 154] on button "Collaborate" at bounding box center [130, 147] width 156 height 41
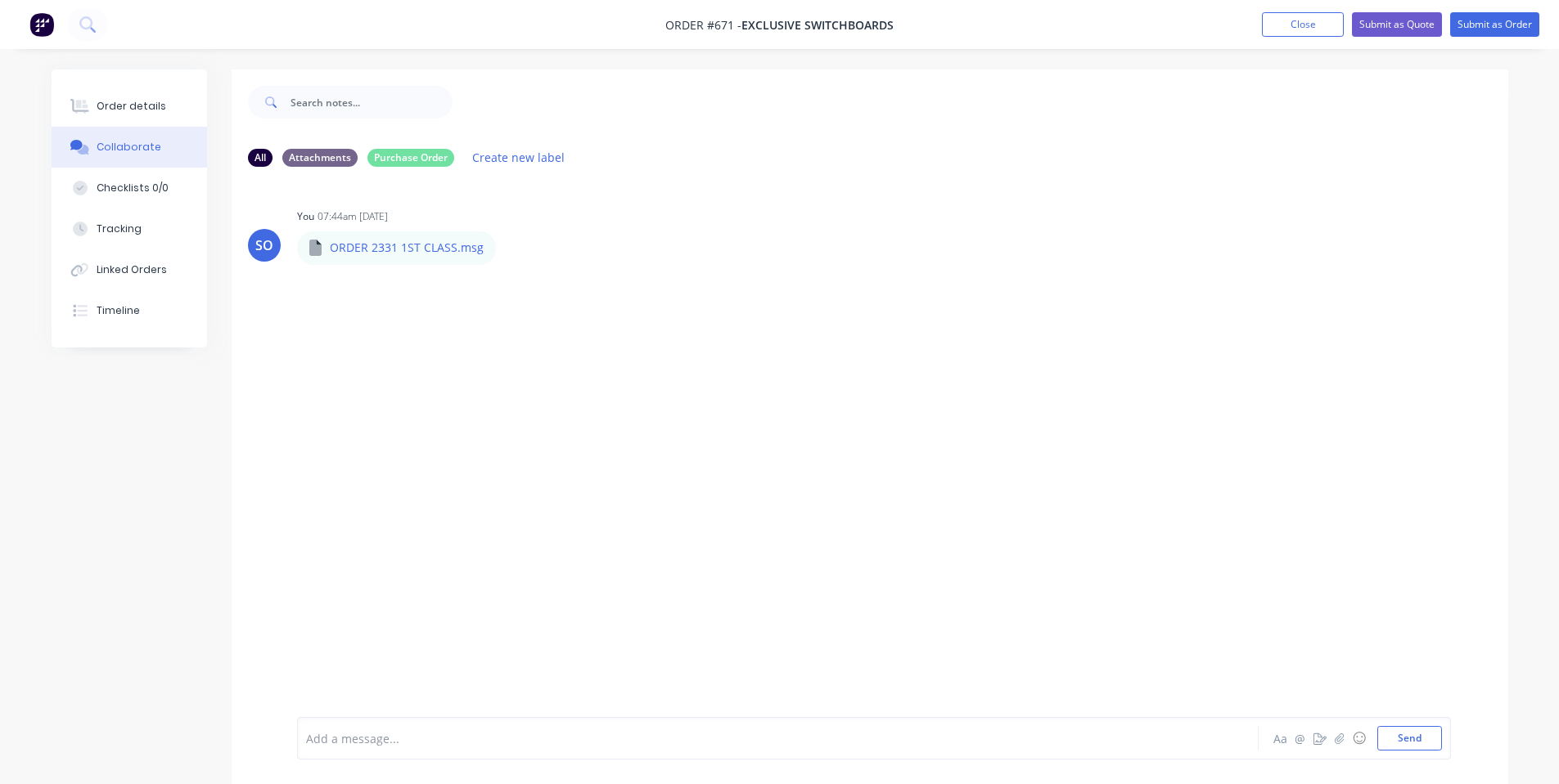
click at [394, 737] on div at bounding box center [731, 739] width 851 height 17
click at [140, 110] on div "Order details" at bounding box center [131, 106] width 69 height 14
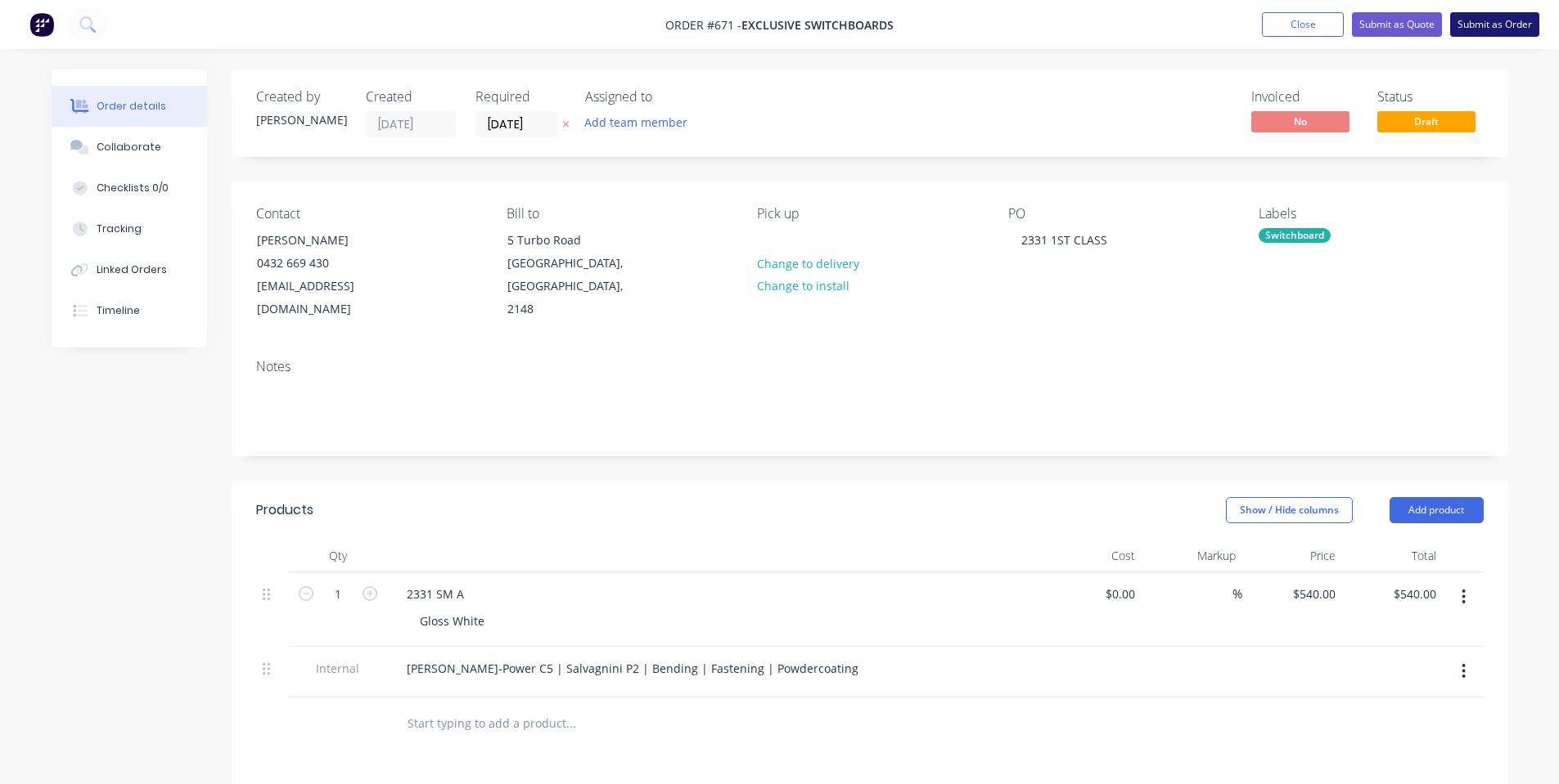
click at [1498, 27] on button "Submit as Order" at bounding box center [1495, 25] width 89 height 25
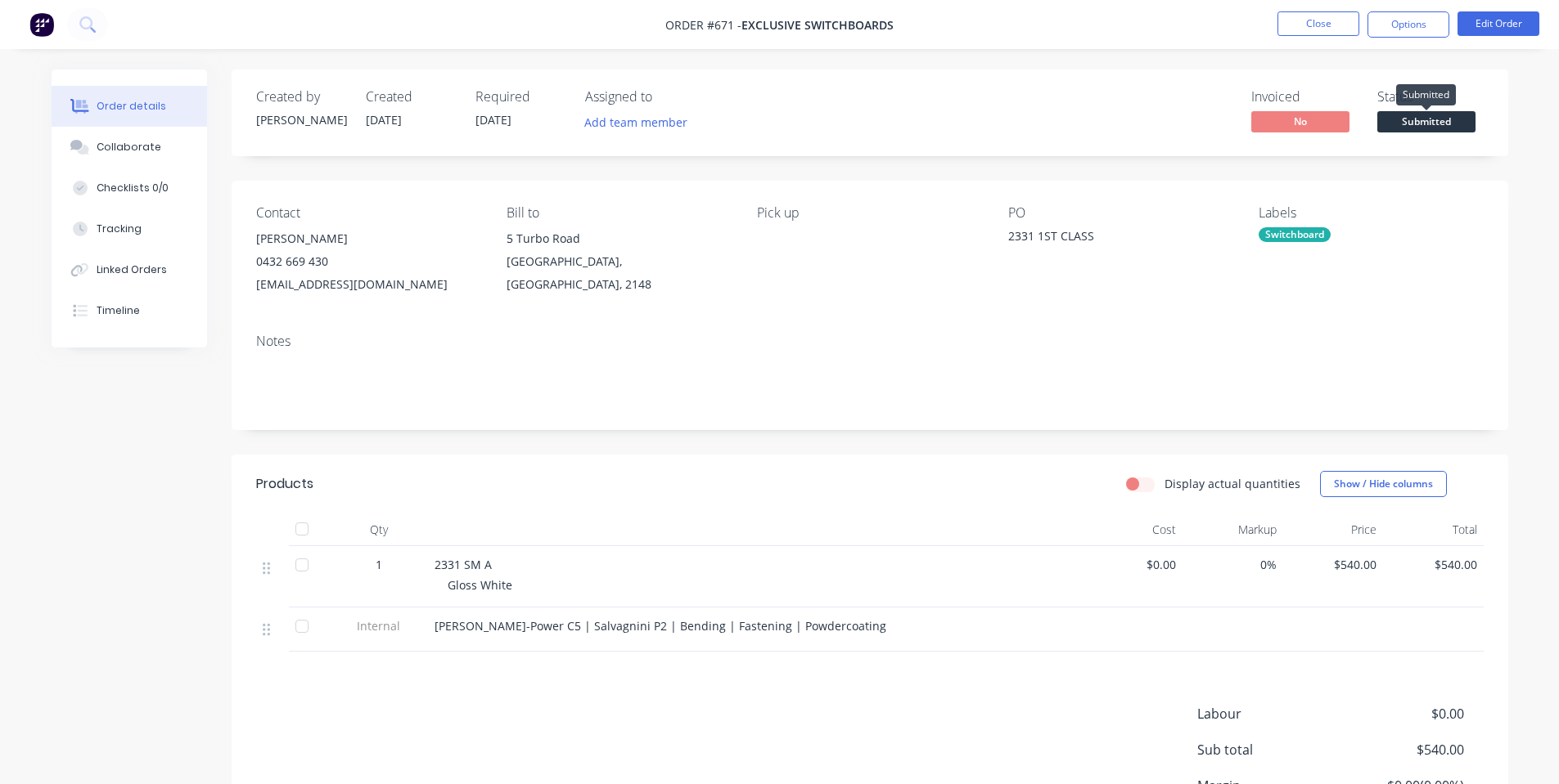
click at [1468, 121] on span "Submitted" at bounding box center [1426, 121] width 98 height 20
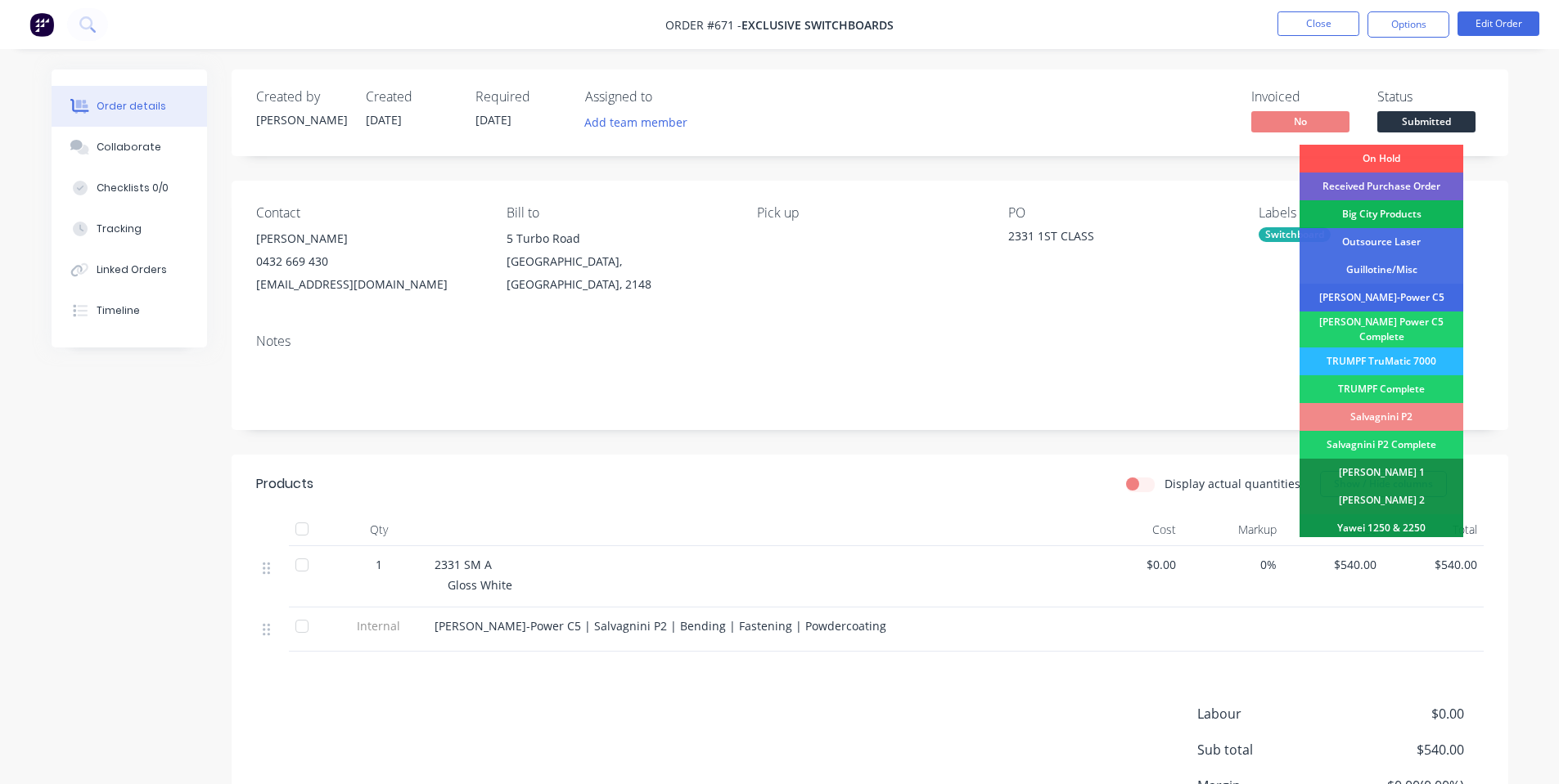
click at [1444, 293] on div "[PERSON_NAME]-Power C5" at bounding box center [1381, 297] width 163 height 28
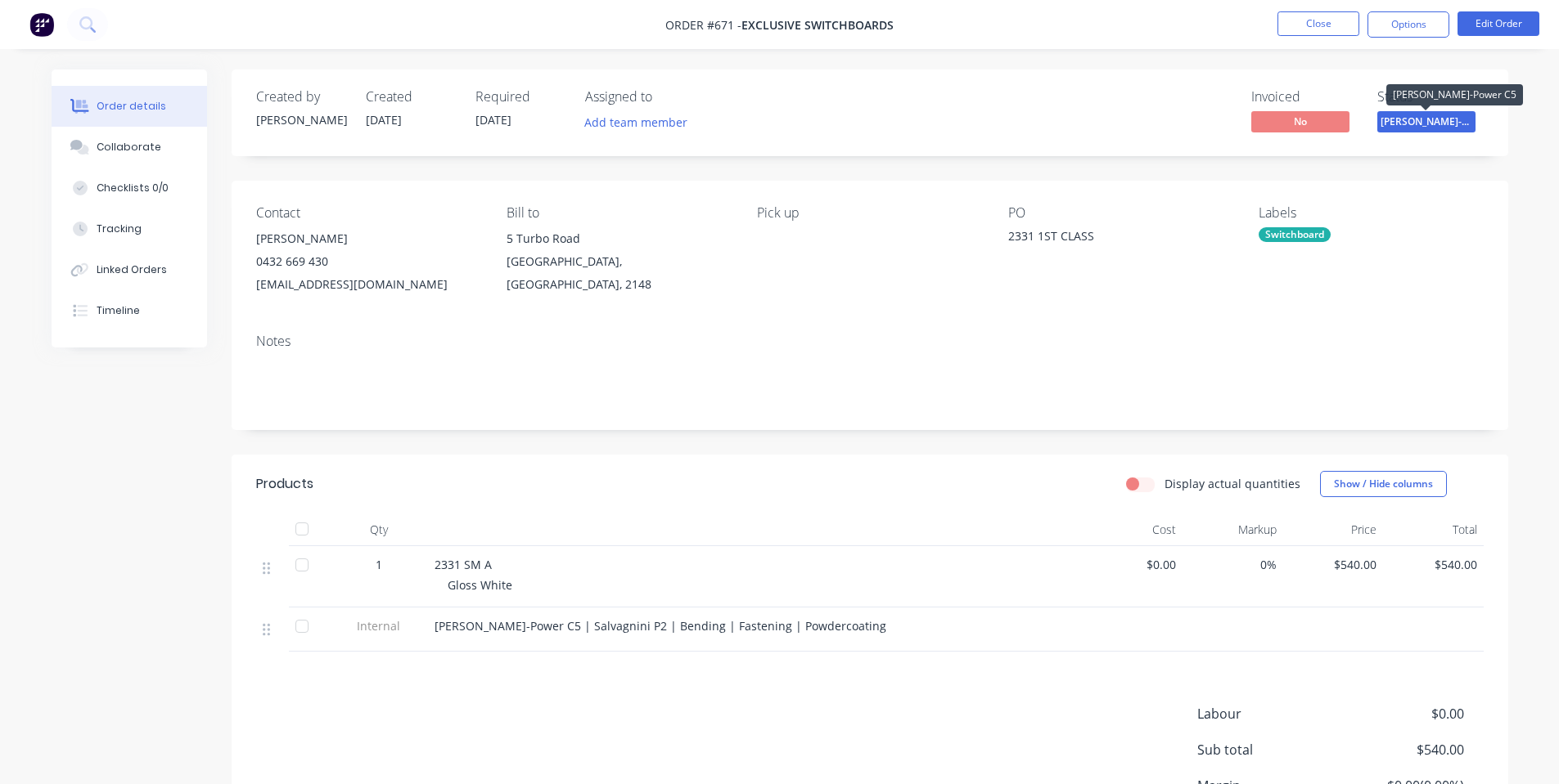
click at [1431, 116] on span "[PERSON_NAME]-Power C5" at bounding box center [1426, 121] width 98 height 20
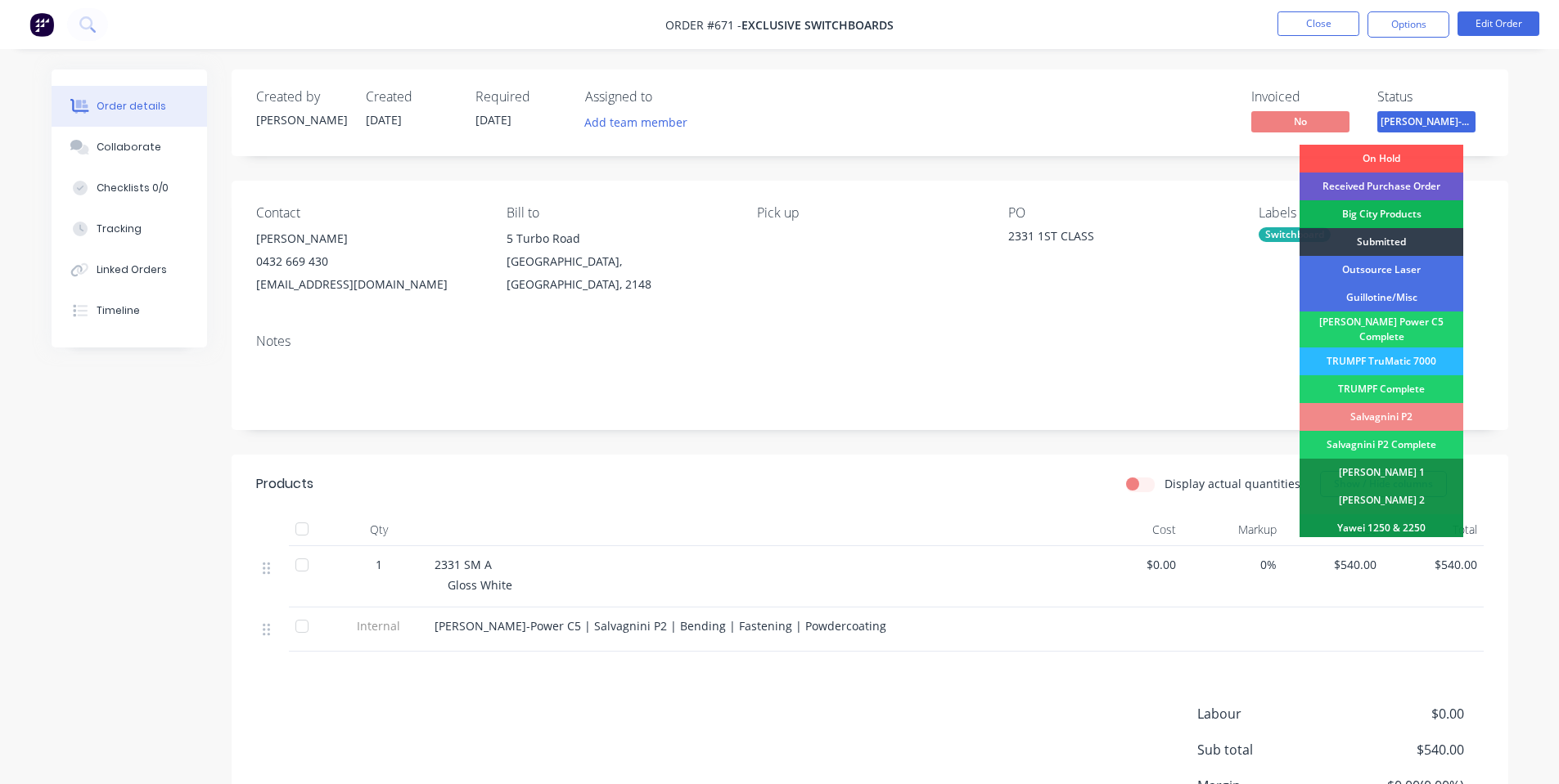
click at [1435, 179] on div "Received Purchase Order" at bounding box center [1381, 186] width 163 height 28
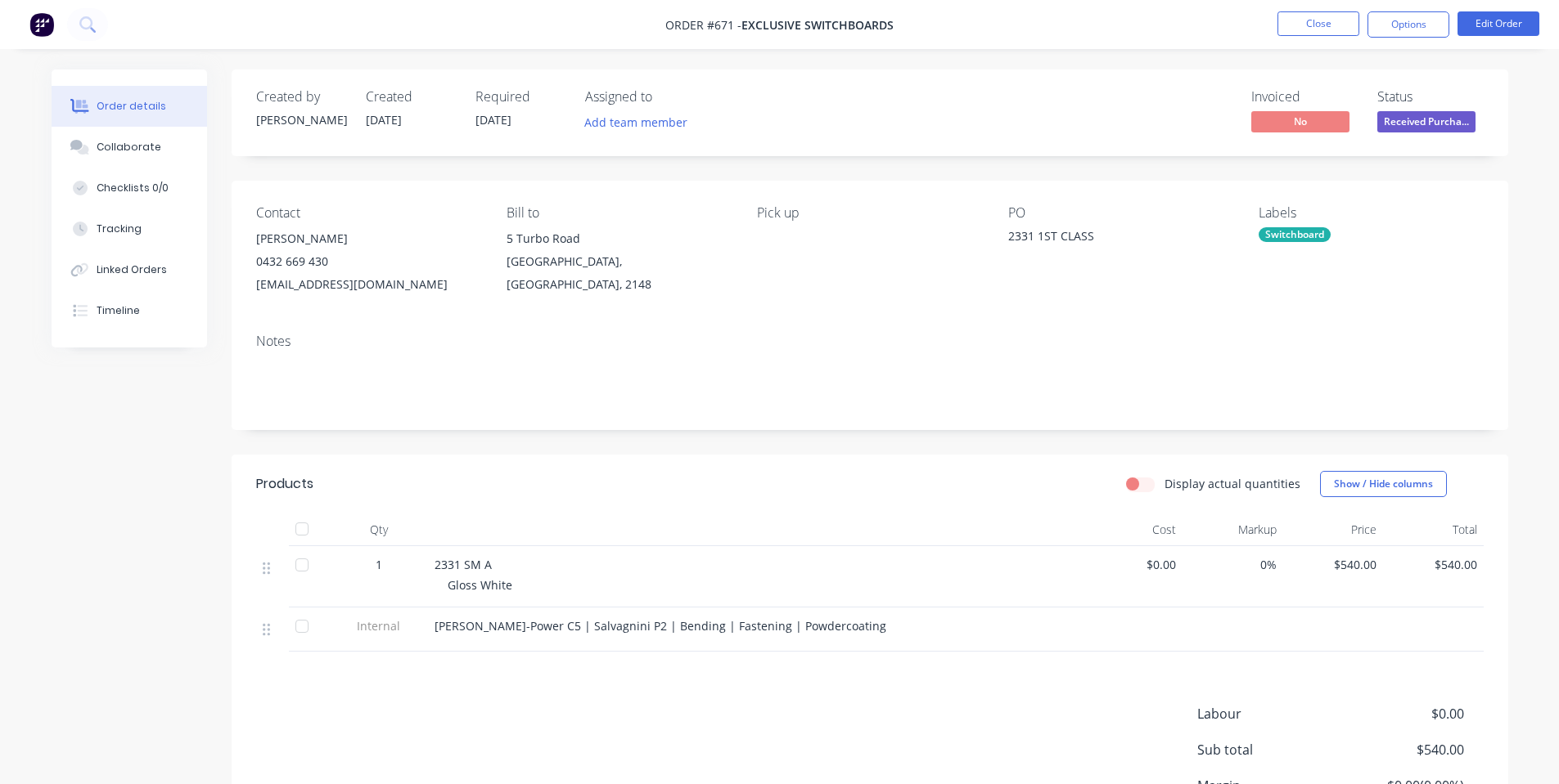
drag, startPoint x: 1394, startPoint y: 22, endPoint x: 1397, endPoint y: 38, distance: 16.3
click at [1396, 23] on button "Options" at bounding box center [1408, 24] width 82 height 26
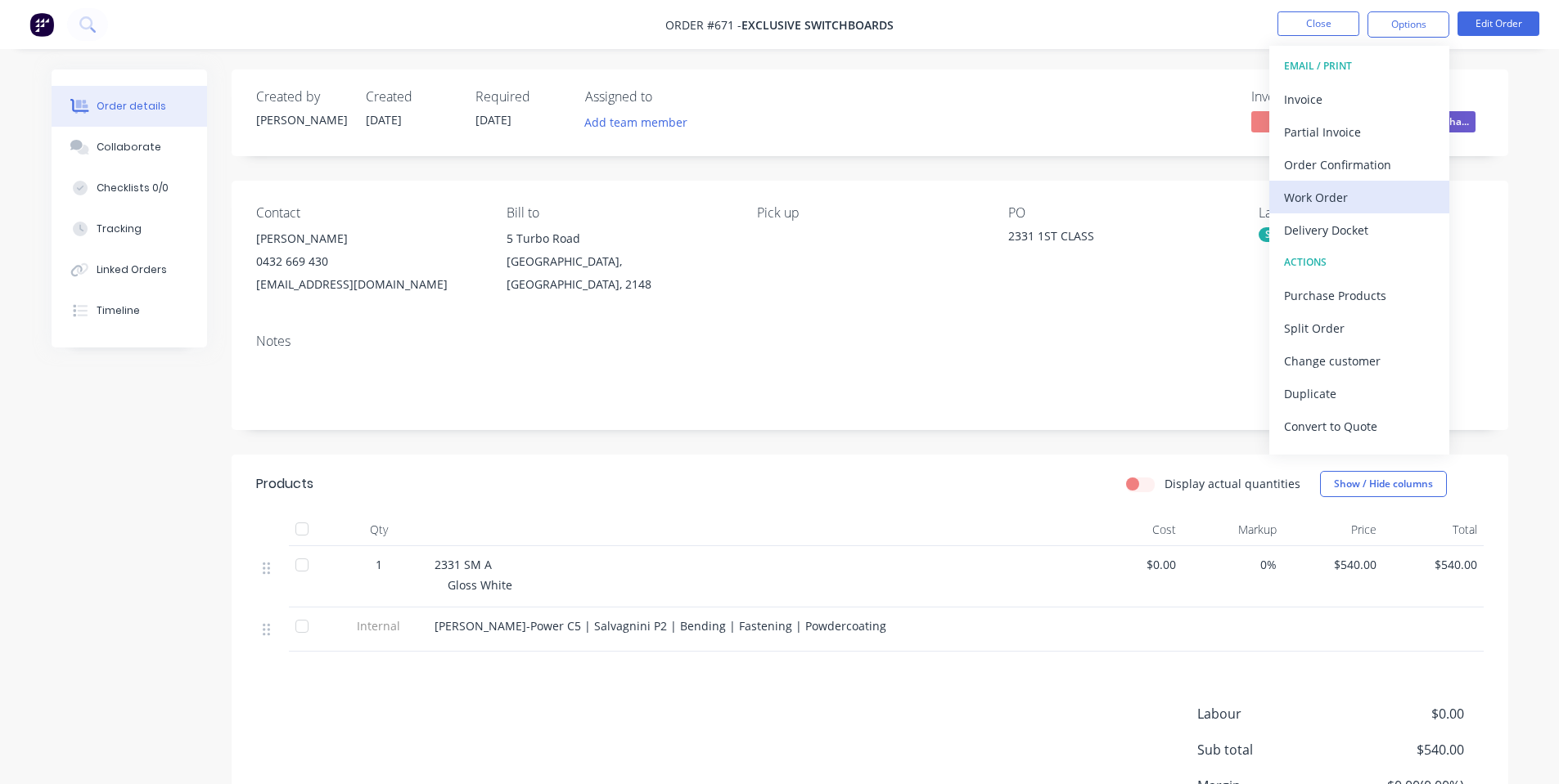
click at [1385, 190] on div "Work Order" at bounding box center [1359, 197] width 151 height 24
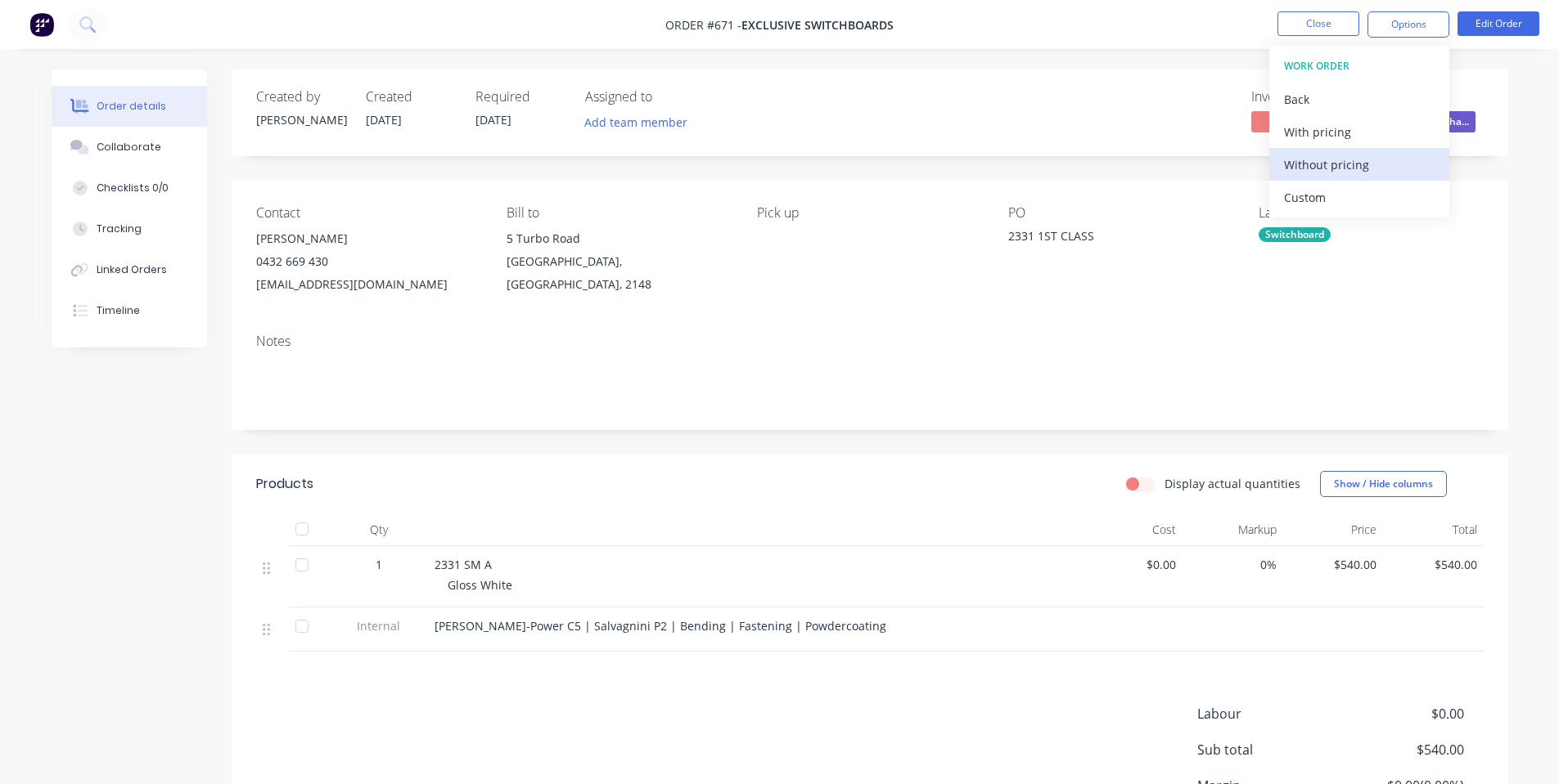
click at [1352, 160] on div "Without pricing" at bounding box center [1359, 164] width 151 height 24
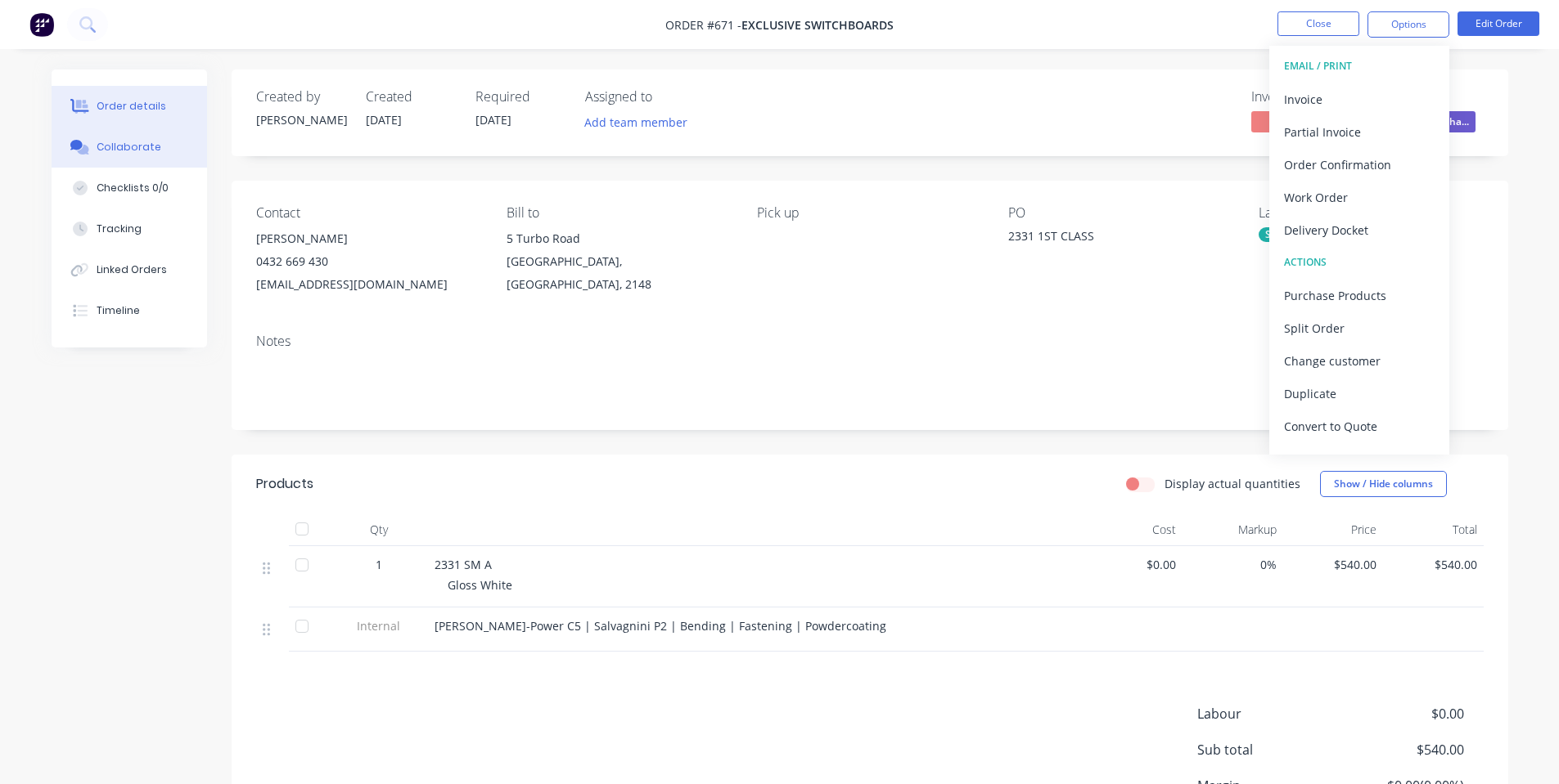
click at [114, 128] on button "Collaborate" at bounding box center [130, 147] width 156 height 41
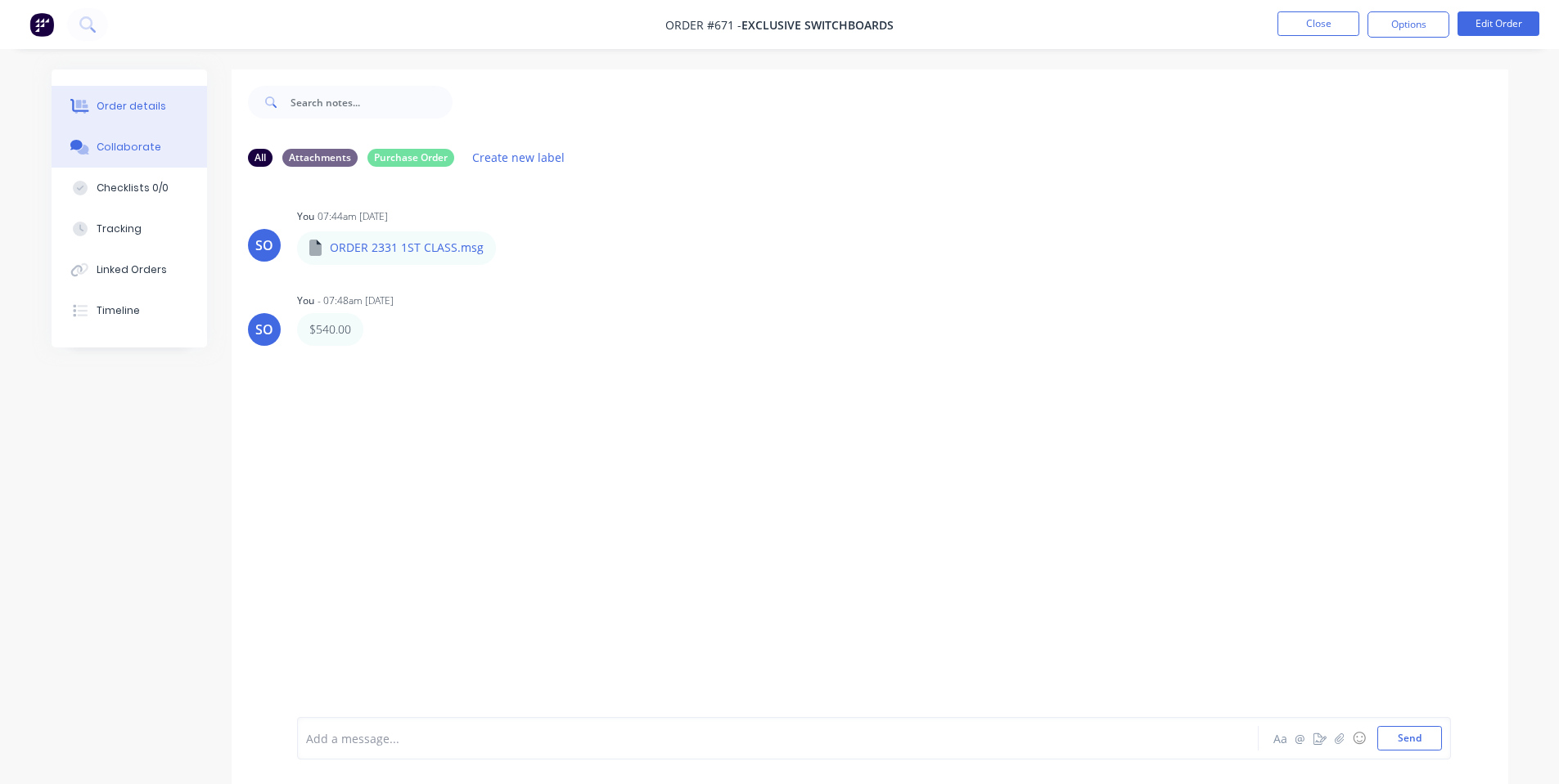
click at [122, 99] on div "Order details" at bounding box center [131, 106] width 69 height 14
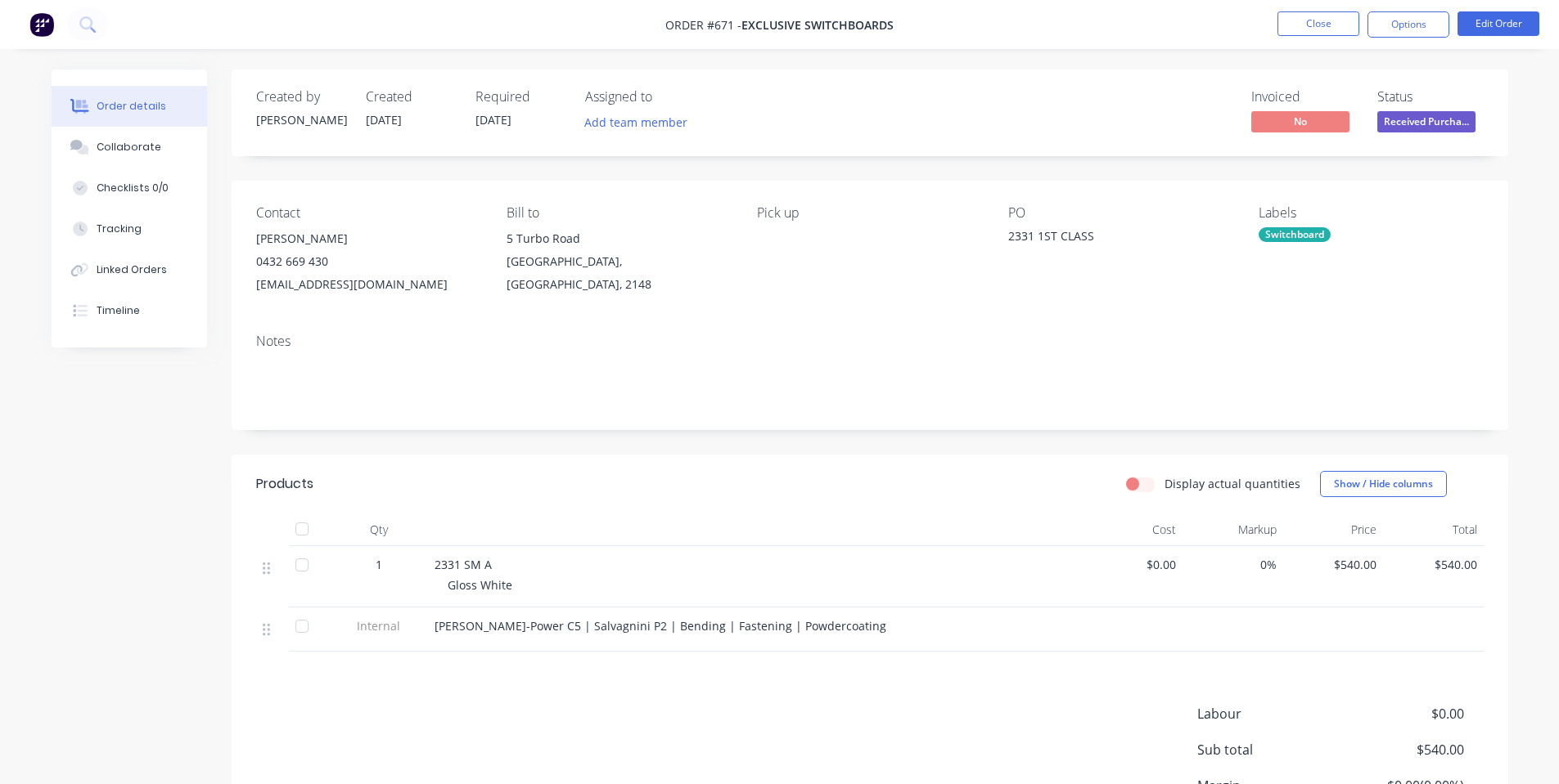
click at [1274, 31] on ul "Close Options Edit Order" at bounding box center [1408, 24] width 301 height 26
click at [1302, 16] on button "Close" at bounding box center [1318, 24] width 82 height 25
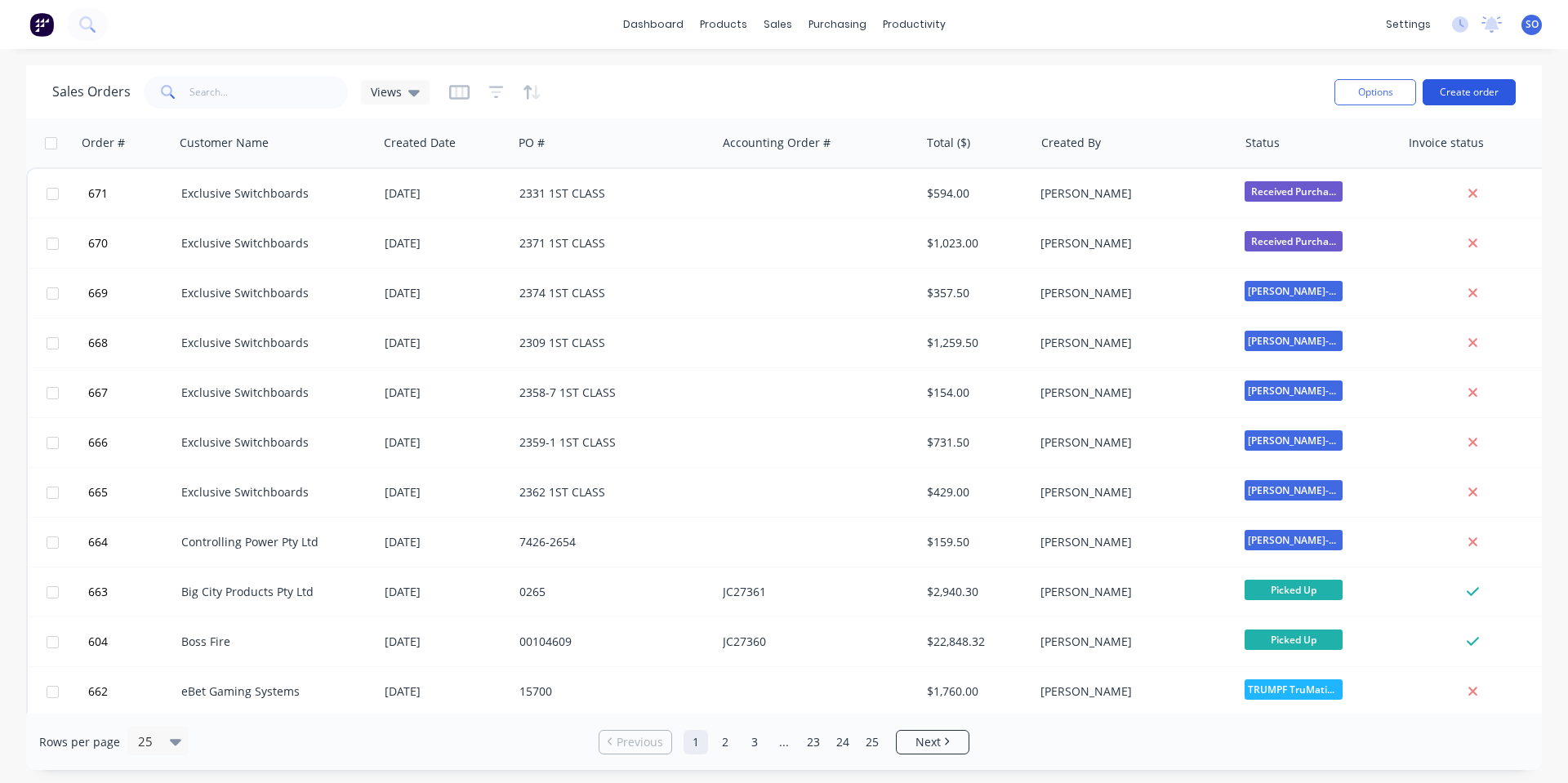
click at [1503, 83] on button "Create order" at bounding box center [1468, 92] width 93 height 26
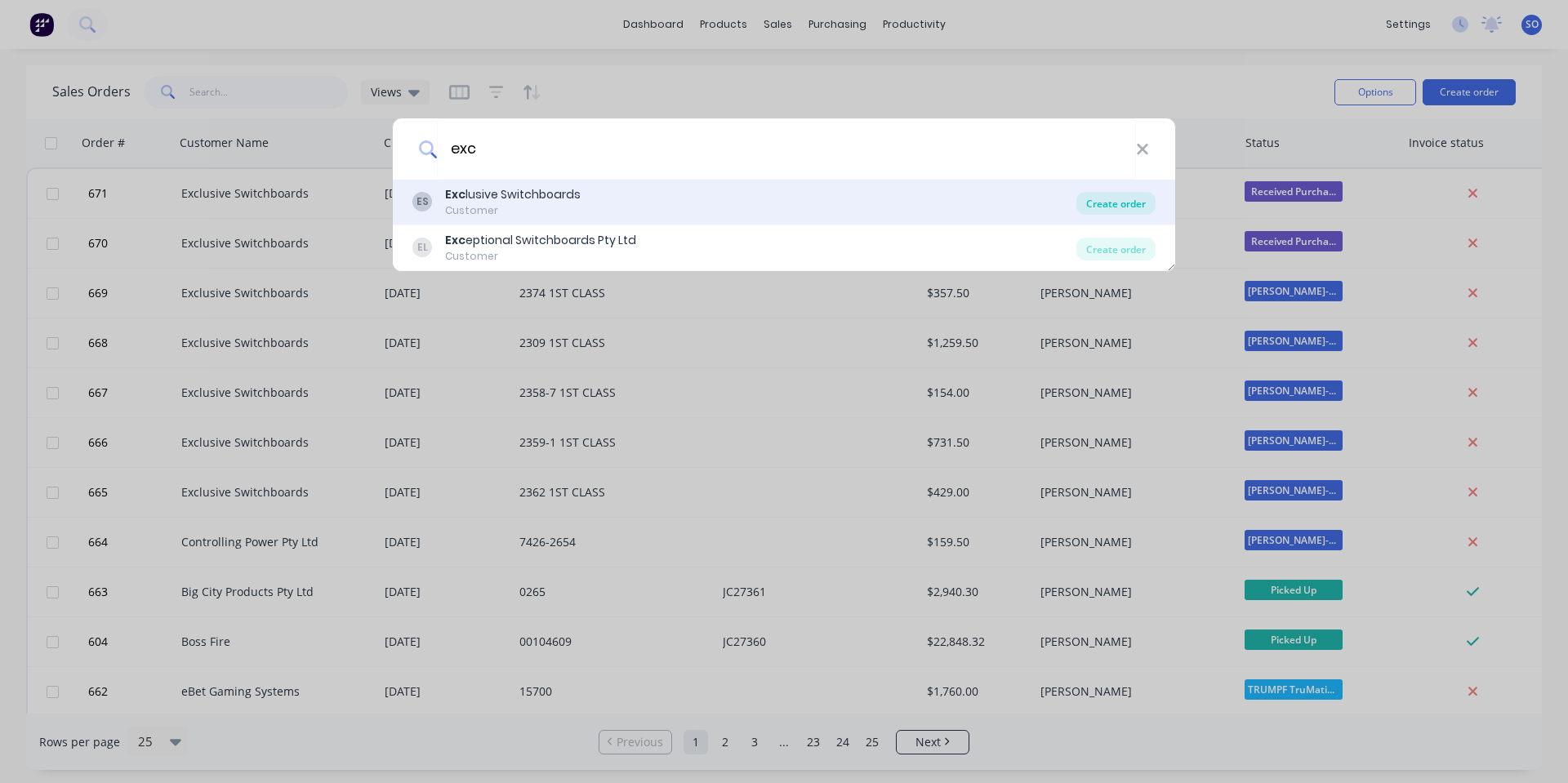
type input "exc"
click at [1095, 202] on div "Create order" at bounding box center [1115, 203] width 80 height 23
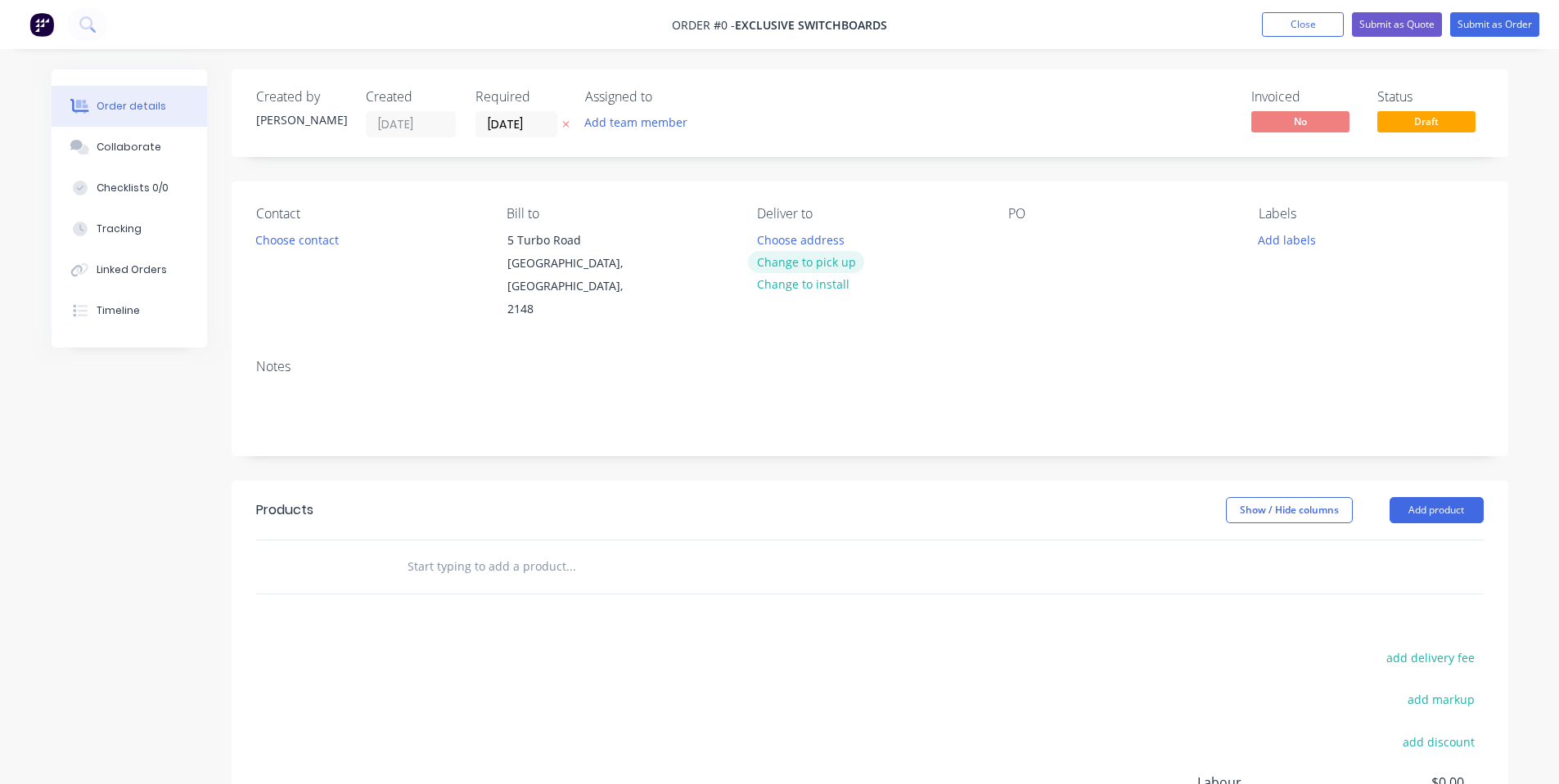
click at [779, 257] on button "Change to pick up" at bounding box center [805, 261] width 116 height 22
click at [282, 233] on button "Choose contact" at bounding box center [296, 239] width 101 height 22
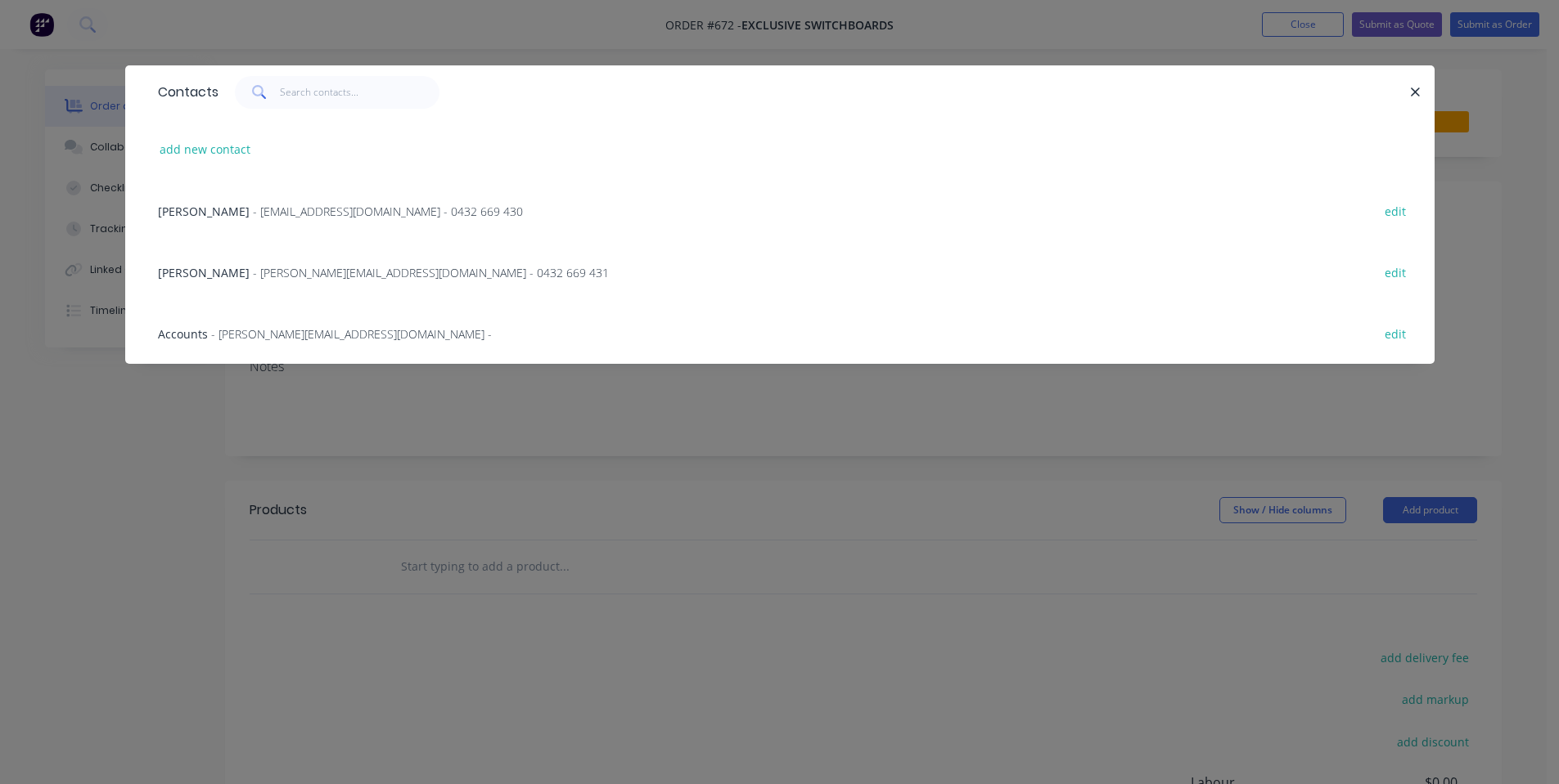
drag, startPoint x: 309, startPoint y: 206, endPoint x: 854, endPoint y: 228, distance: 545.4
click at [311, 208] on span "- [EMAIL_ADDRESS][DOMAIN_NAME] - 0432 669 430" at bounding box center [387, 211] width 270 height 15
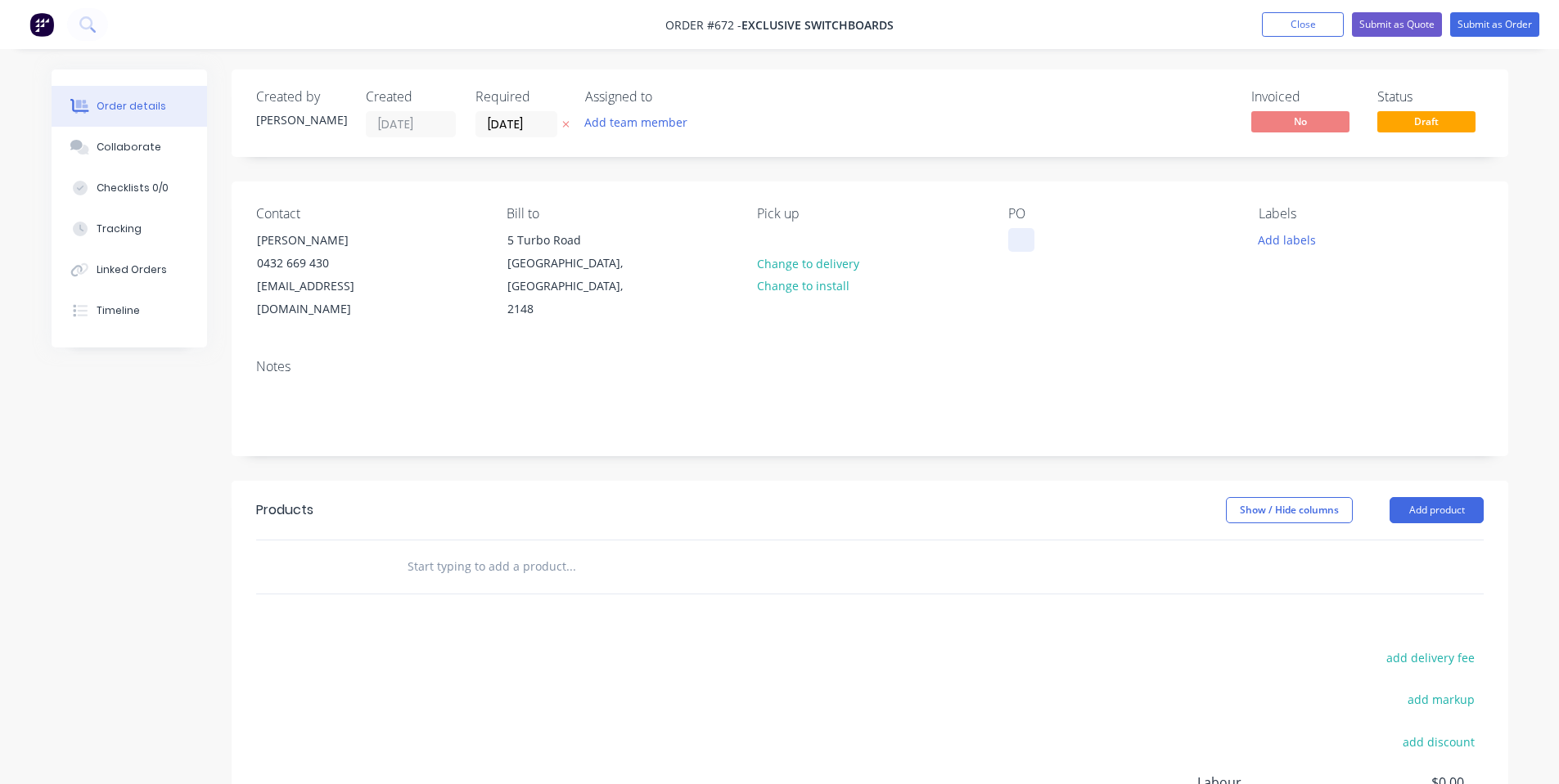
click at [1022, 237] on div at bounding box center [1021, 240] width 26 height 24
click at [1065, 359] on div "Notes" at bounding box center [869, 367] width 1227 height 15
click at [1265, 240] on button "Add labels" at bounding box center [1287, 239] width 75 height 22
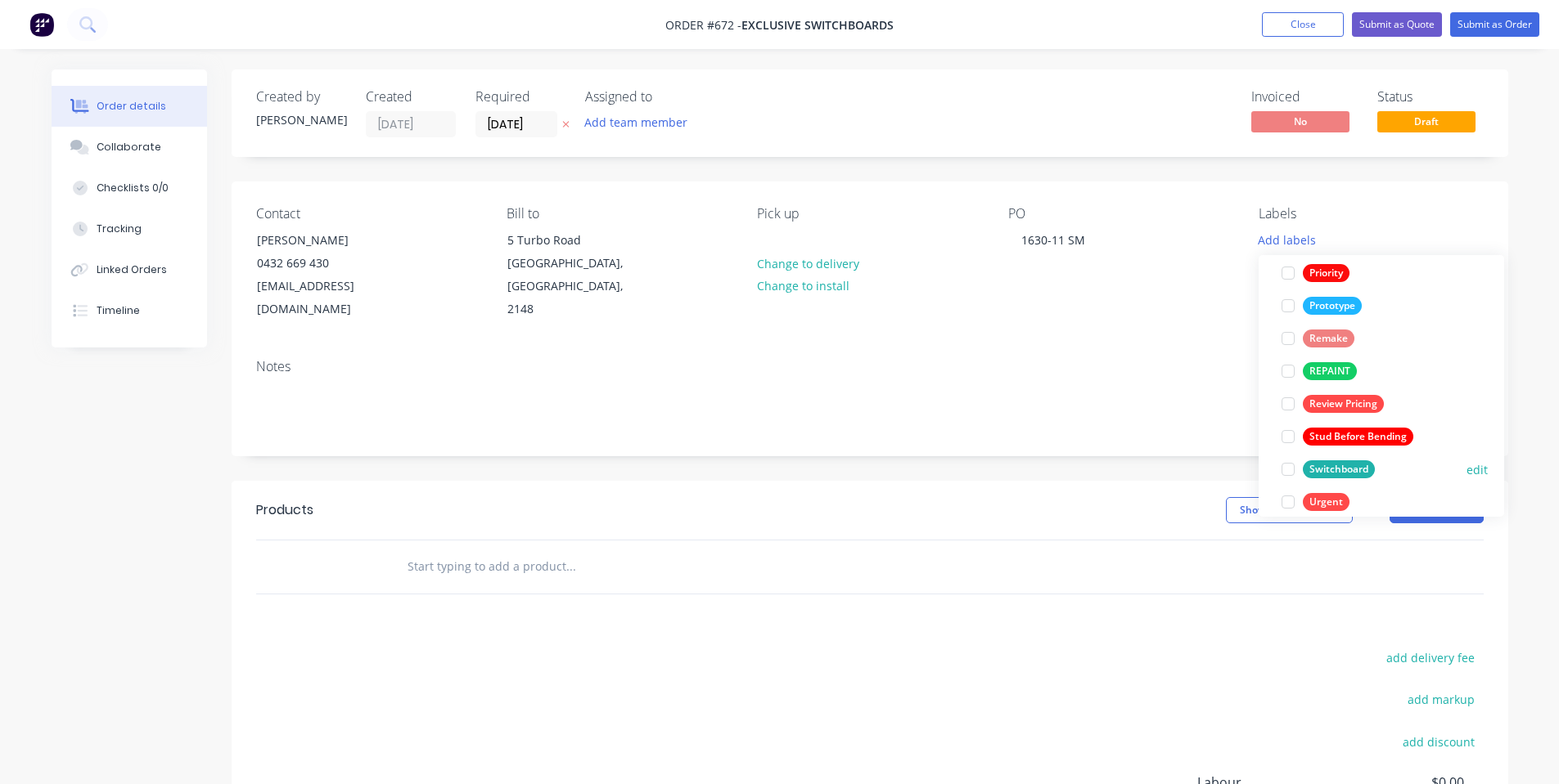
scroll to position [426, 0]
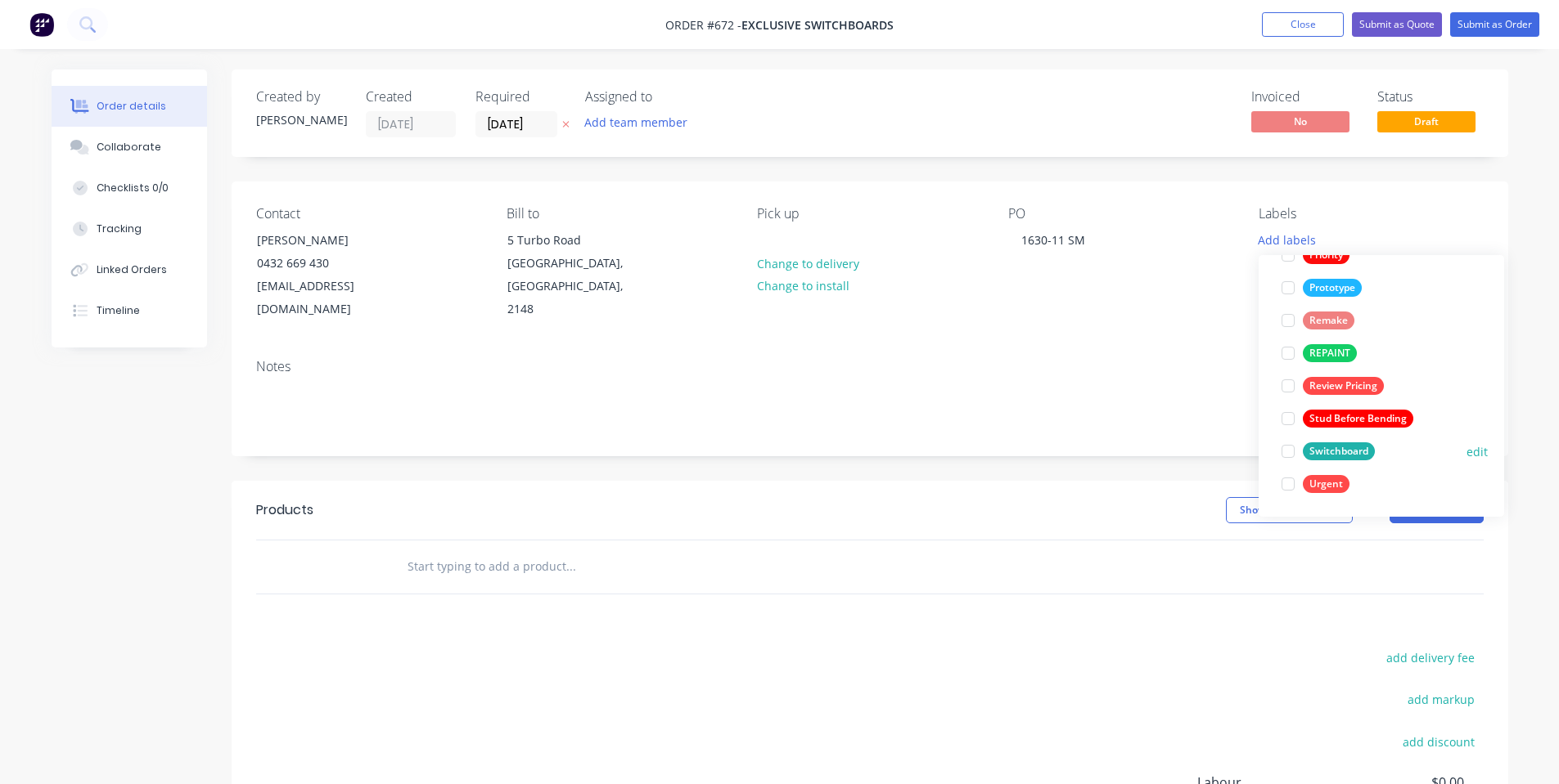
click at [1332, 448] on div "Switchboard" at bounding box center [1338, 452] width 72 height 18
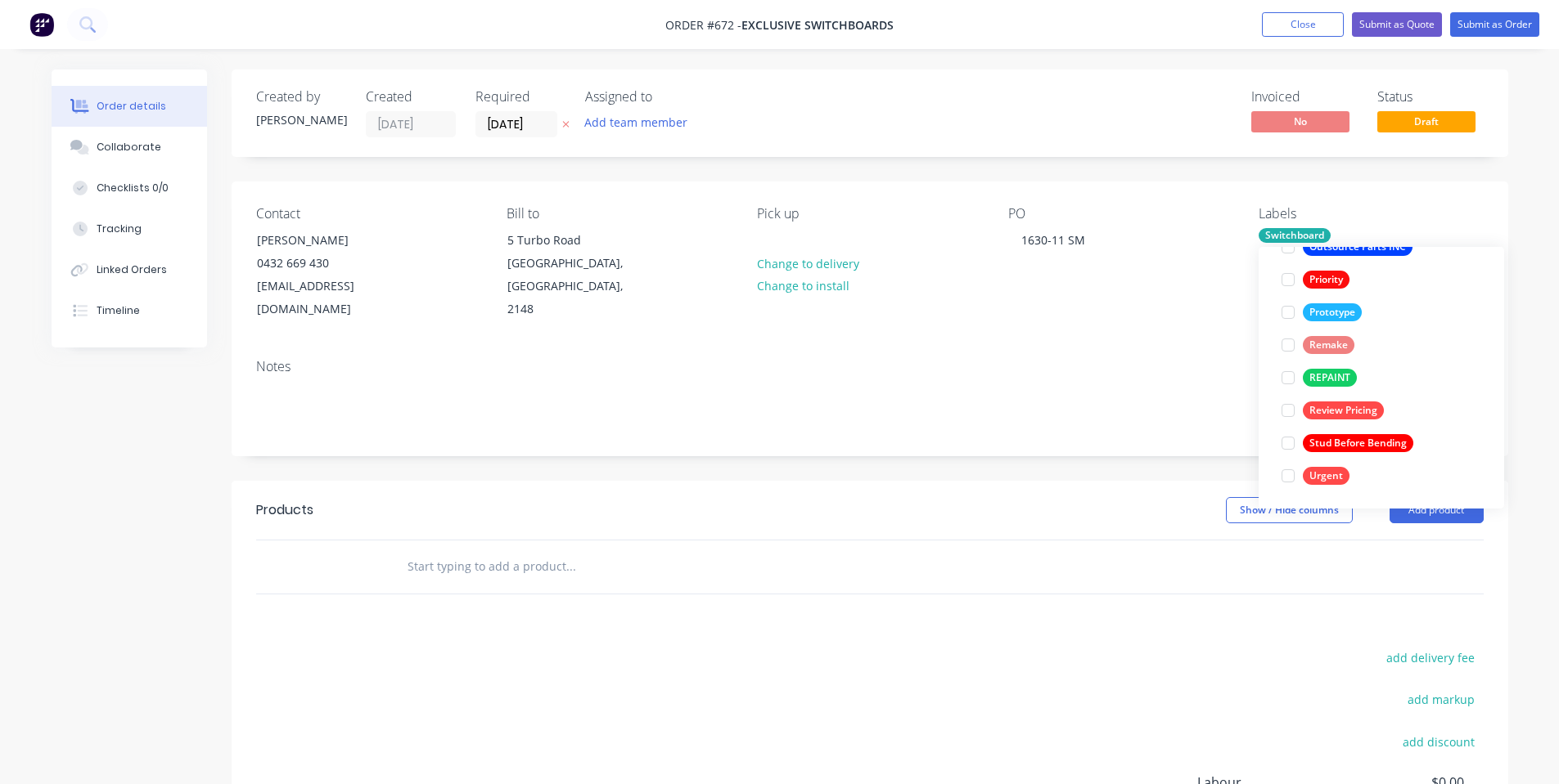
scroll to position [0, 0]
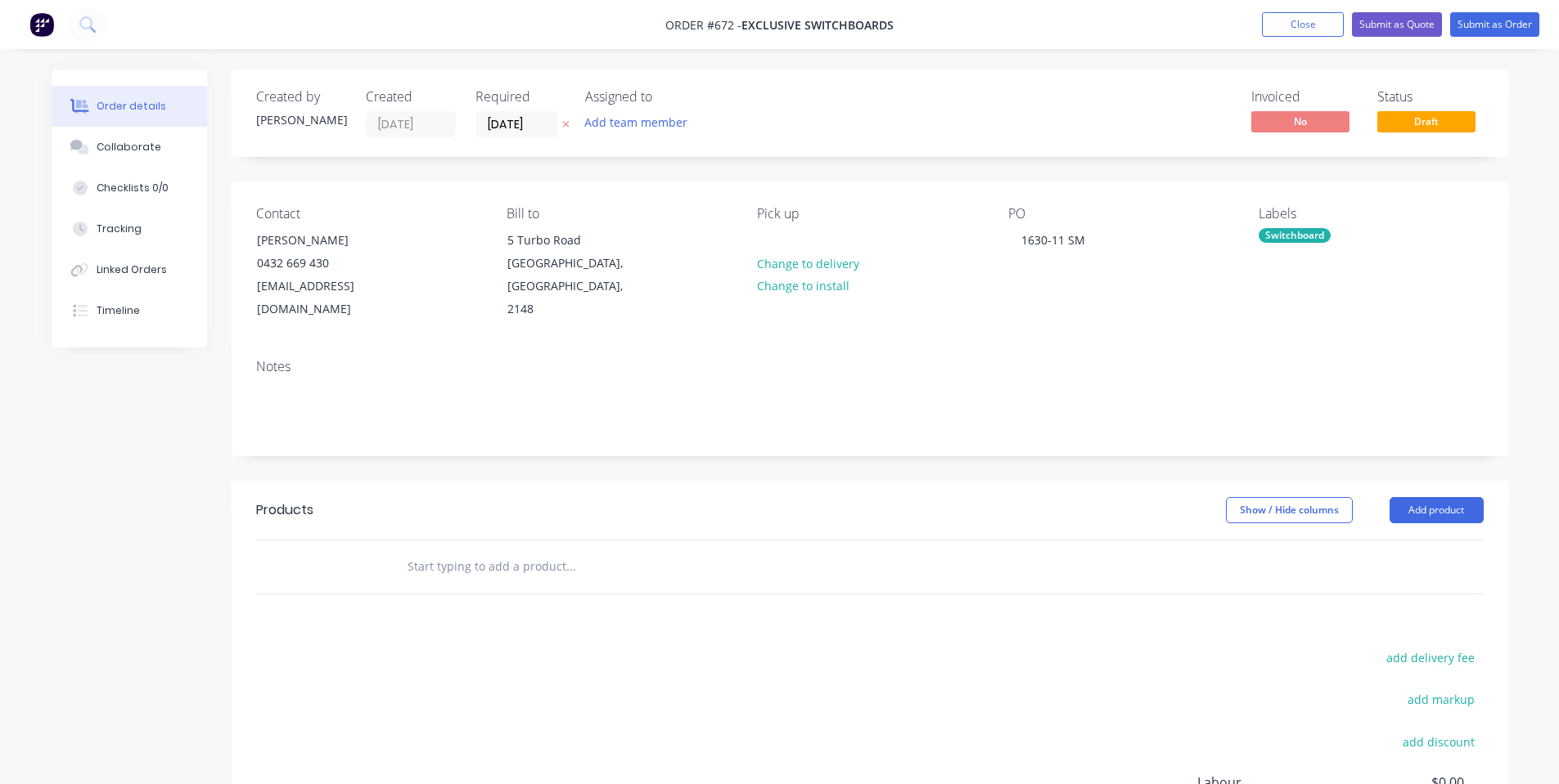
drag, startPoint x: 818, startPoint y: 355, endPoint x: 471, endPoint y: 159, distance: 398.5
click at [810, 352] on div "Notes" at bounding box center [870, 401] width 1276 height 110
click at [507, 127] on input "[DATE]" at bounding box center [516, 125] width 80 height 25
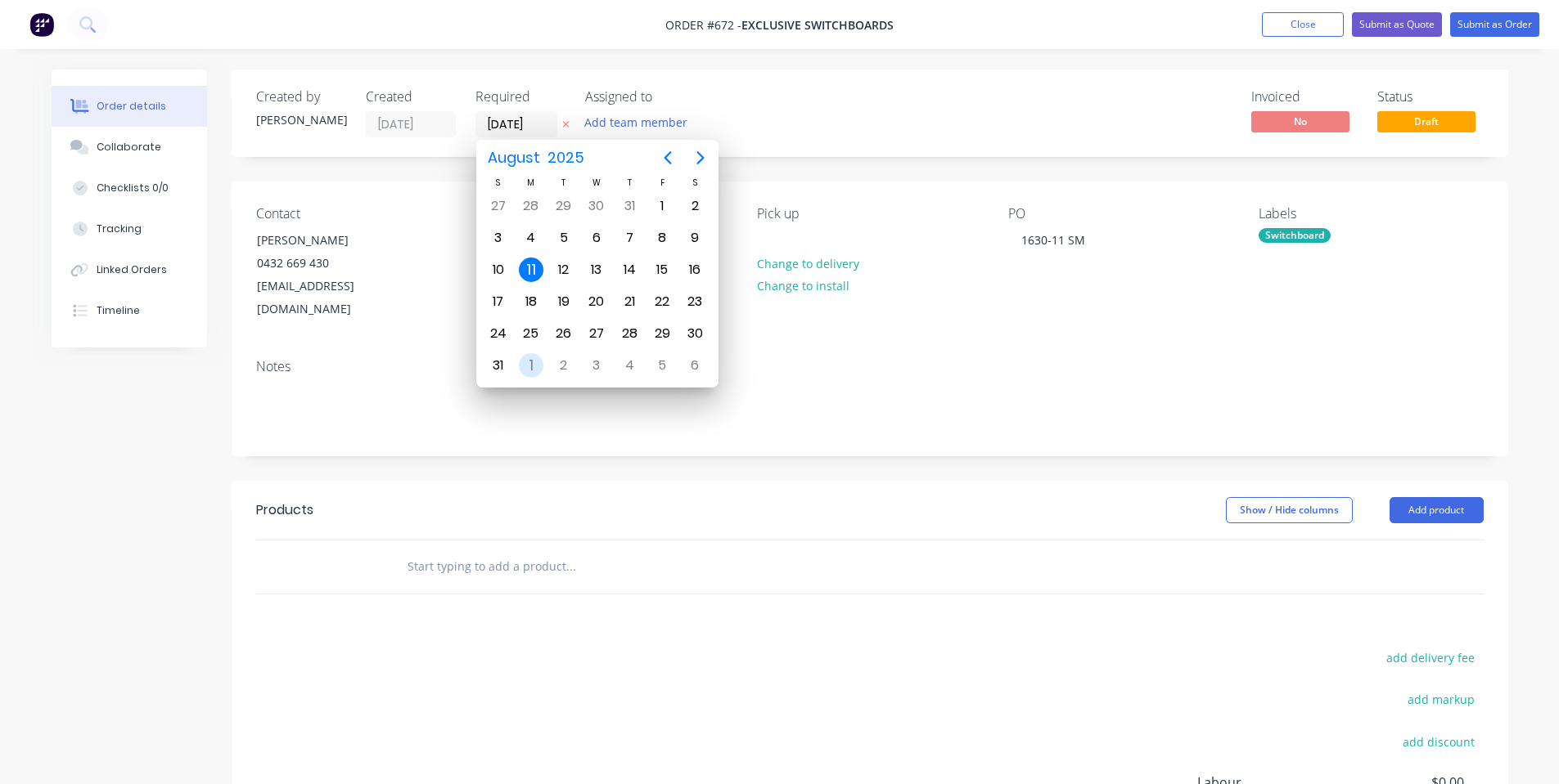
click at [540, 360] on div "1" at bounding box center [532, 366] width 25 height 25
type input "[DATE]"
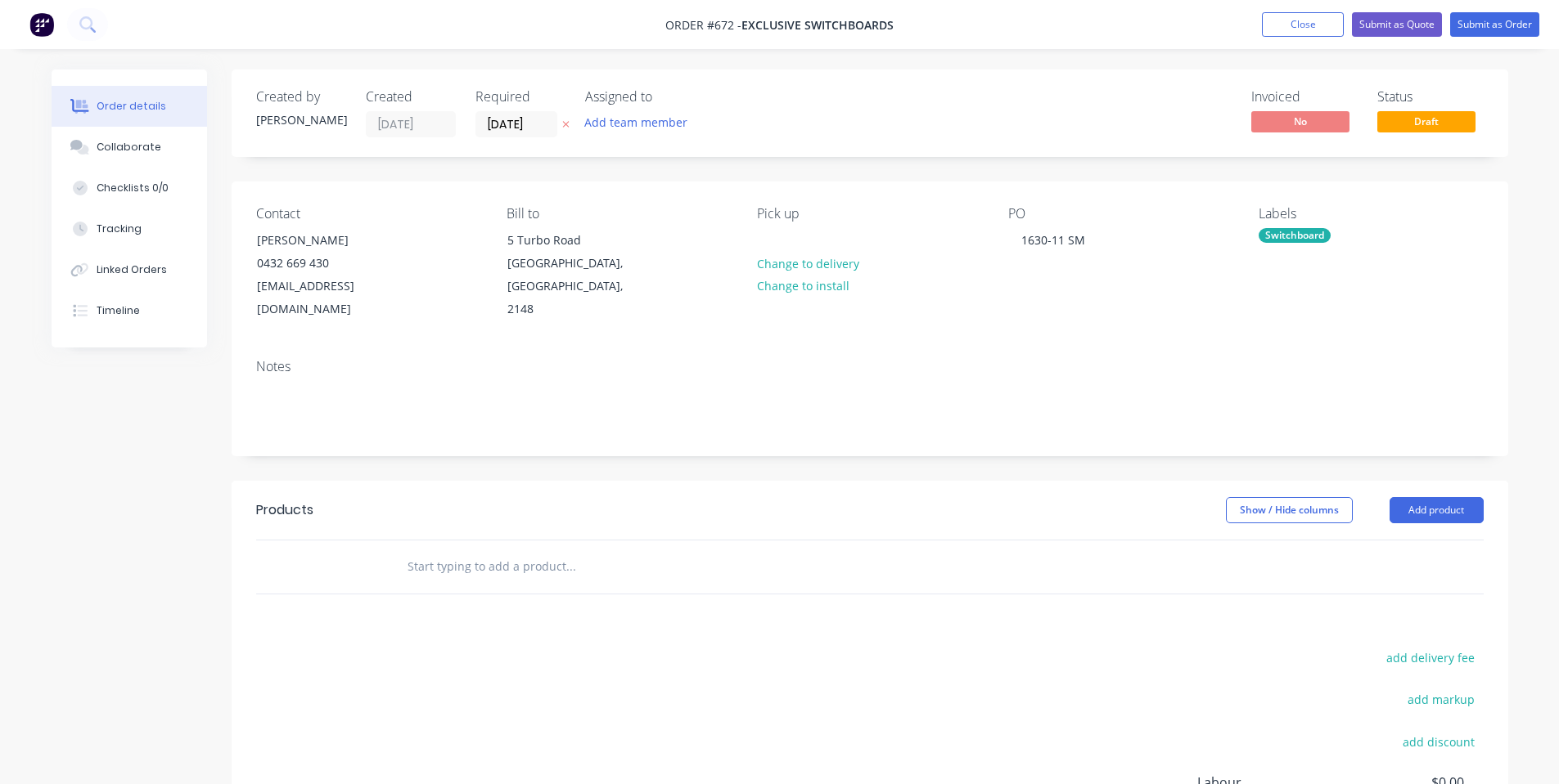
click at [978, 312] on div "Contact [PERSON_NAME] [PHONE_NUMBER] [EMAIL_ADDRESS][DOMAIN_NAME] Bill to [STRE…" at bounding box center [870, 263] width 1276 height 164
click at [102, 146] on div "Collaborate" at bounding box center [128, 147] width 64 height 14
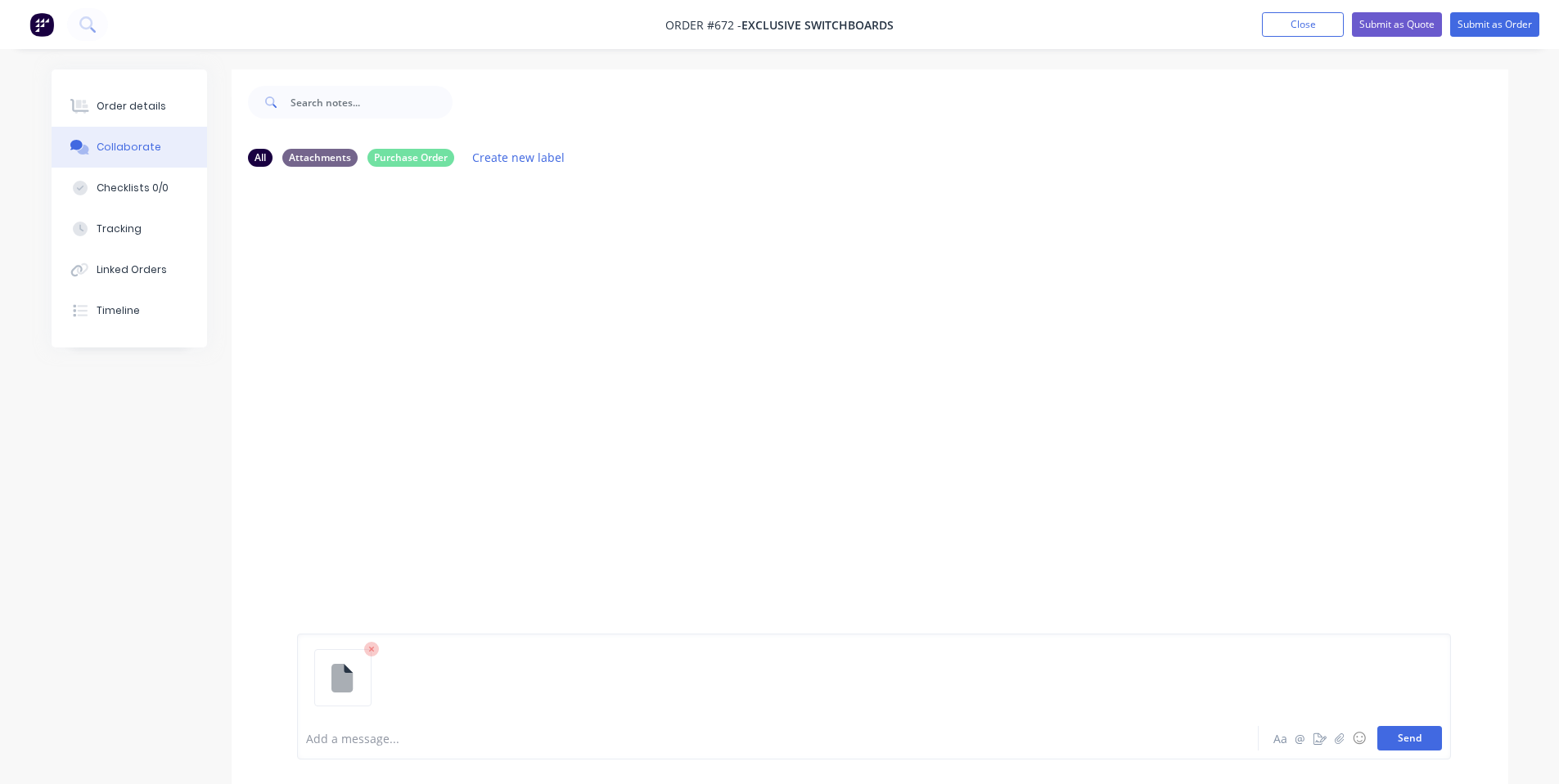
click at [1390, 739] on button "Send" at bounding box center [1409, 739] width 64 height 25
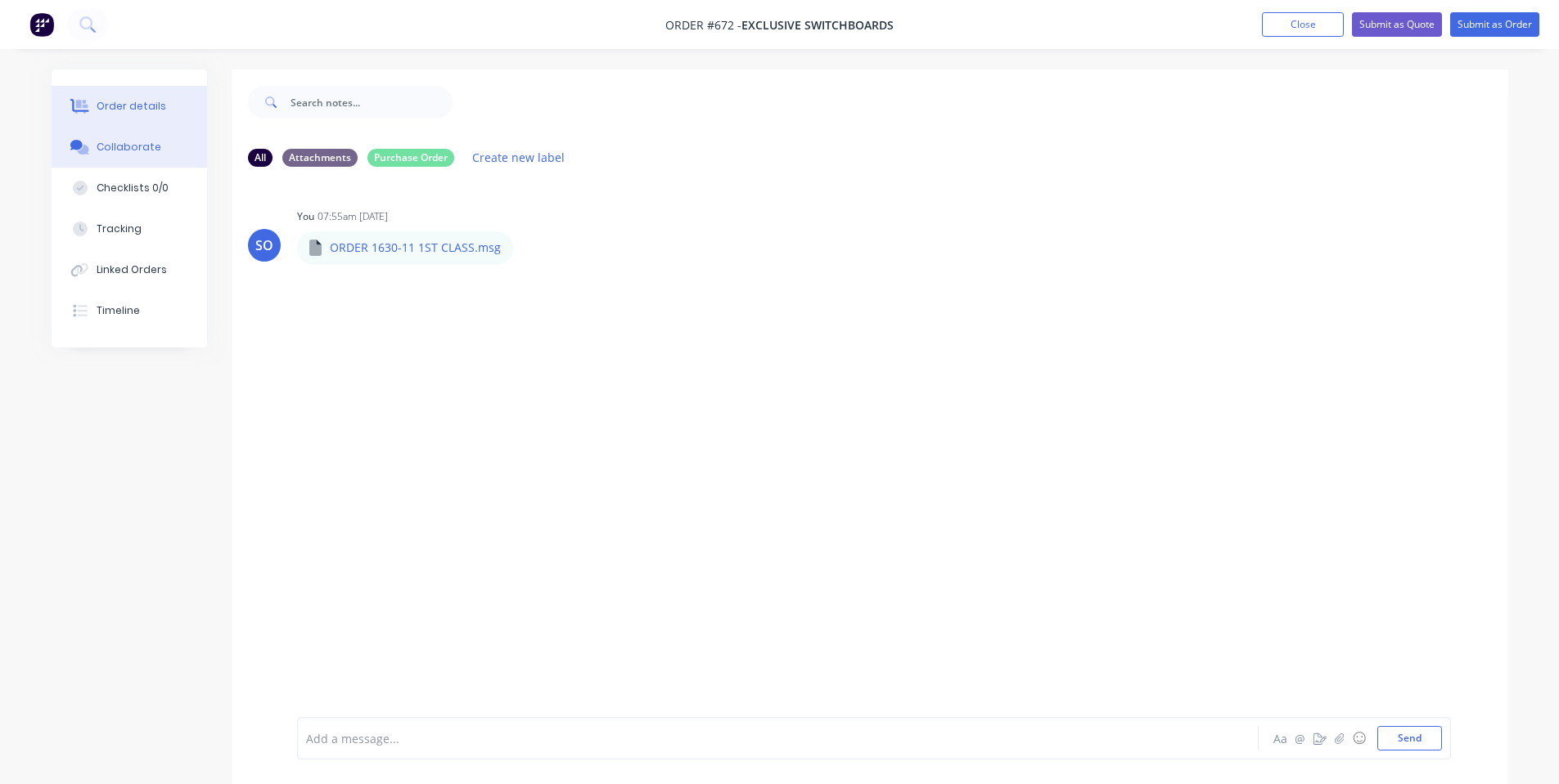
click at [147, 109] on div "Order details" at bounding box center [131, 106] width 69 height 14
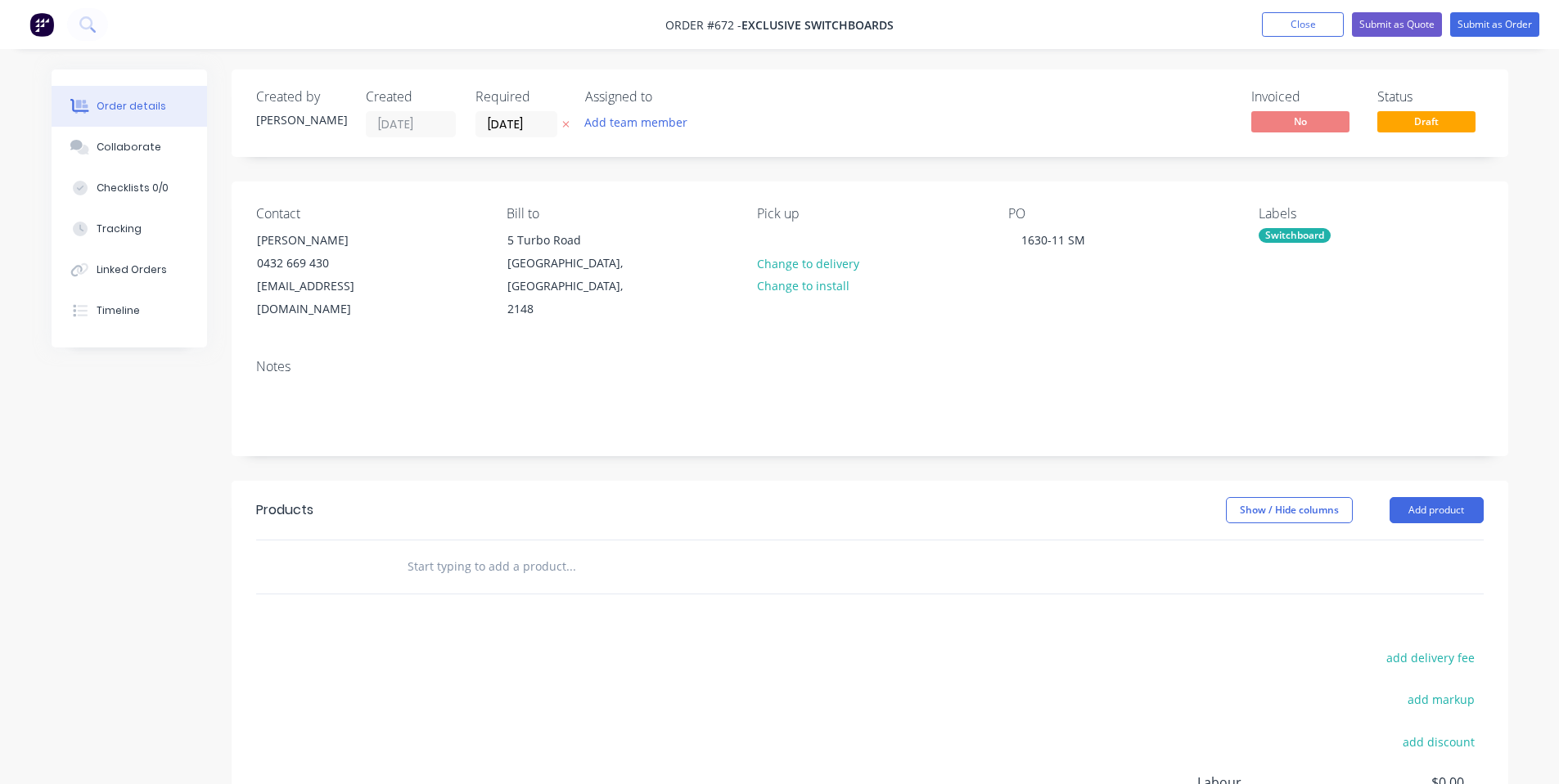
click at [527, 559] on div at bounding box center [681, 567] width 589 height 53
click at [522, 551] on input "text" at bounding box center [570, 567] width 328 height 33
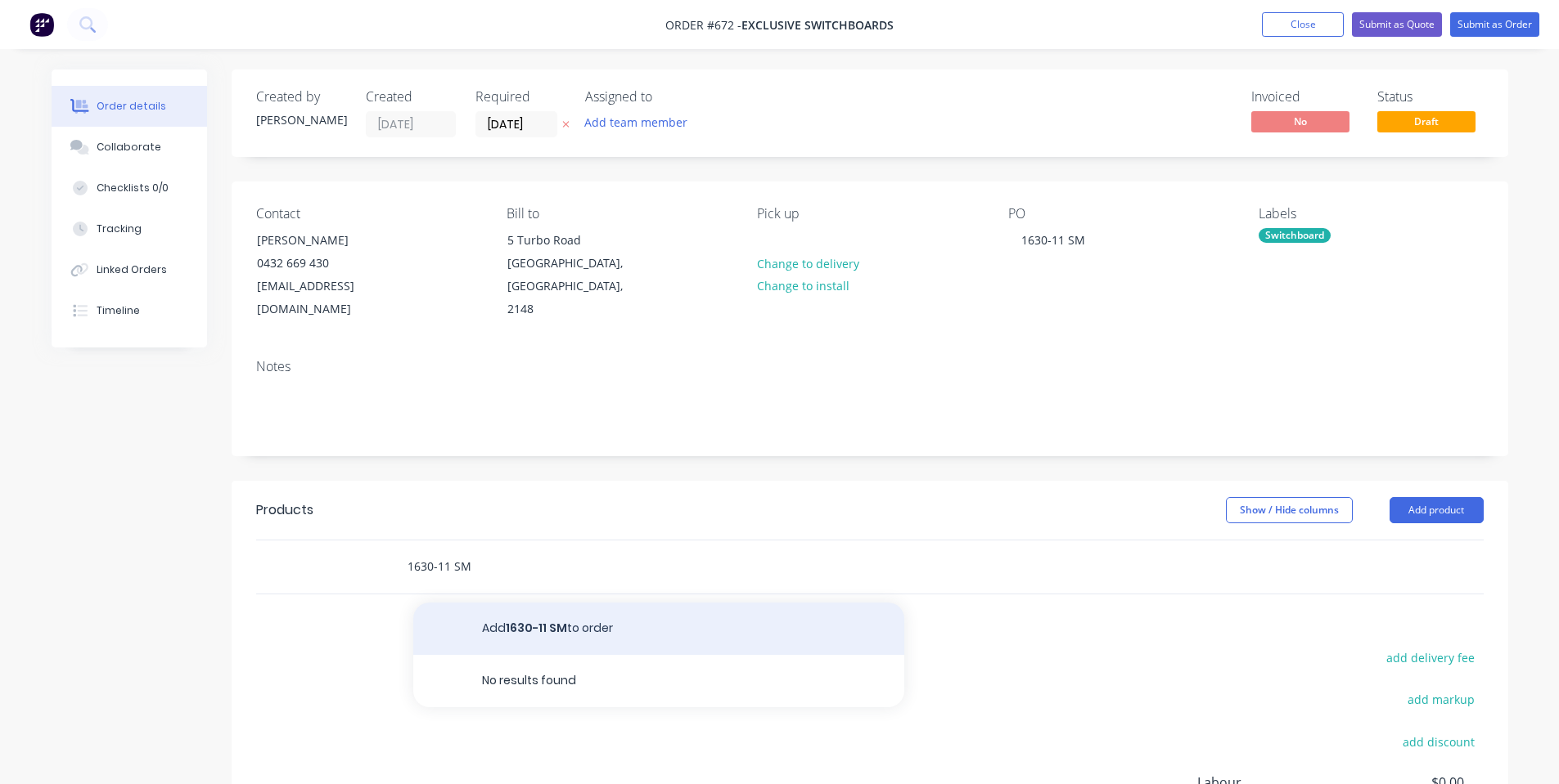
type input "1630-11 SM"
click at [529, 614] on button "Add 1630-11 SM to order" at bounding box center [658, 628] width 491 height 52
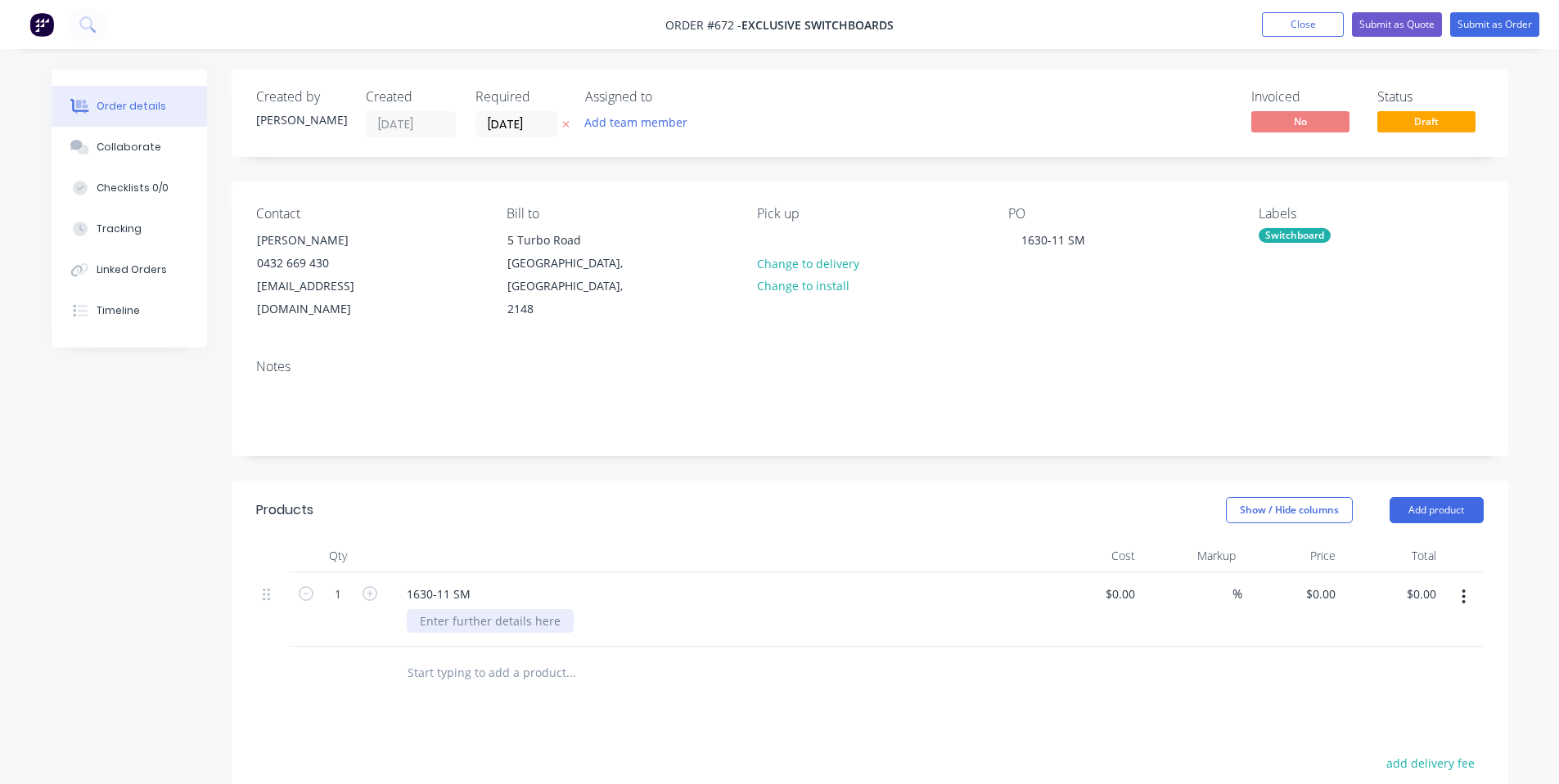
drag, startPoint x: 571, startPoint y: 576, endPoint x: 537, endPoint y: 592, distance: 37.6
click at [563, 582] on div "1630-11 SM" at bounding box center [714, 594] width 641 height 24
click at [524, 609] on div at bounding box center [490, 621] width 167 height 24
click at [910, 679] on div "Products Show / Hide columns Add product Qty Cost Markup Price Total 1 1630-11 …" at bounding box center [870, 787] width 1276 height 612
click at [624, 609] on div "Gloss White | Mill Finish - Aluminium" at bounding box center [522, 621] width 232 height 24
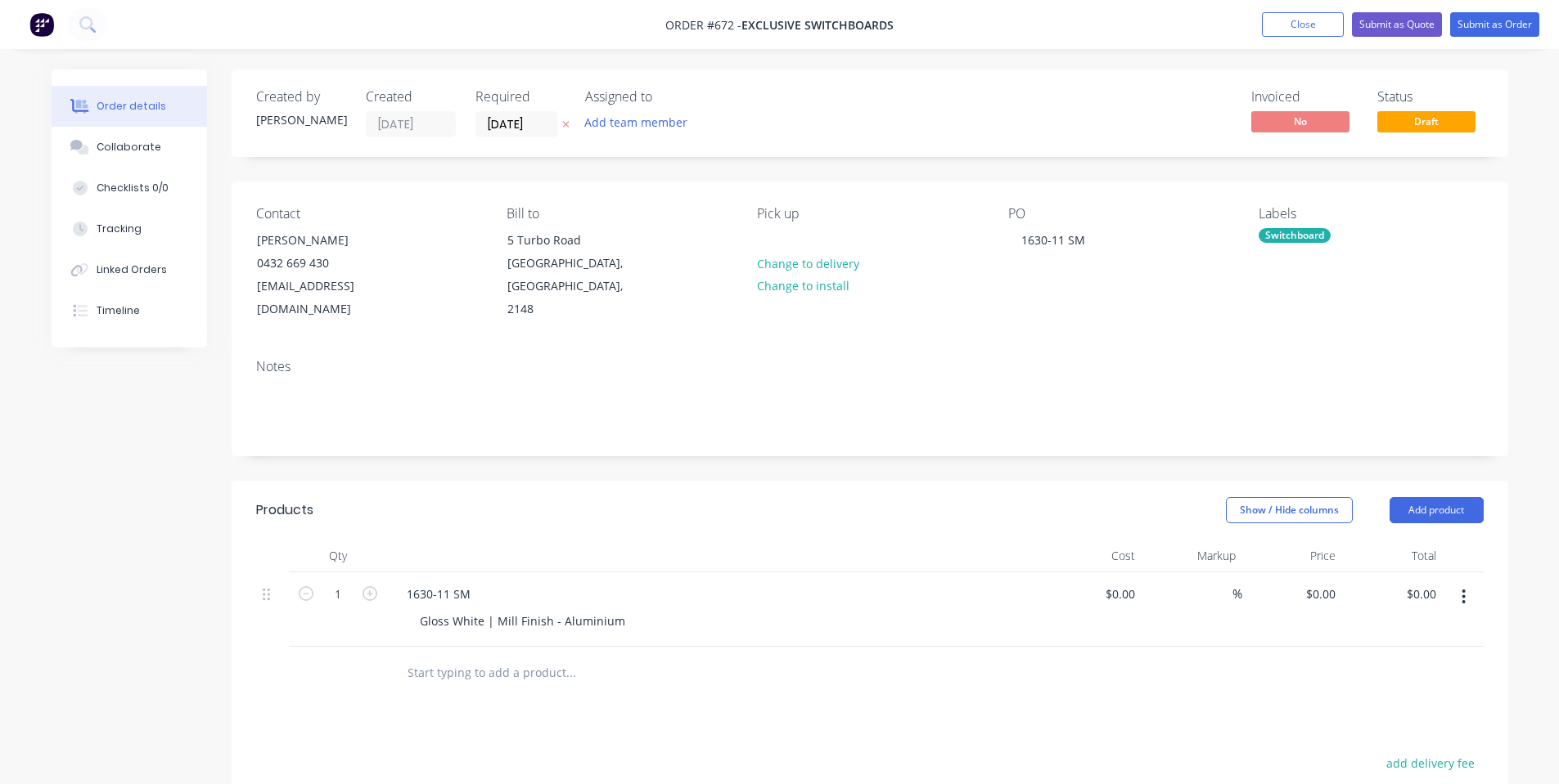
click at [653, 508] on header "Products Show / Hide columns Add product" at bounding box center [870, 510] width 1276 height 59
click at [414, 609] on div "Gloss White | Mill Finish - Aluminium" at bounding box center [522, 621] width 232 height 24
click at [740, 719] on div "Products Show / Hide columns Add product Qty Cost Markup Price Total 1 1630-11 …" at bounding box center [870, 787] width 1276 height 612
click at [1330, 582] on input "0" at bounding box center [1323, 594] width 37 height 24
type input "$0.00"
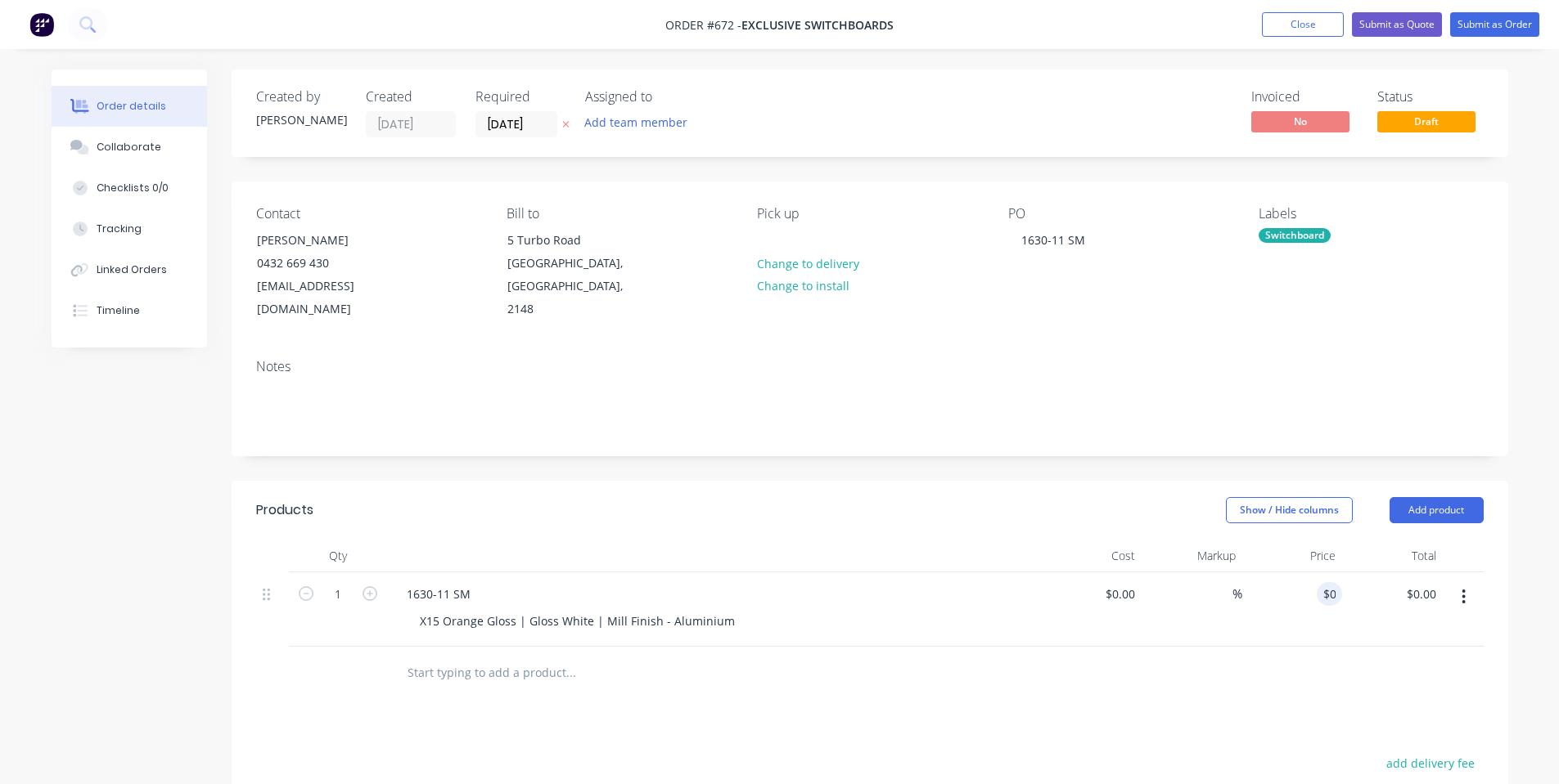
click at [960, 505] on header "Products Show / Hide columns Add product" at bounding box center [870, 510] width 1276 height 59
click at [1418, 498] on button "Add product" at bounding box center [1437, 510] width 94 height 26
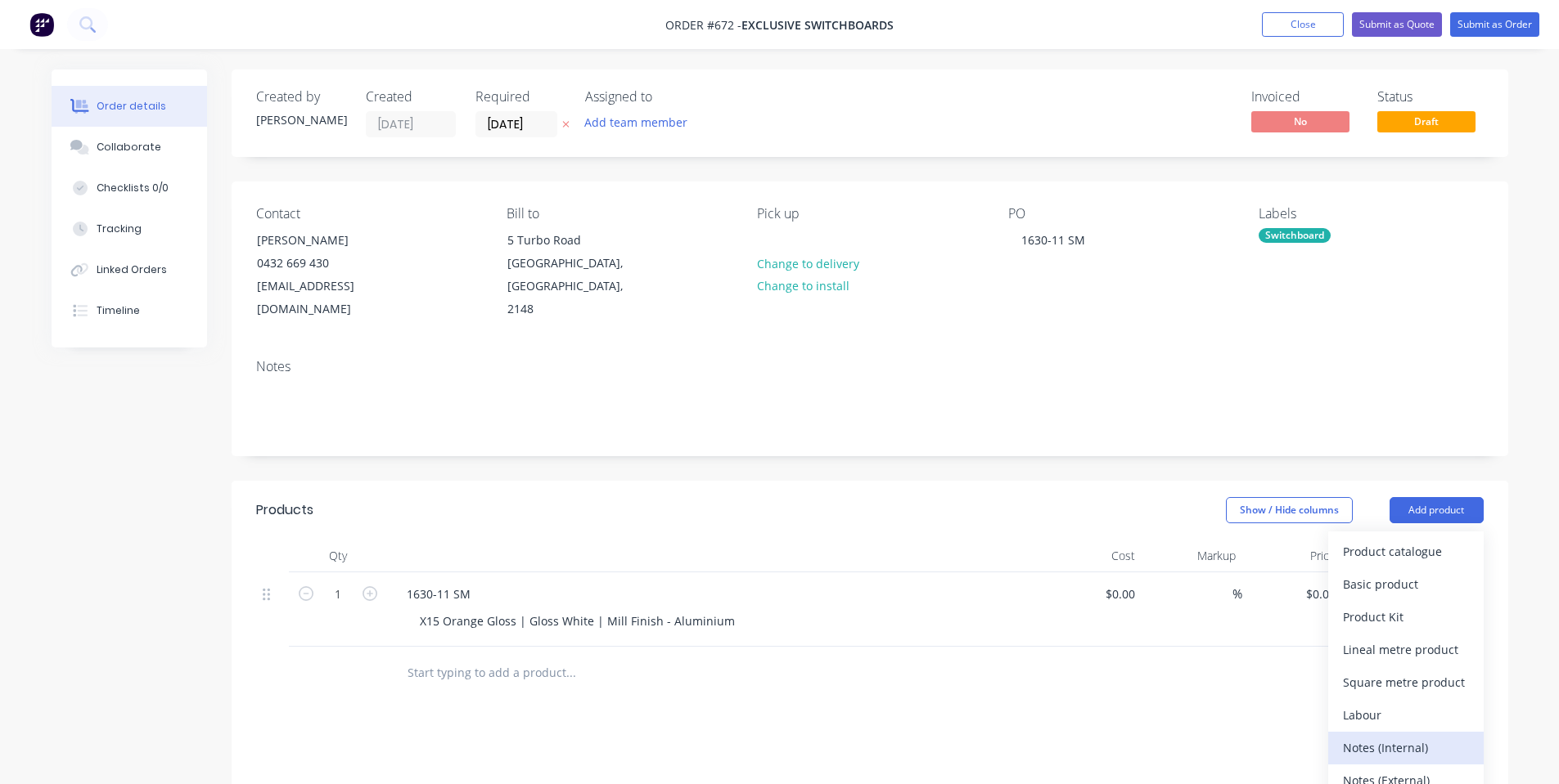
click at [1373, 736] on div "Notes (Internal)" at bounding box center [1405, 747] width 126 height 24
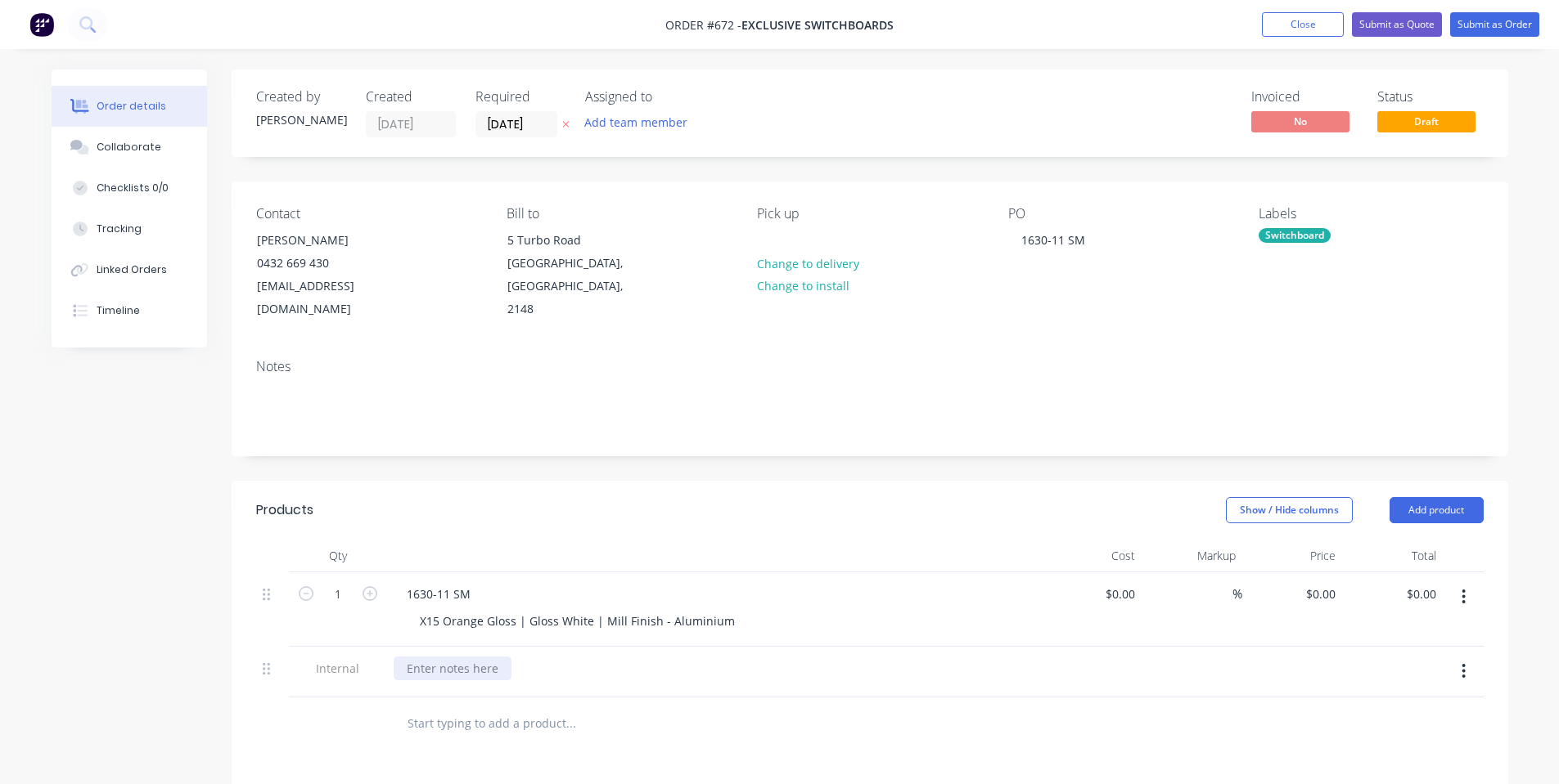
click at [420, 657] on div at bounding box center [453, 669] width 118 height 24
click at [579, 657] on div "[PERSON_NAME]-Power C5 | Salvagnini P2 |" at bounding box center [528, 669] width 268 height 24
click at [882, 499] on div "Show / Hide columns Add product" at bounding box center [999, 510] width 966 height 26
click at [1330, 582] on input "0" at bounding box center [1323, 594] width 37 height 24
type input "$470.00"
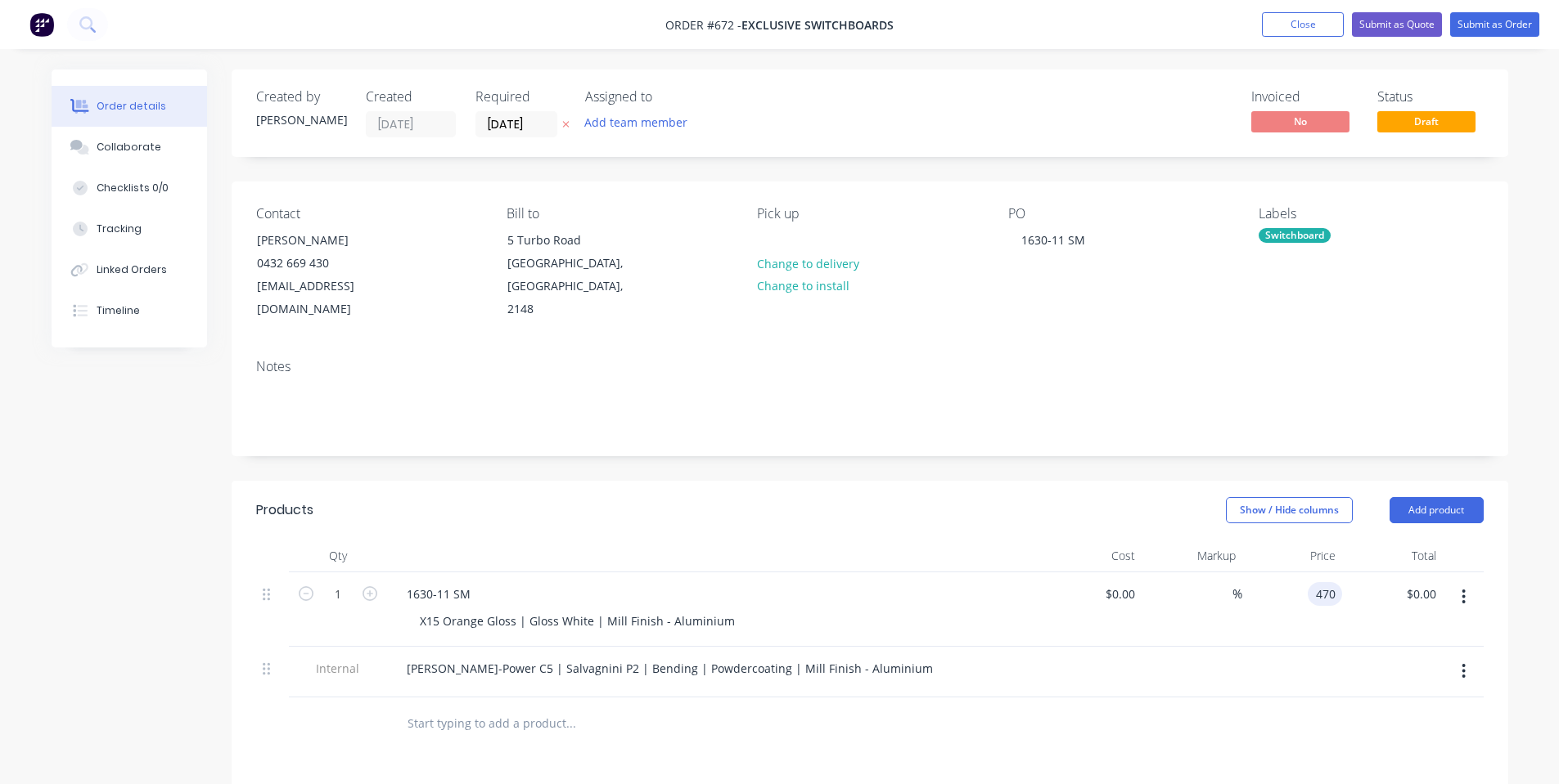
type input "$470.00"
click at [1159, 540] on div "Qty Cost Markup Price Total" at bounding box center [869, 556] width 1227 height 33
click at [131, 141] on div "Collaborate" at bounding box center [128, 147] width 64 height 14
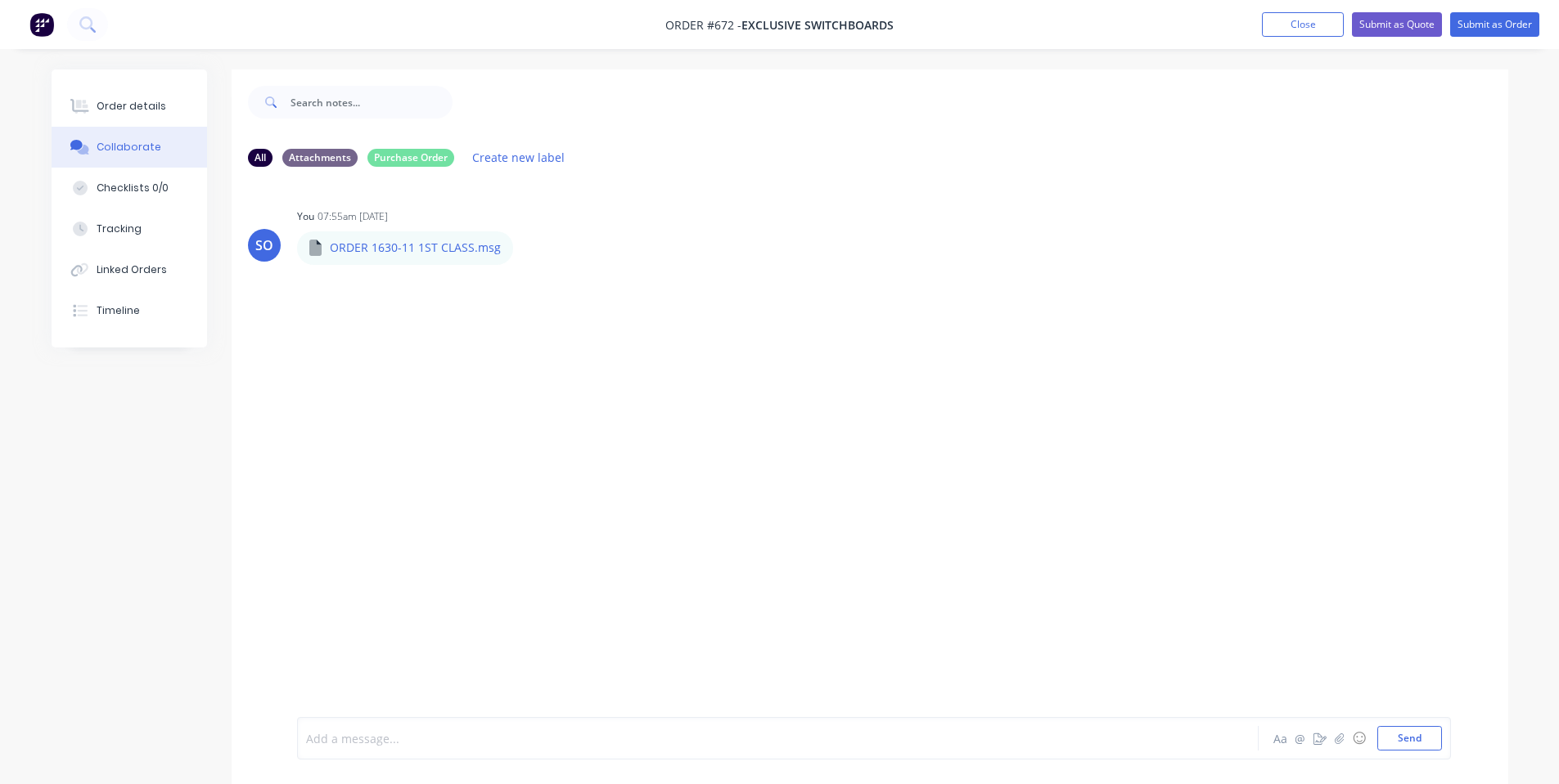
click at [366, 746] on div at bounding box center [731, 739] width 851 height 17
drag, startPoint x: 505, startPoint y: 453, endPoint x: 493, endPoint y: 493, distance: 41.8
click at [493, 493] on div "SO You 07:55am [DATE] ORDER 1630-11 1ST CLASS.msg ORDER 1630-11 1ST CLASS.msg L…" at bounding box center [870, 448] width 1276 height 537
click at [111, 106] on div "Order details" at bounding box center [131, 106] width 69 height 14
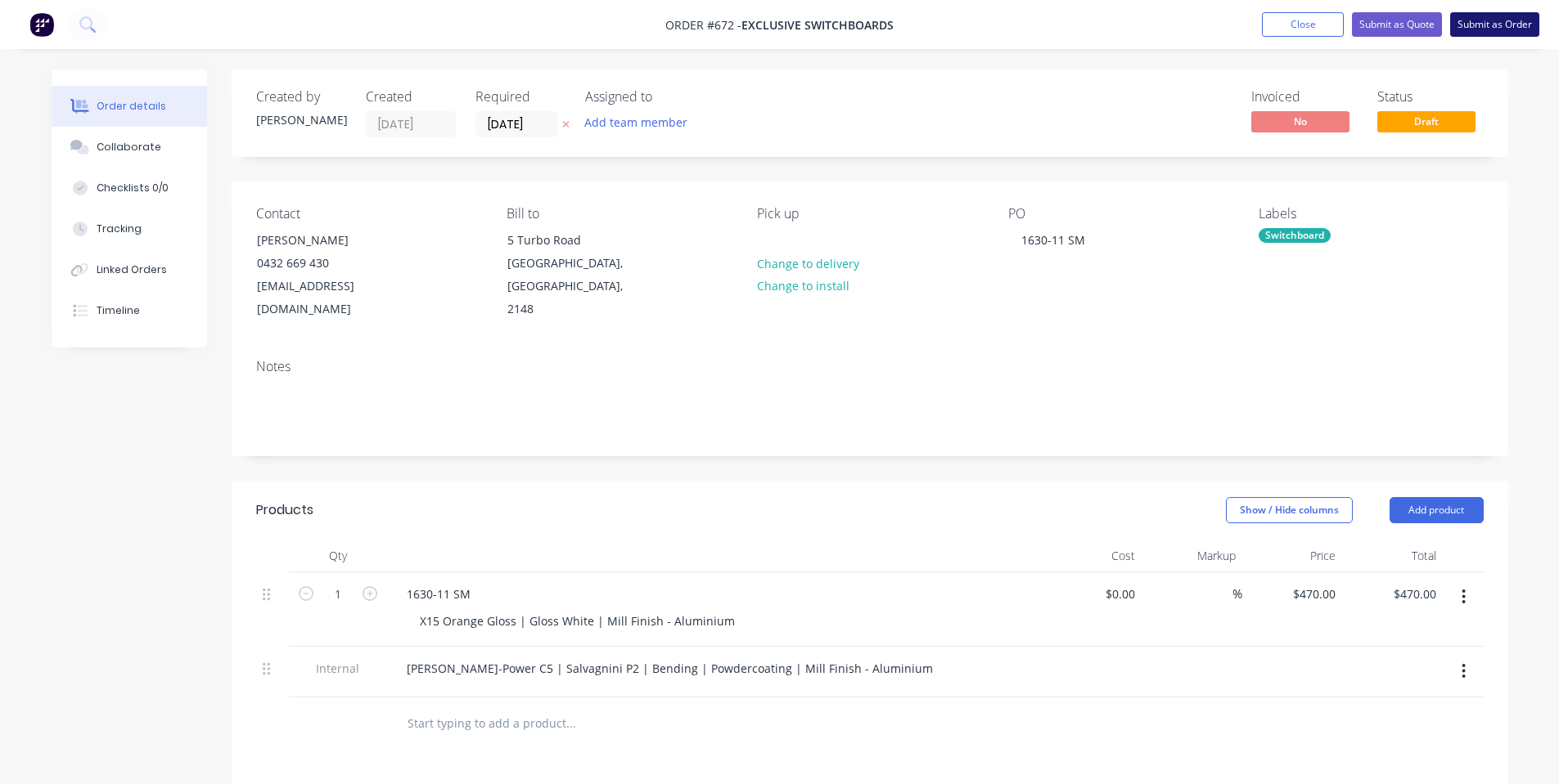
click at [1524, 27] on button "Submit as Order" at bounding box center [1495, 25] width 89 height 25
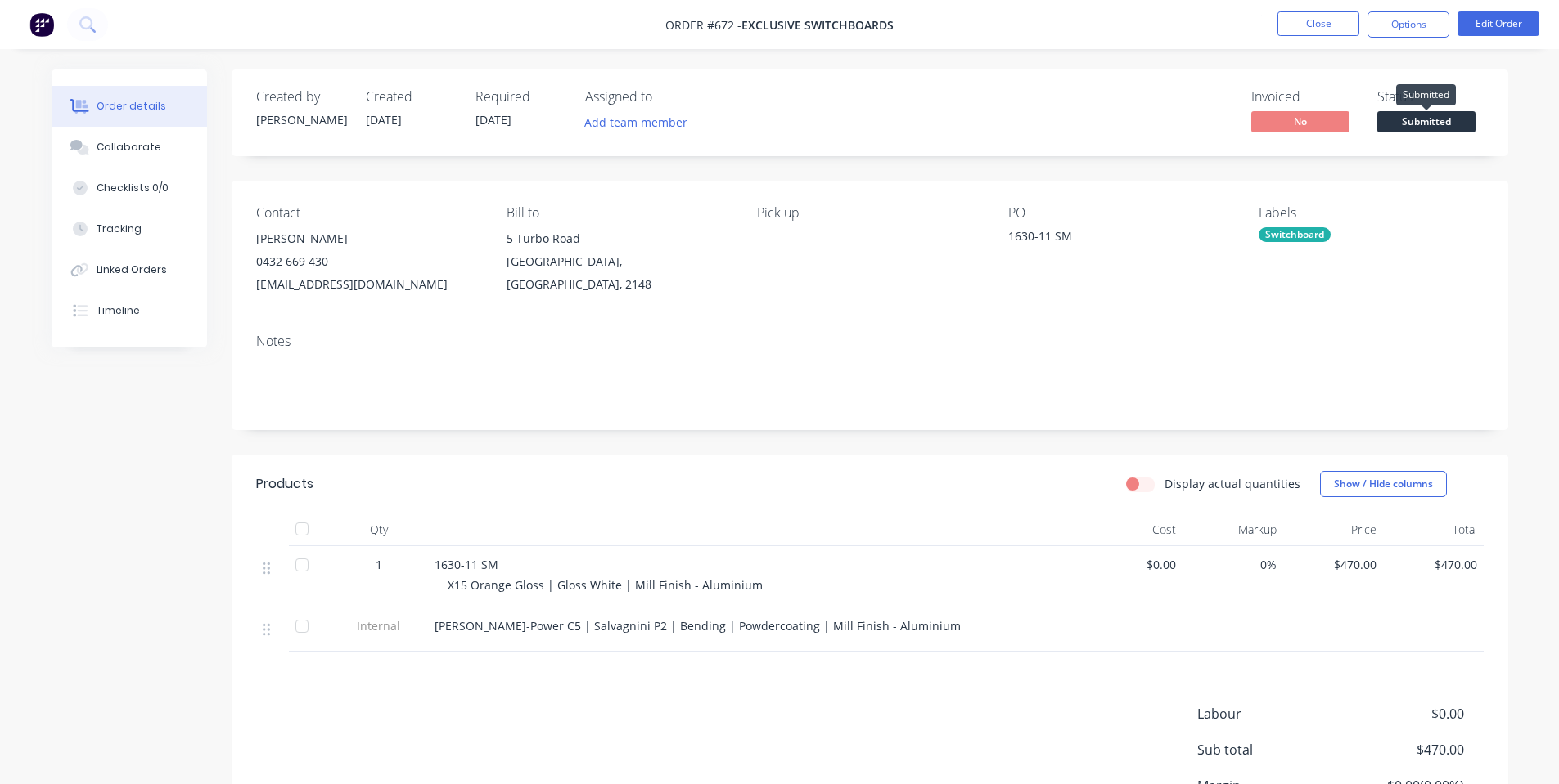
drag, startPoint x: 1440, startPoint y: 116, endPoint x: 1446, endPoint y: 124, distance: 10.0
click at [1440, 117] on span "Submitted" at bounding box center [1426, 121] width 98 height 20
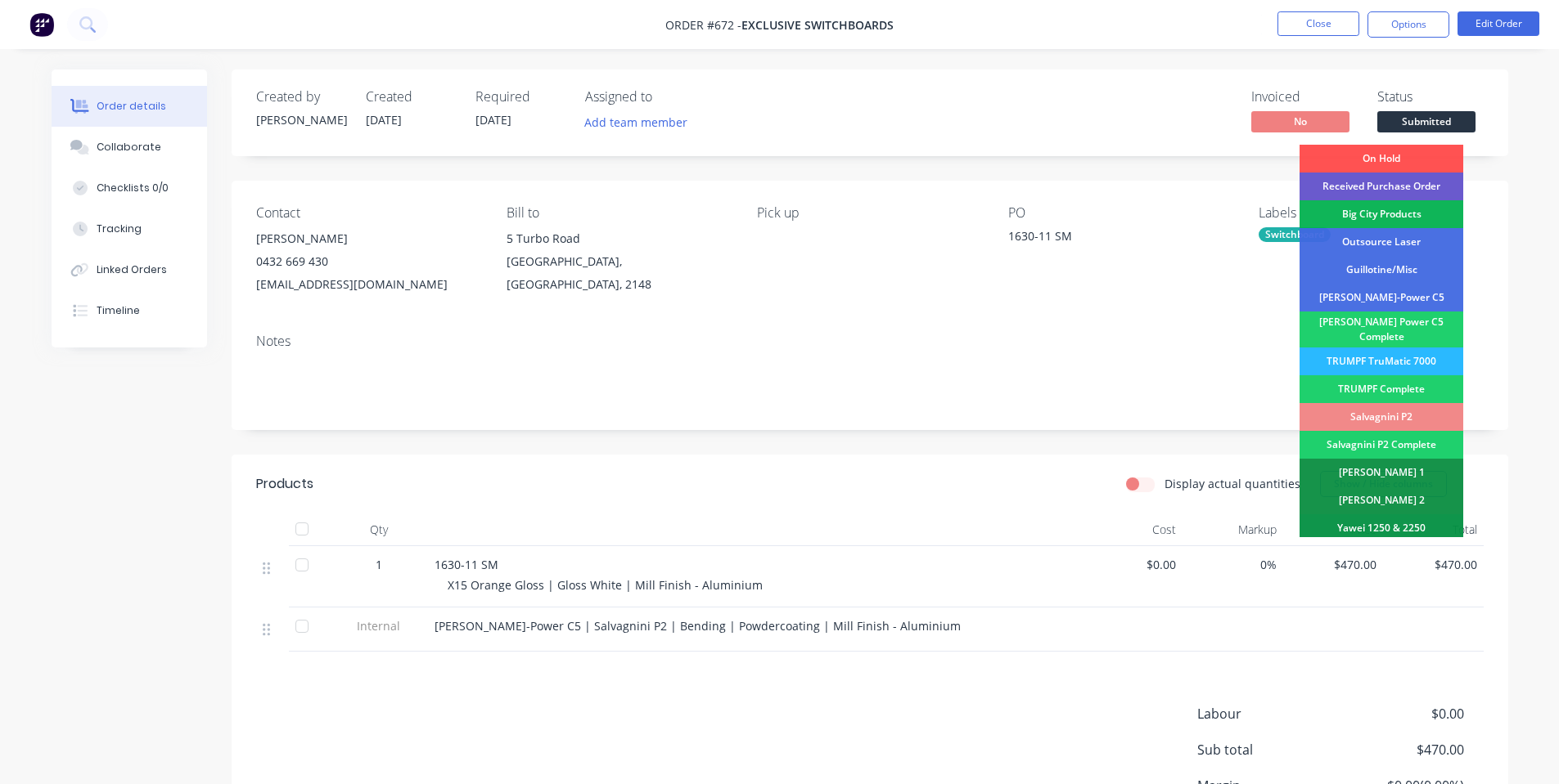
click at [1428, 190] on div "Received Purchase Order" at bounding box center [1381, 186] width 163 height 28
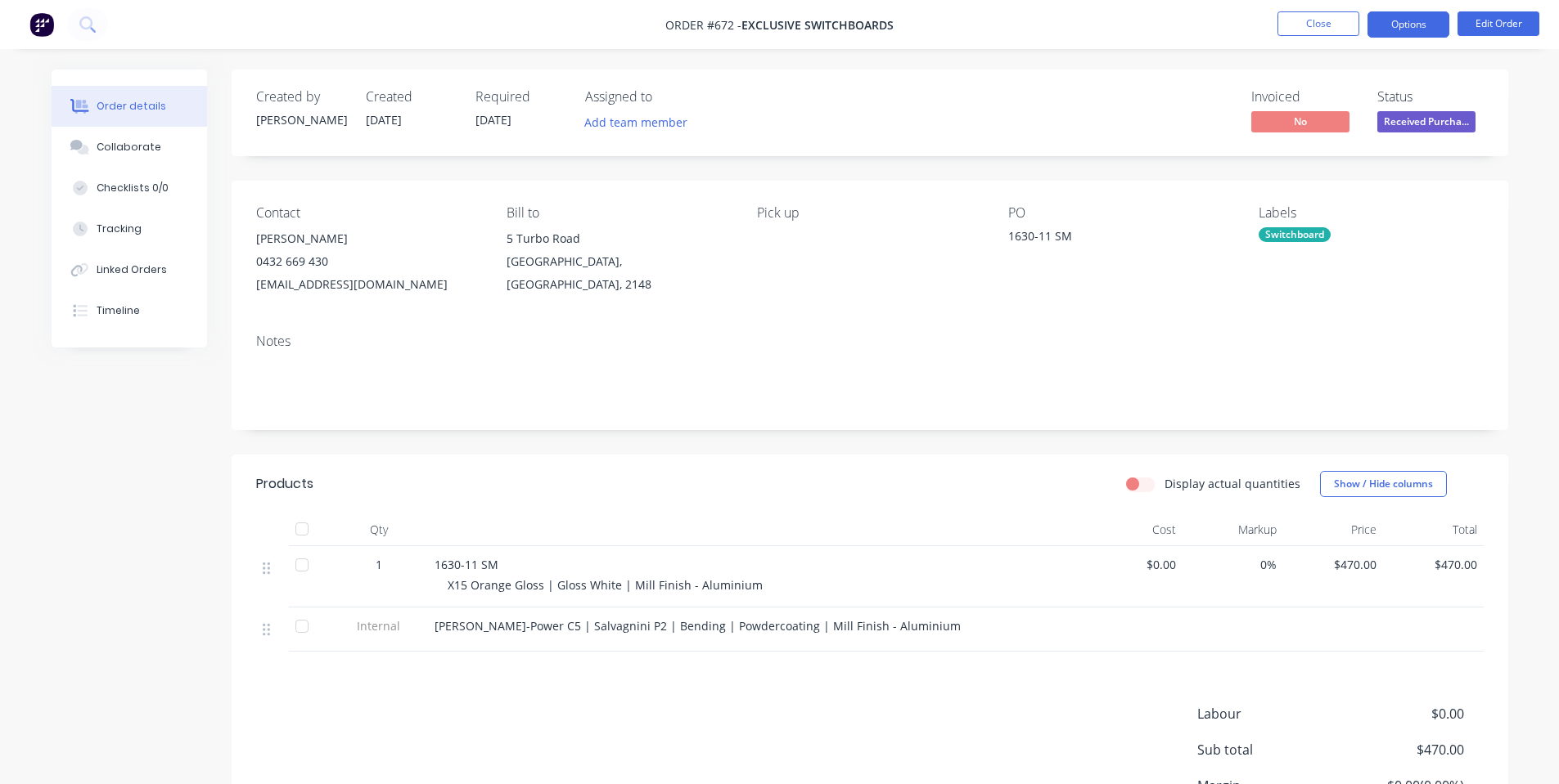
click at [1396, 19] on button "Options" at bounding box center [1408, 24] width 82 height 26
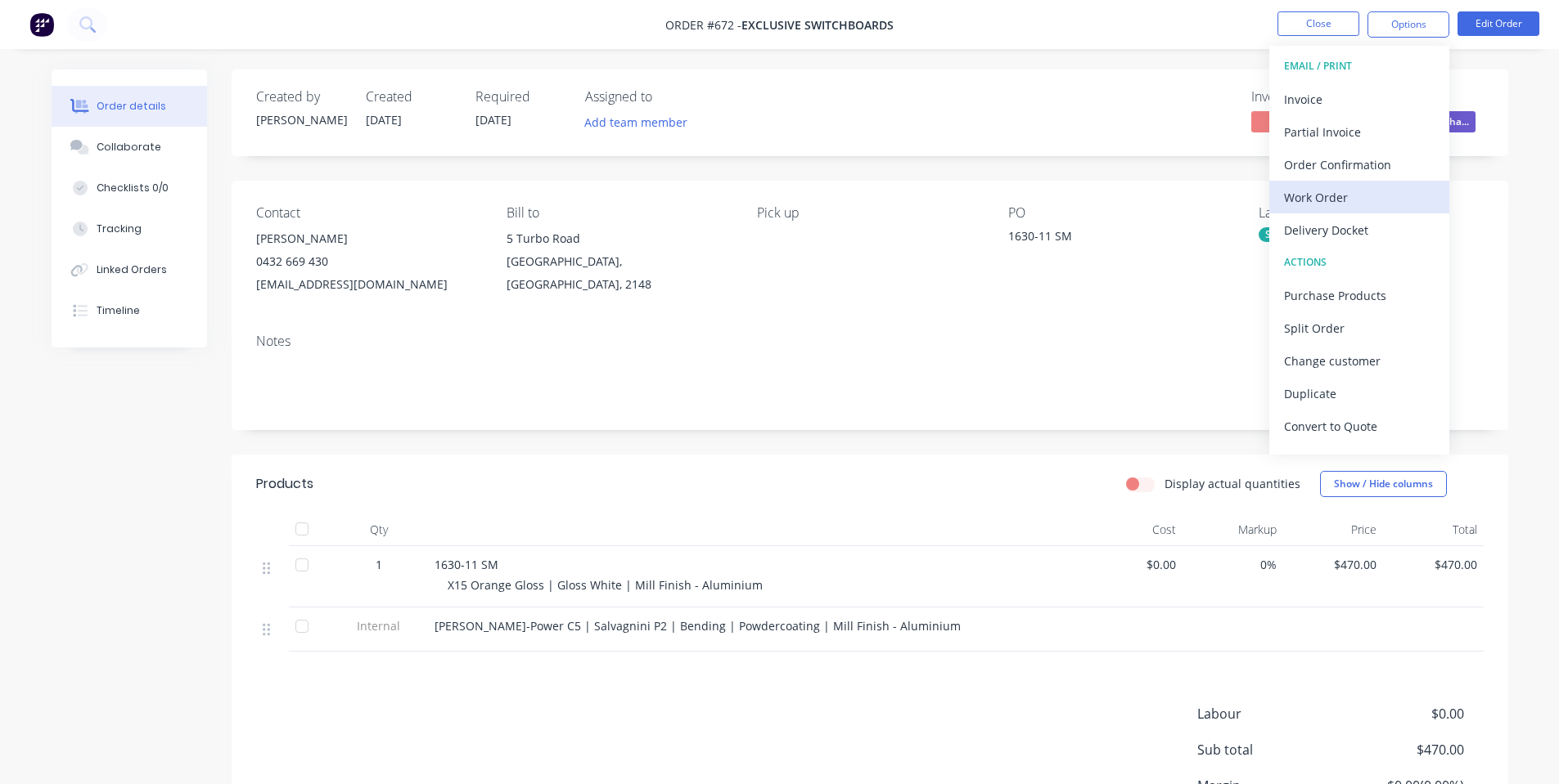
click at [1377, 185] on div "Work Order" at bounding box center [1359, 197] width 151 height 24
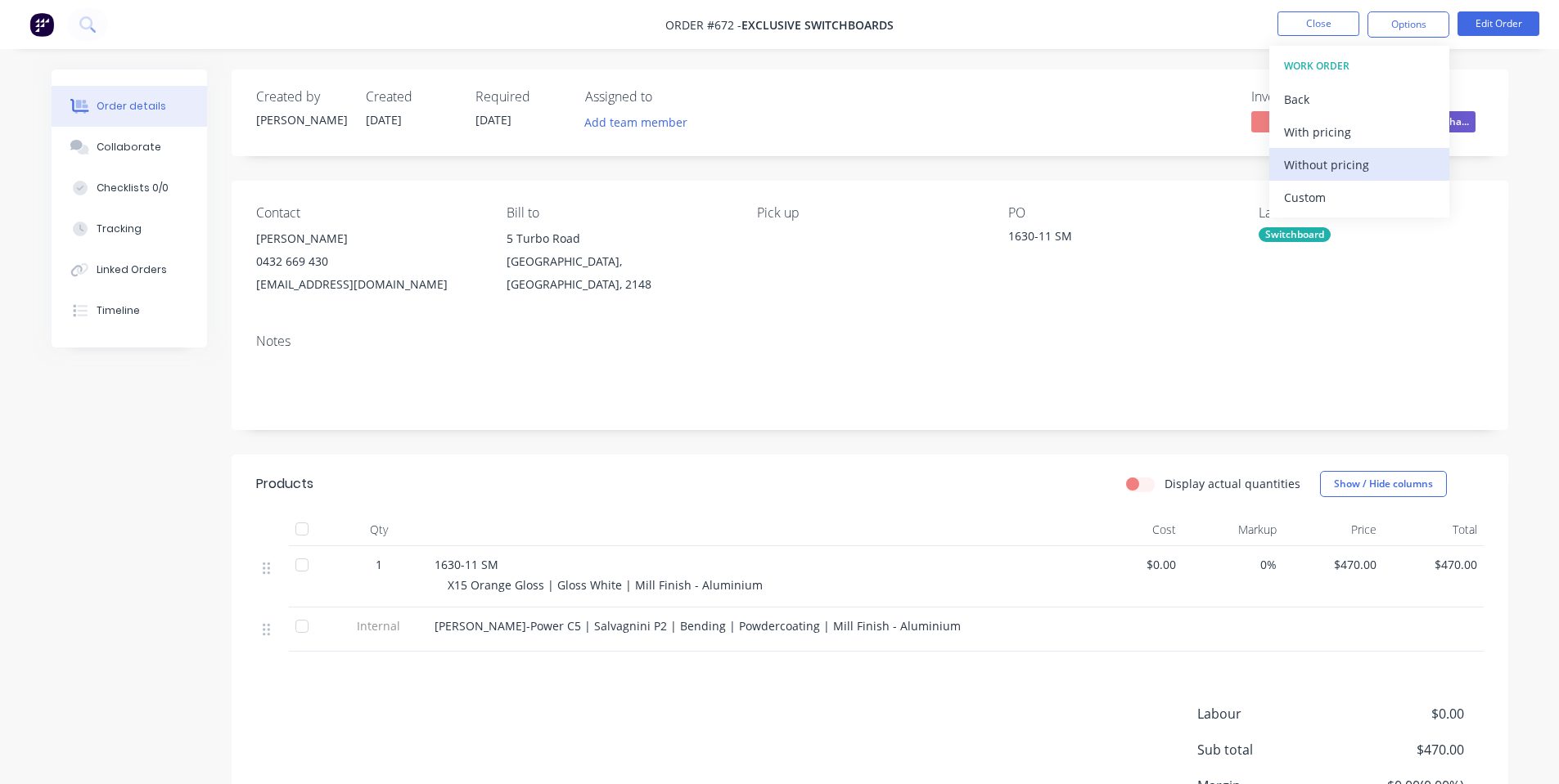
click at [1313, 159] on div "Without pricing" at bounding box center [1359, 164] width 151 height 24
